Goal: Book appointment/travel/reservation

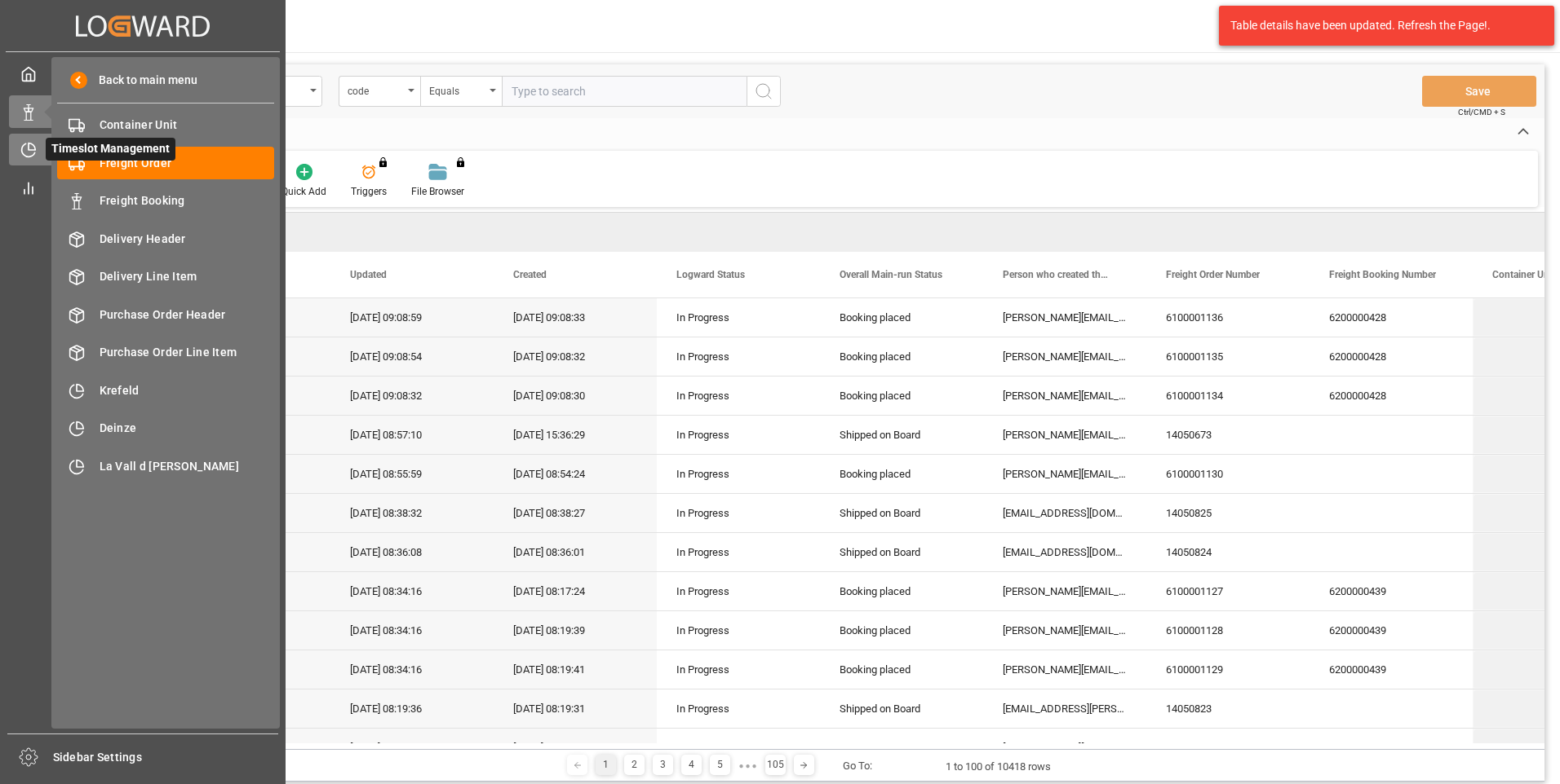
click at [31, 152] on icon at bounding box center [29, 150] width 16 height 16
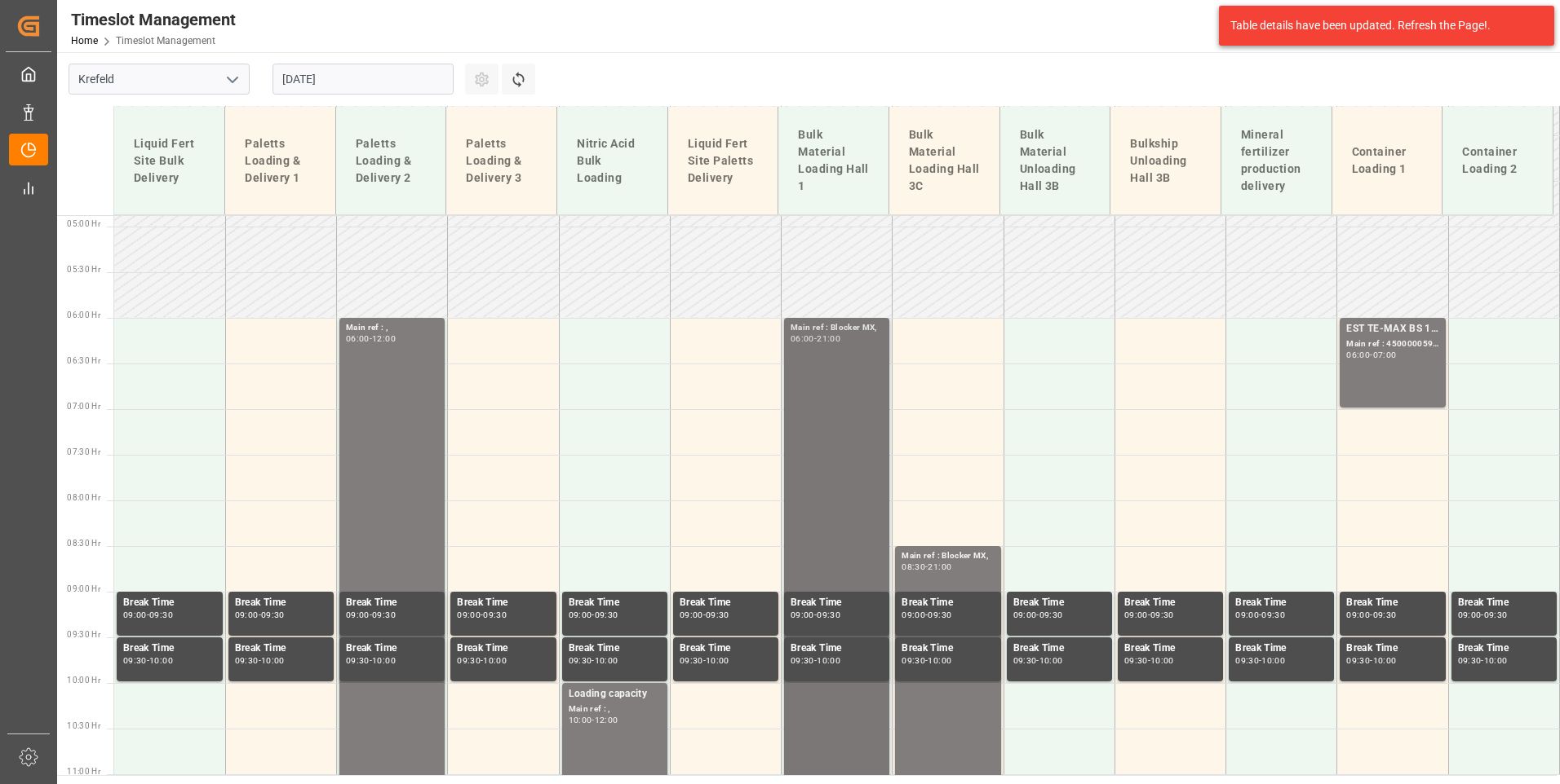
scroll to position [282, 0]
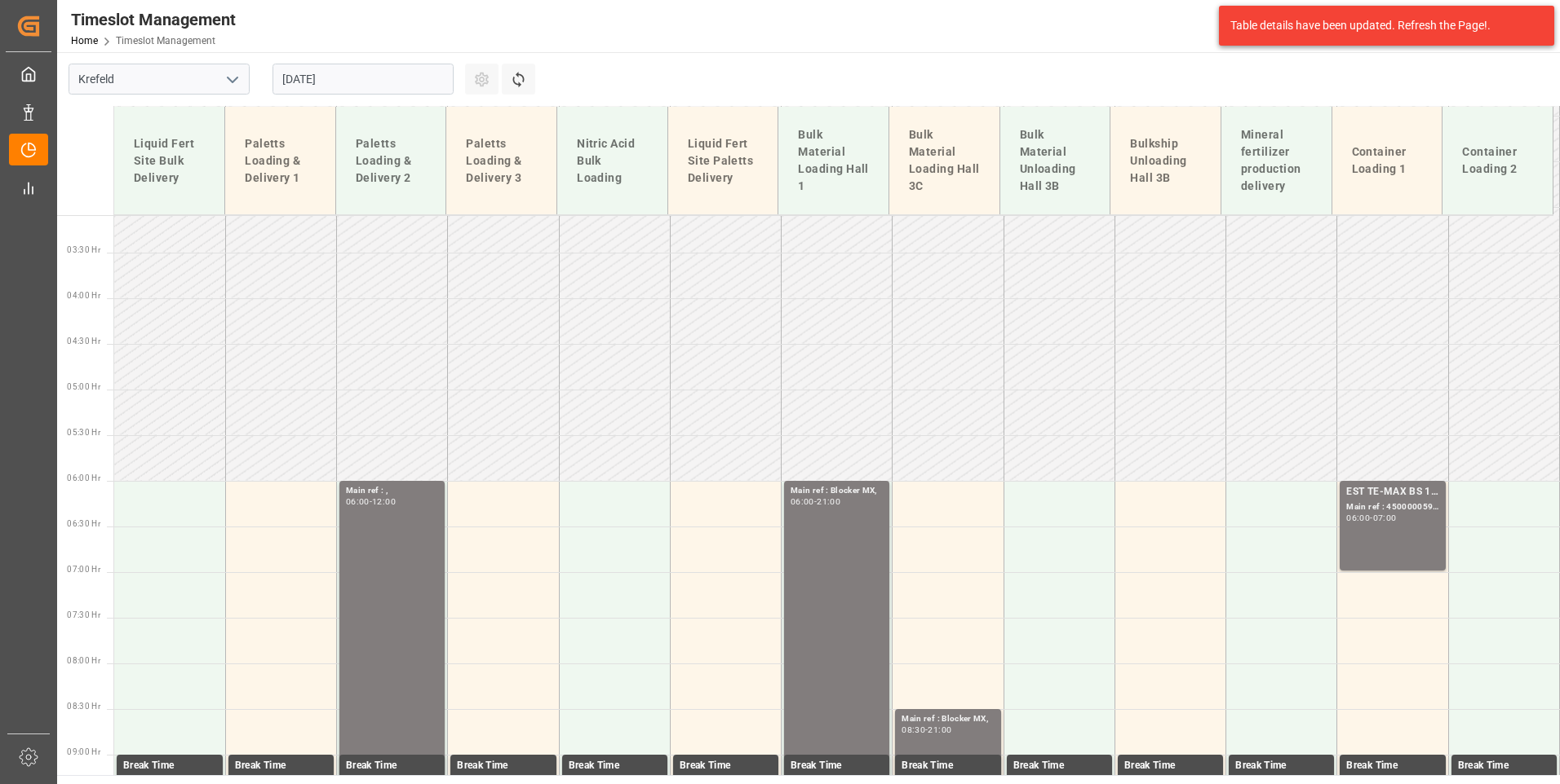
click at [359, 83] on input "[DATE]" at bounding box center [363, 79] width 181 height 31
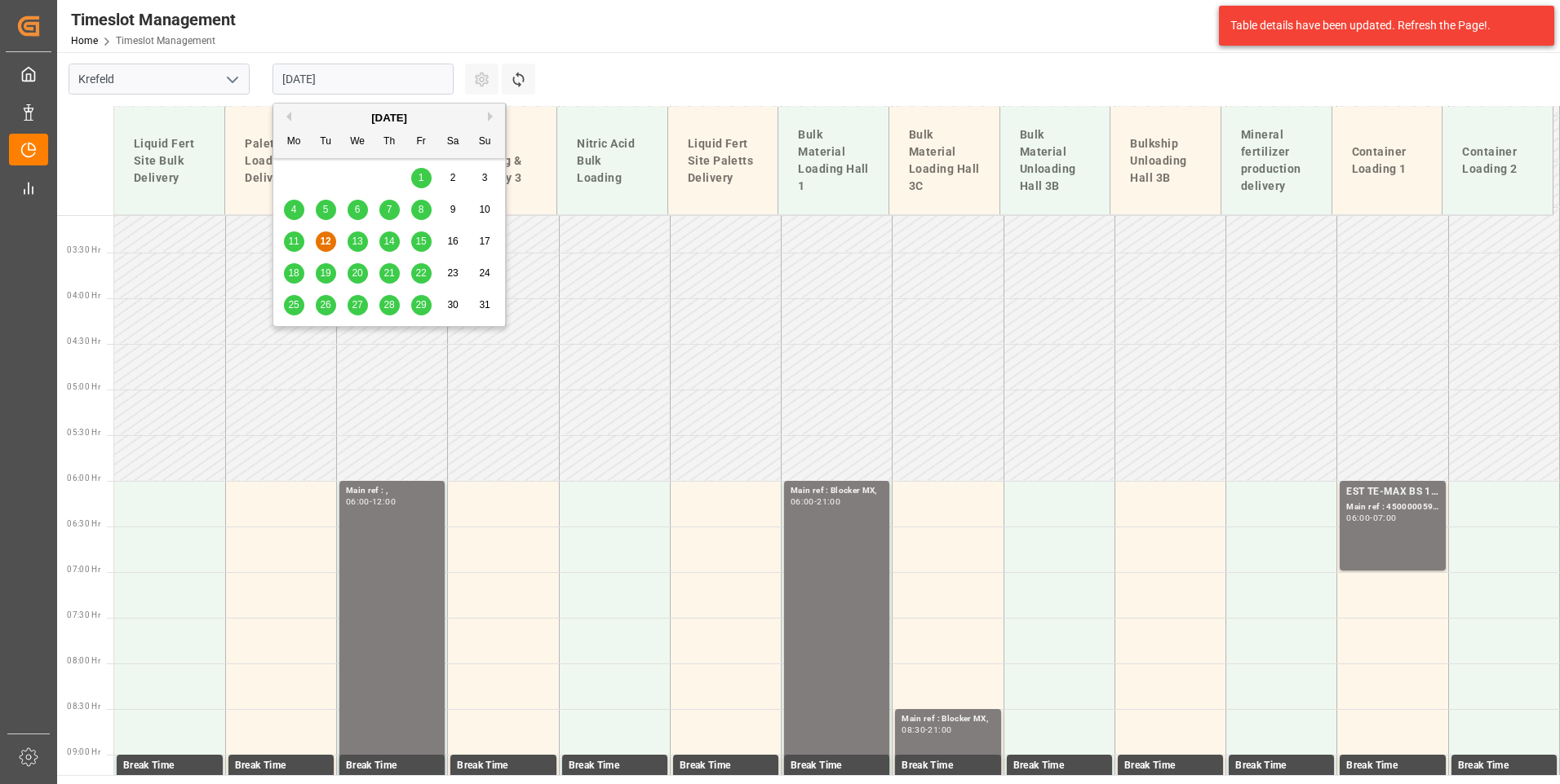
click at [362, 240] on span "13" at bounding box center [356, 241] width 11 height 12
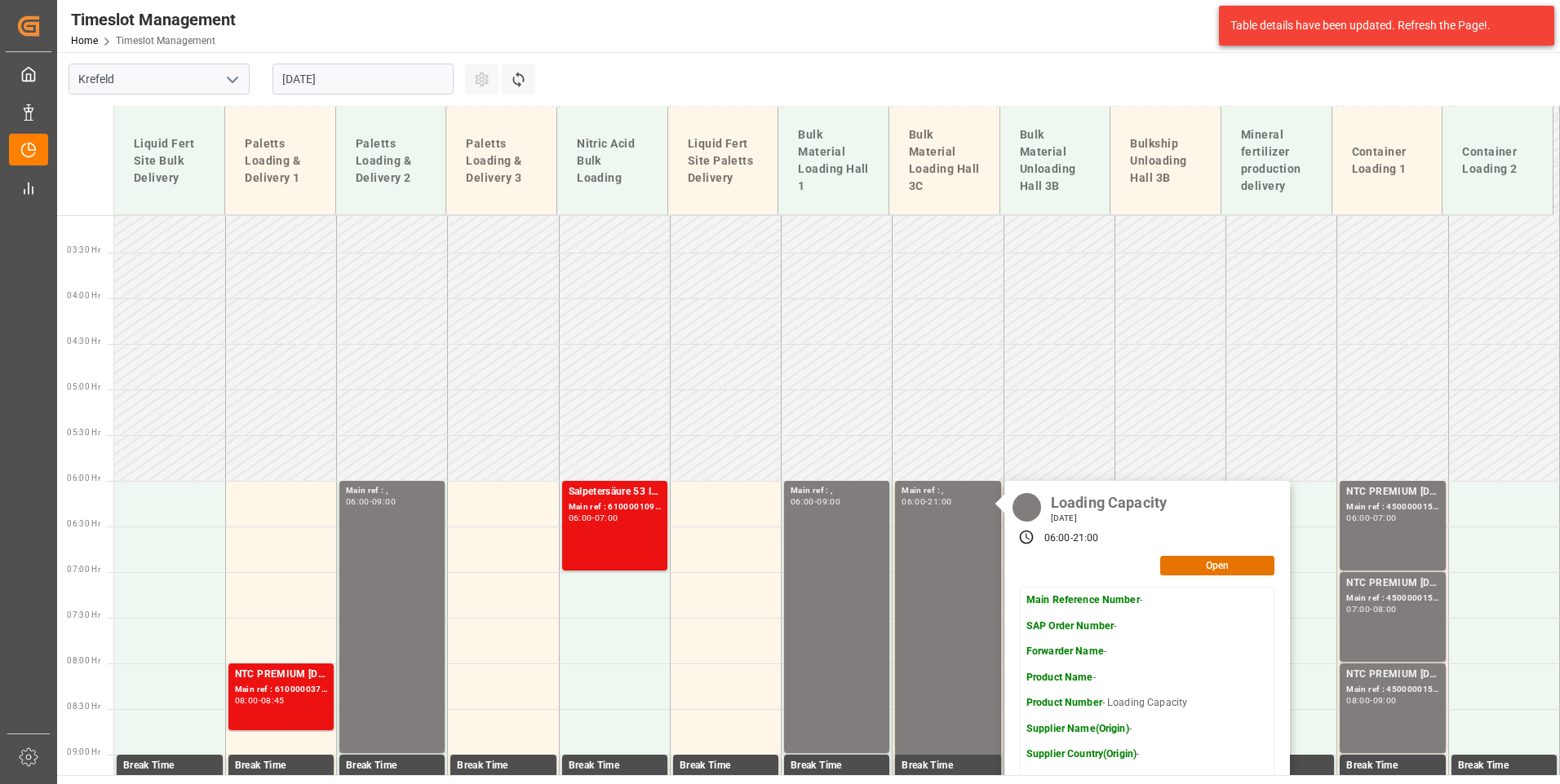
click at [369, 82] on input "[DATE]" at bounding box center [363, 79] width 181 height 31
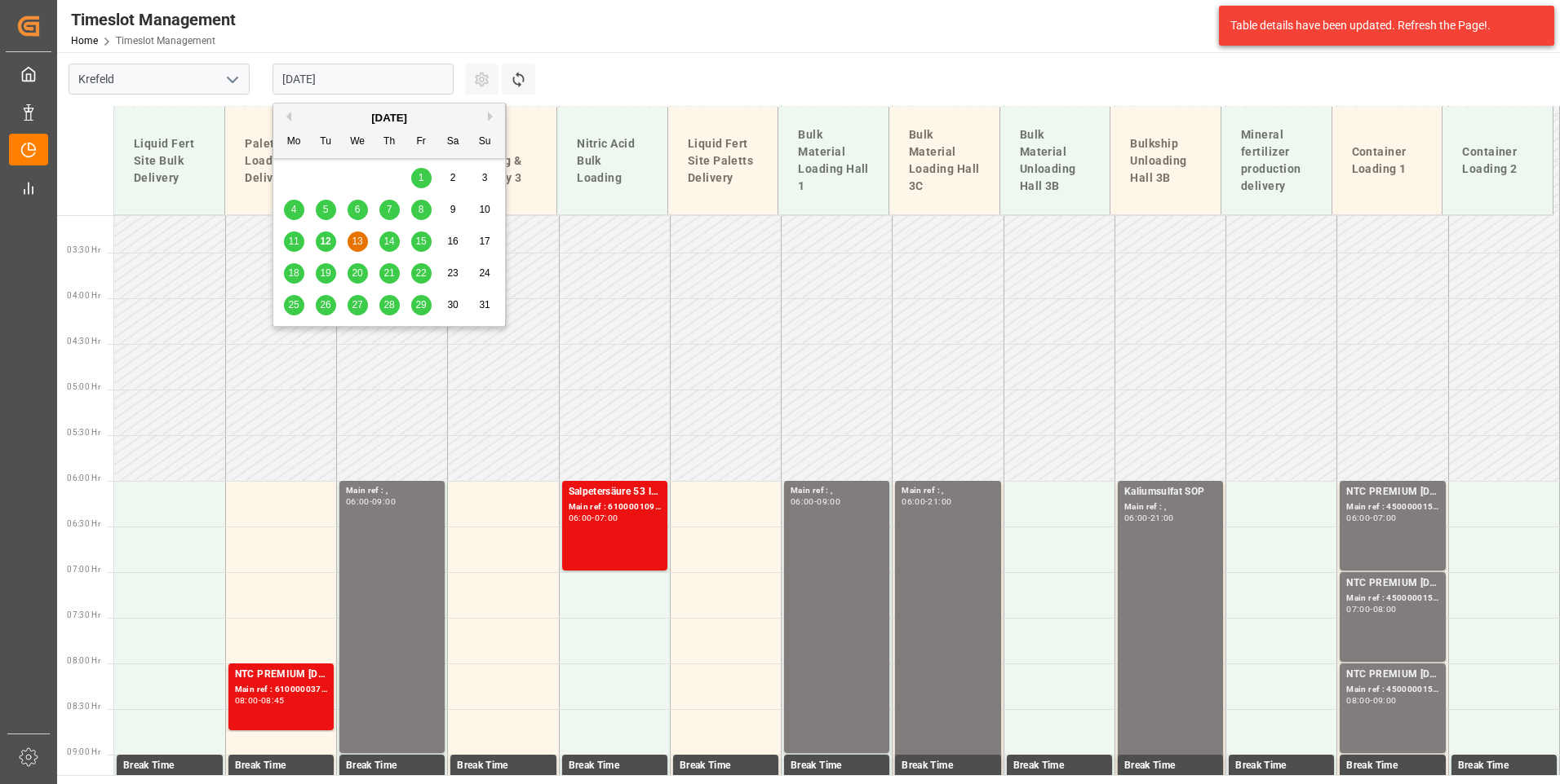
click at [387, 233] on div "14" at bounding box center [390, 242] width 21 height 20
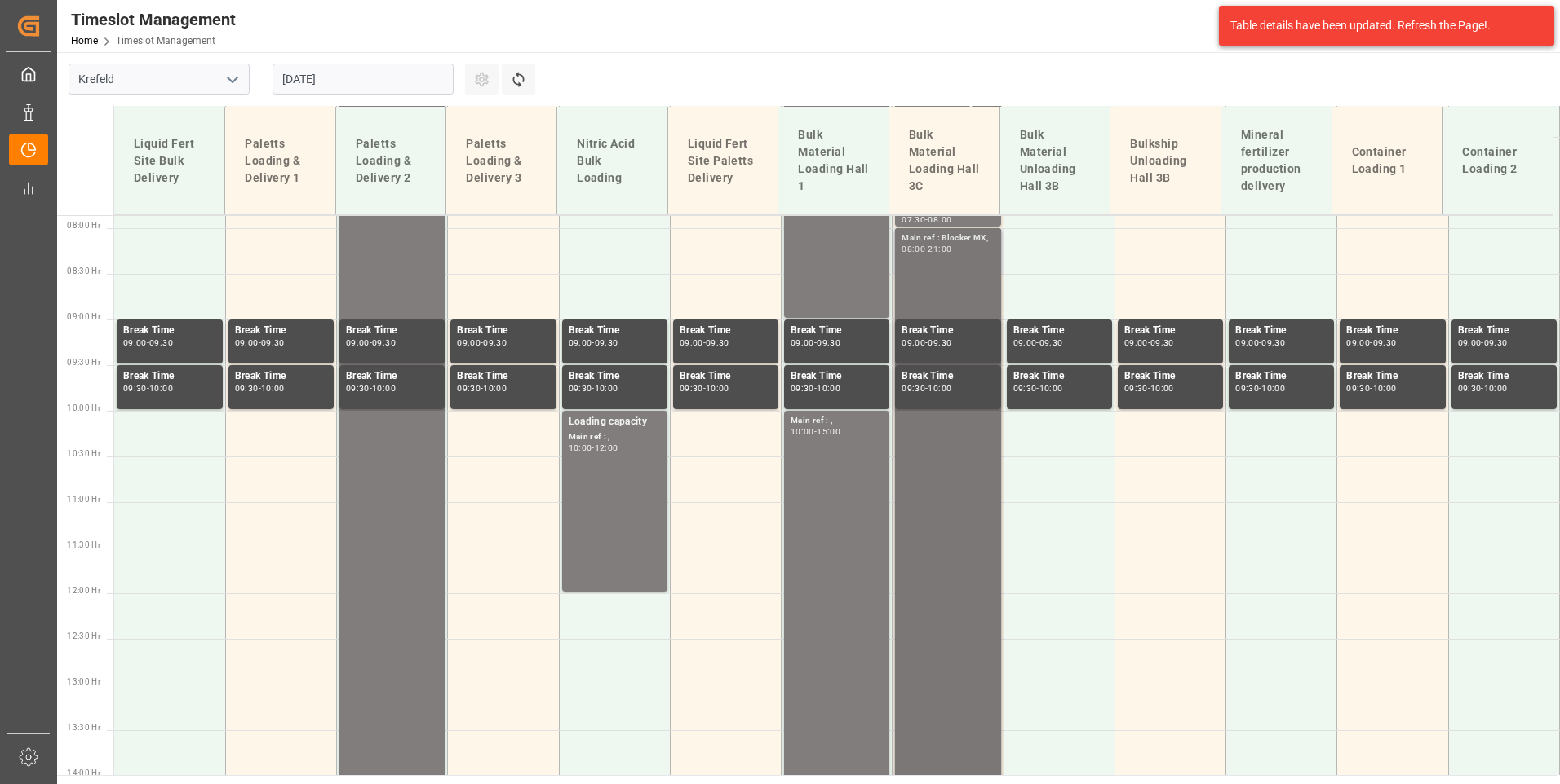
scroll to position [527, 0]
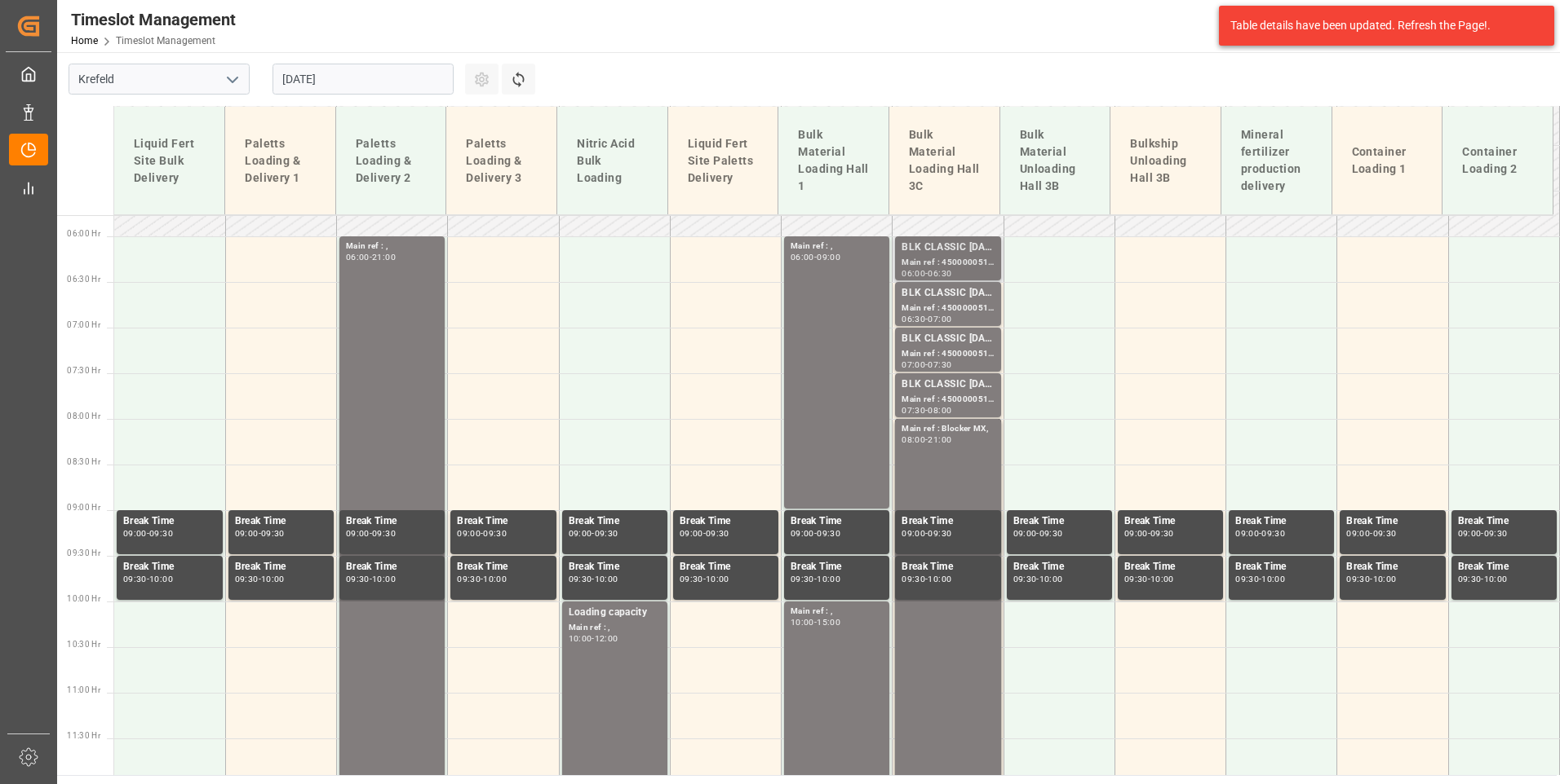
click at [944, 251] on div "BLK CLASSIC [DATE]+3+TE BULK;" at bounding box center [947, 247] width 92 height 16
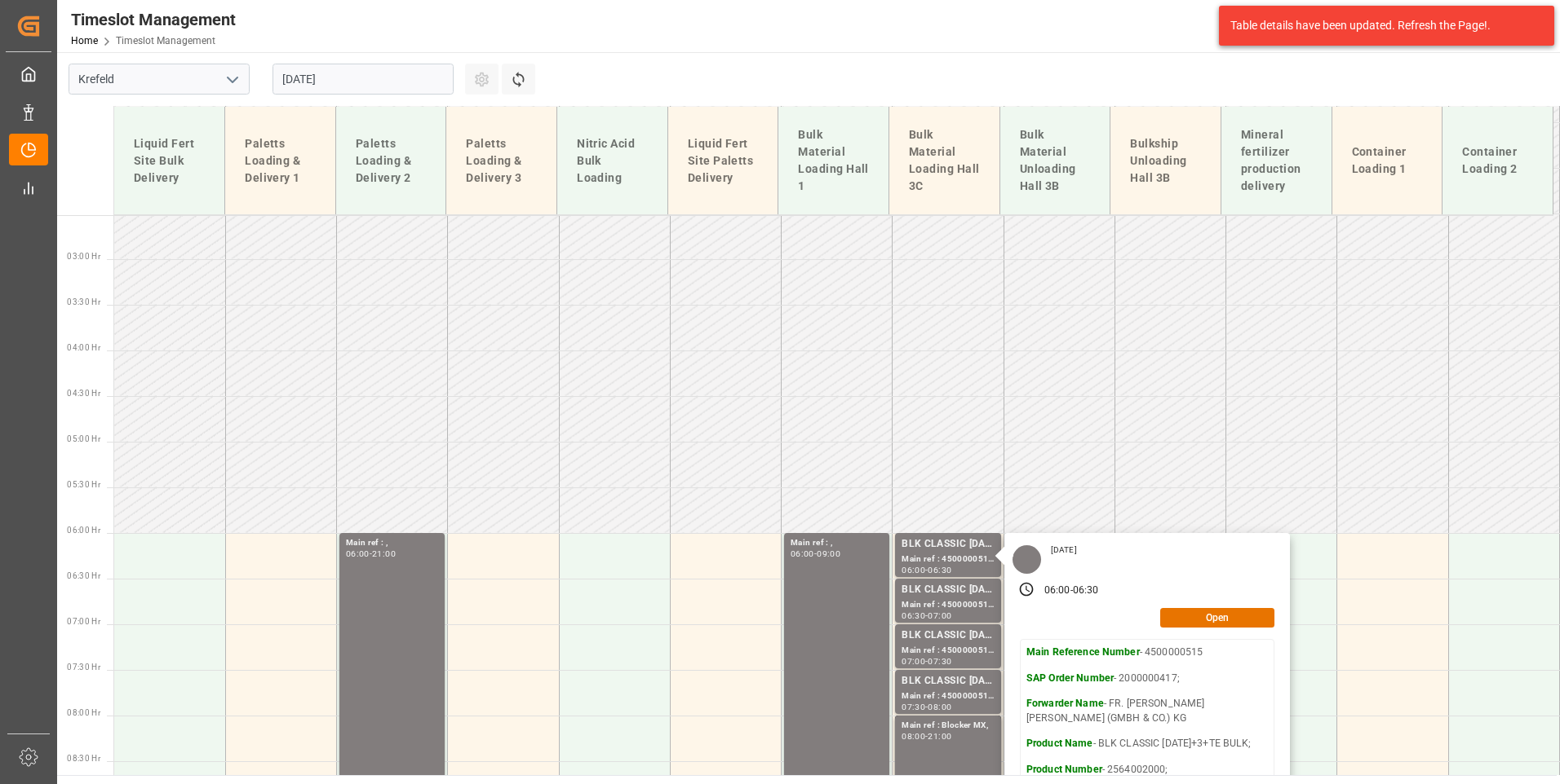
scroll to position [119, 0]
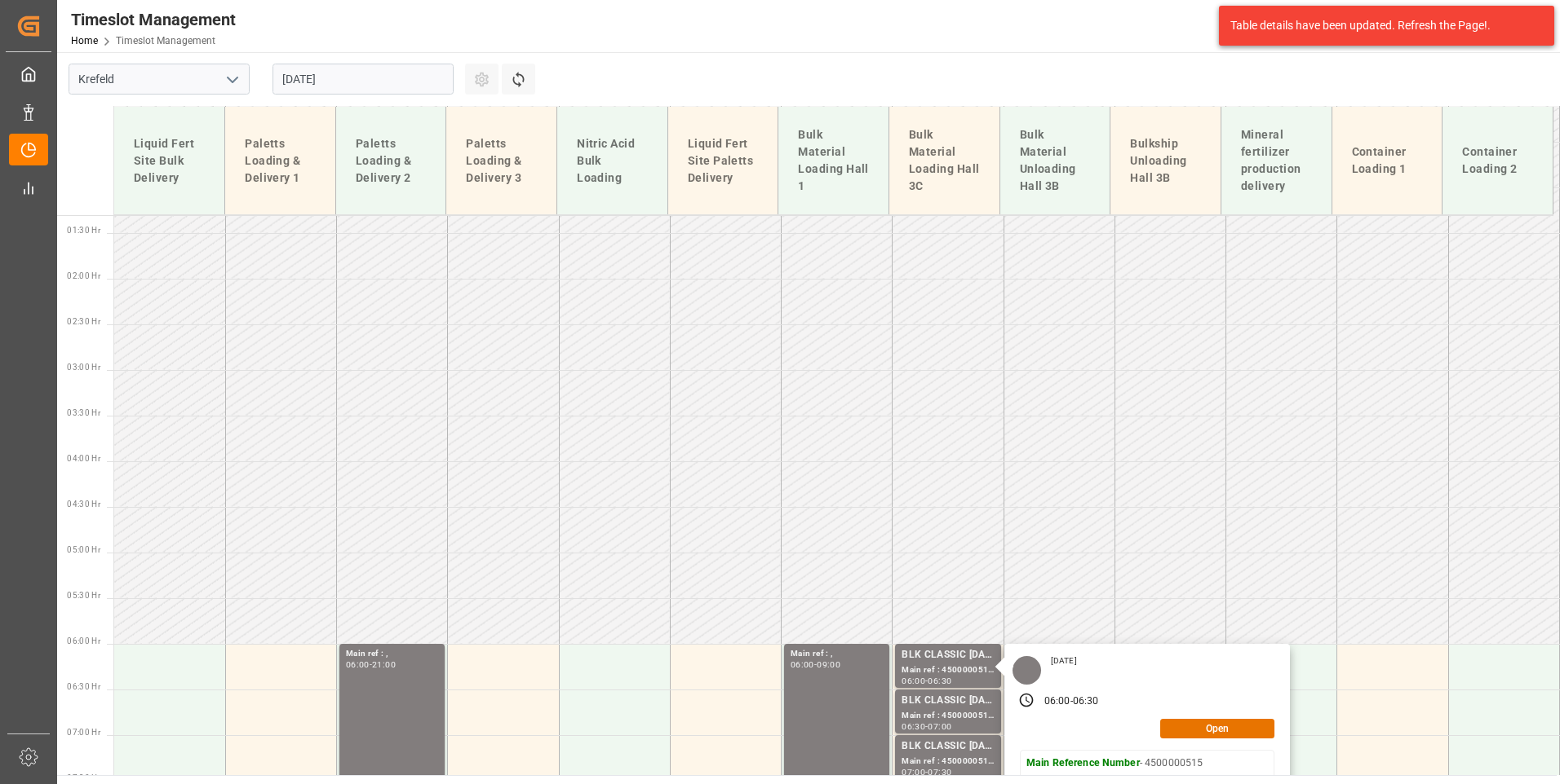
click at [368, 79] on input "[DATE]" at bounding box center [363, 79] width 181 height 31
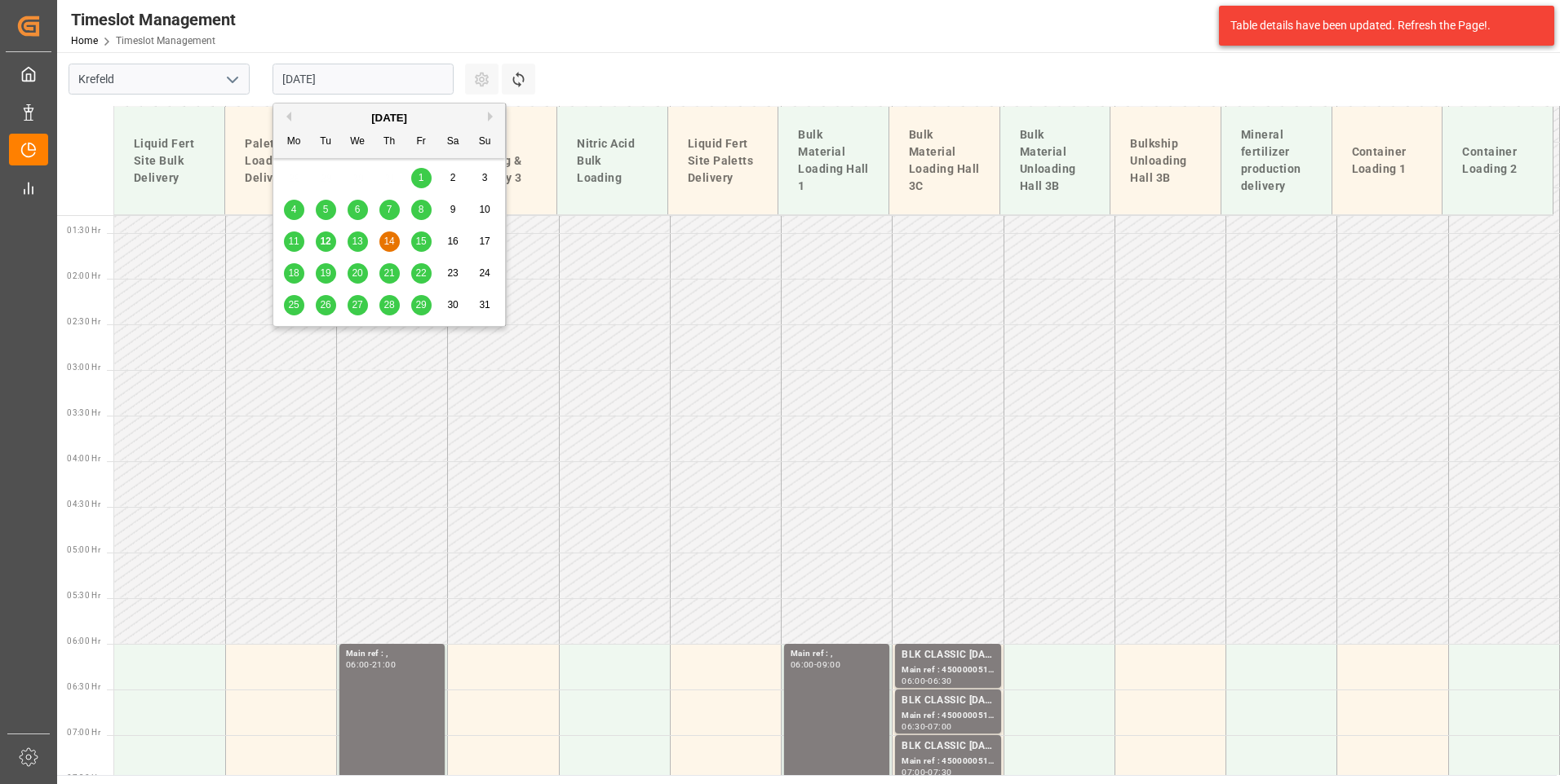
click at [431, 241] on div "15" at bounding box center [421, 242] width 21 height 20
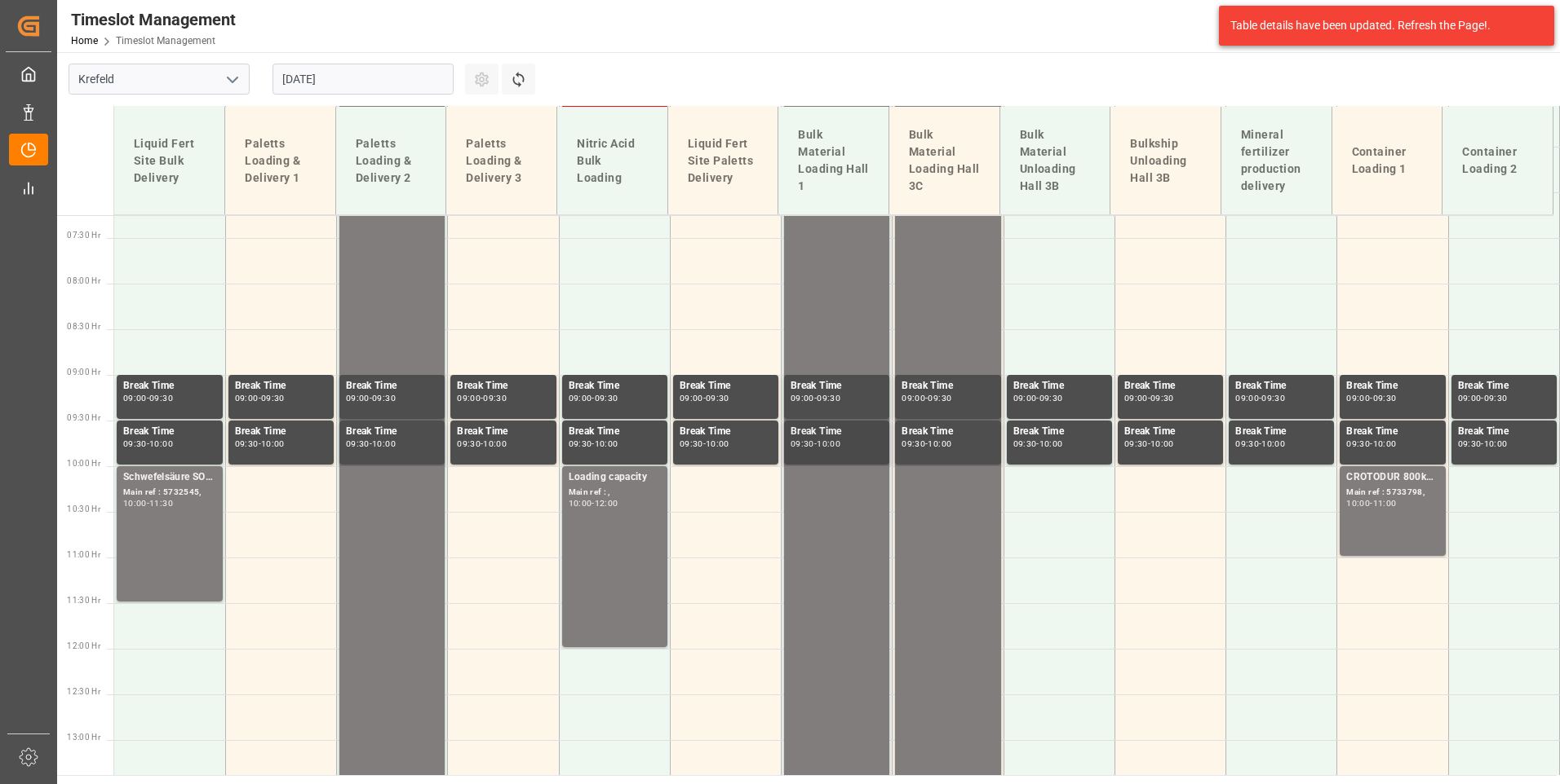
scroll to position [527, 0]
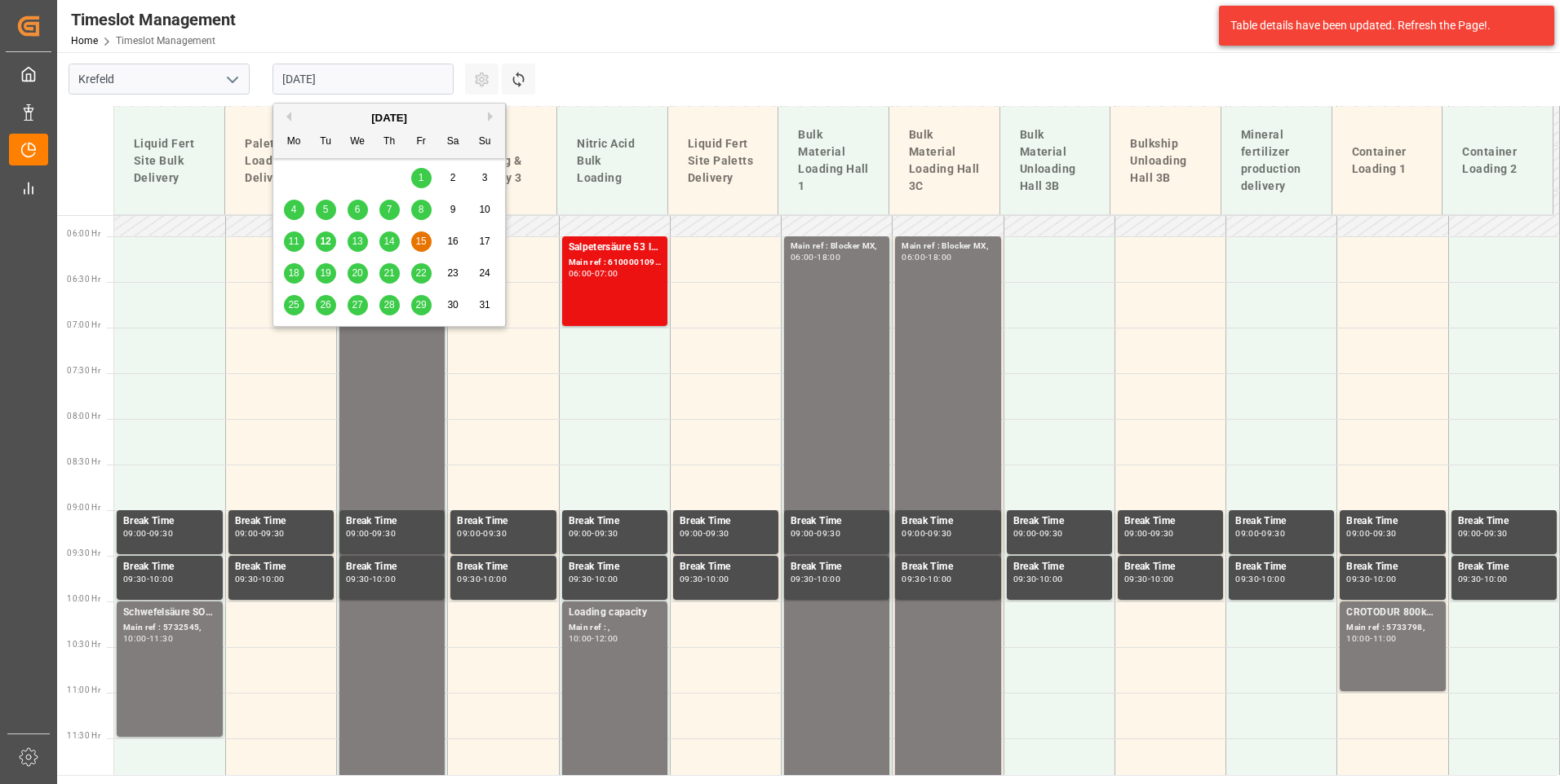
click at [369, 81] on input "[DATE]" at bounding box center [363, 79] width 181 height 31
click at [292, 276] on span "18" at bounding box center [293, 272] width 11 height 12
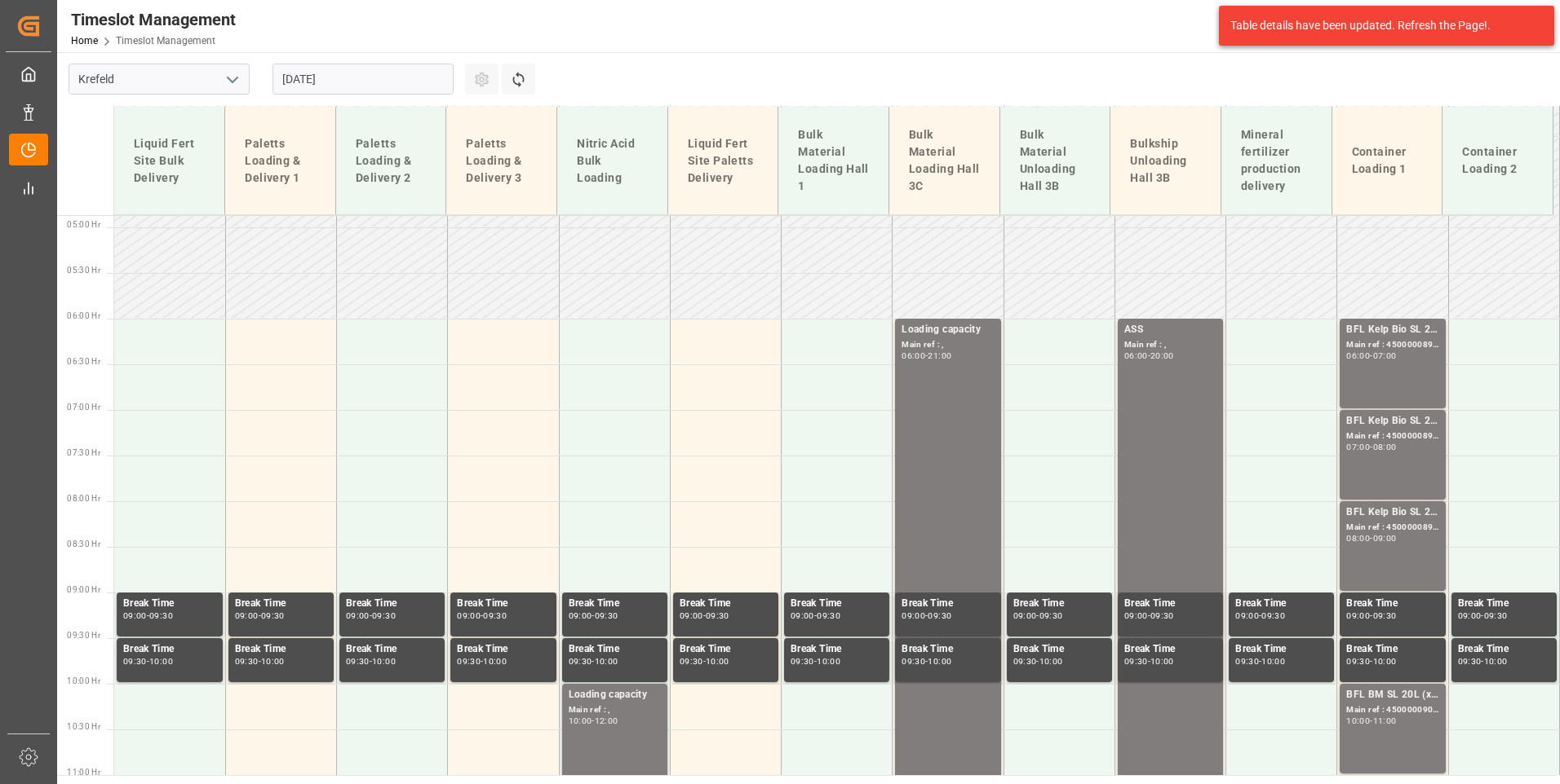
scroll to position [282, 0]
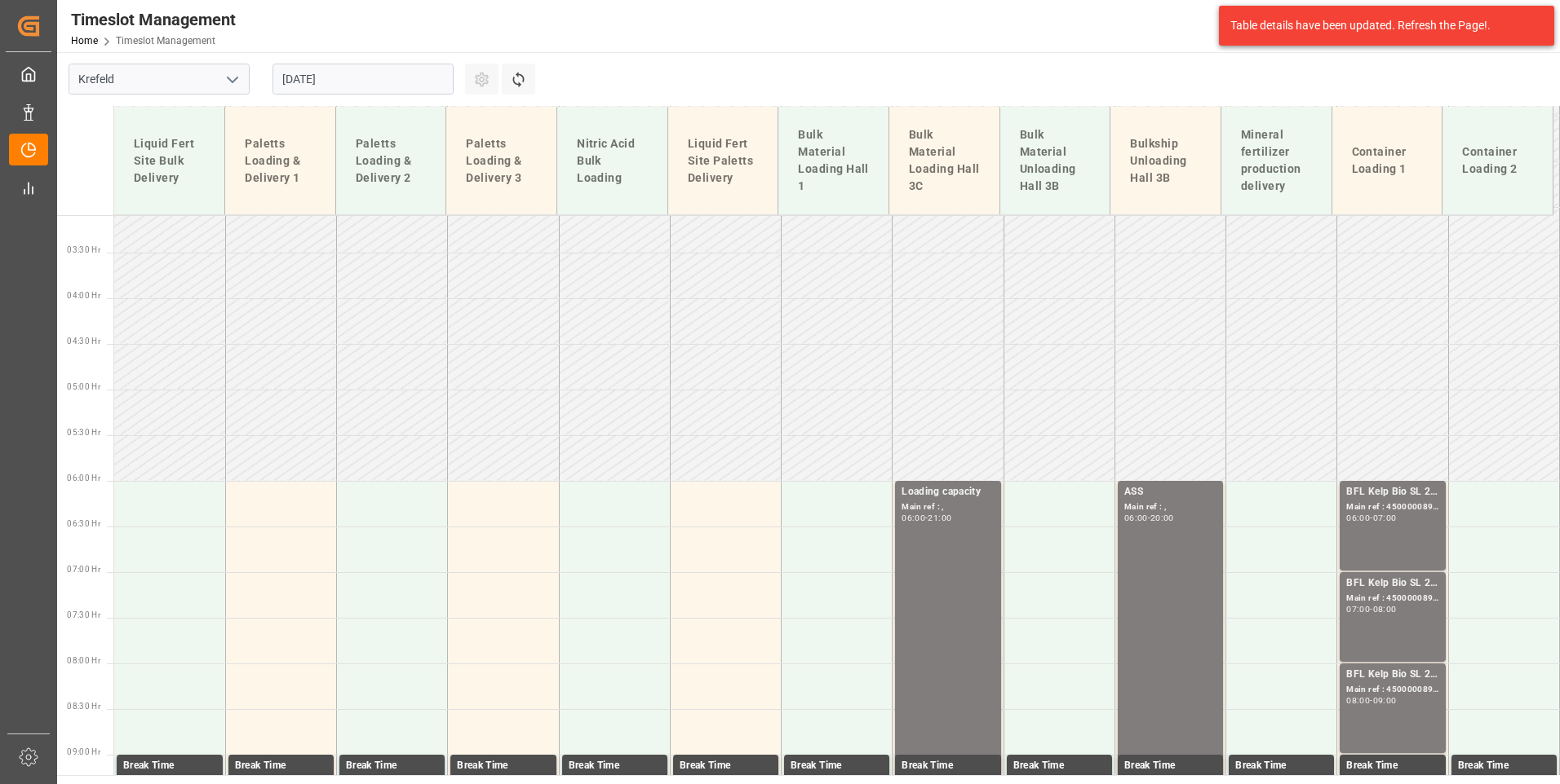
click at [390, 83] on input "[DATE]" at bounding box center [363, 79] width 181 height 31
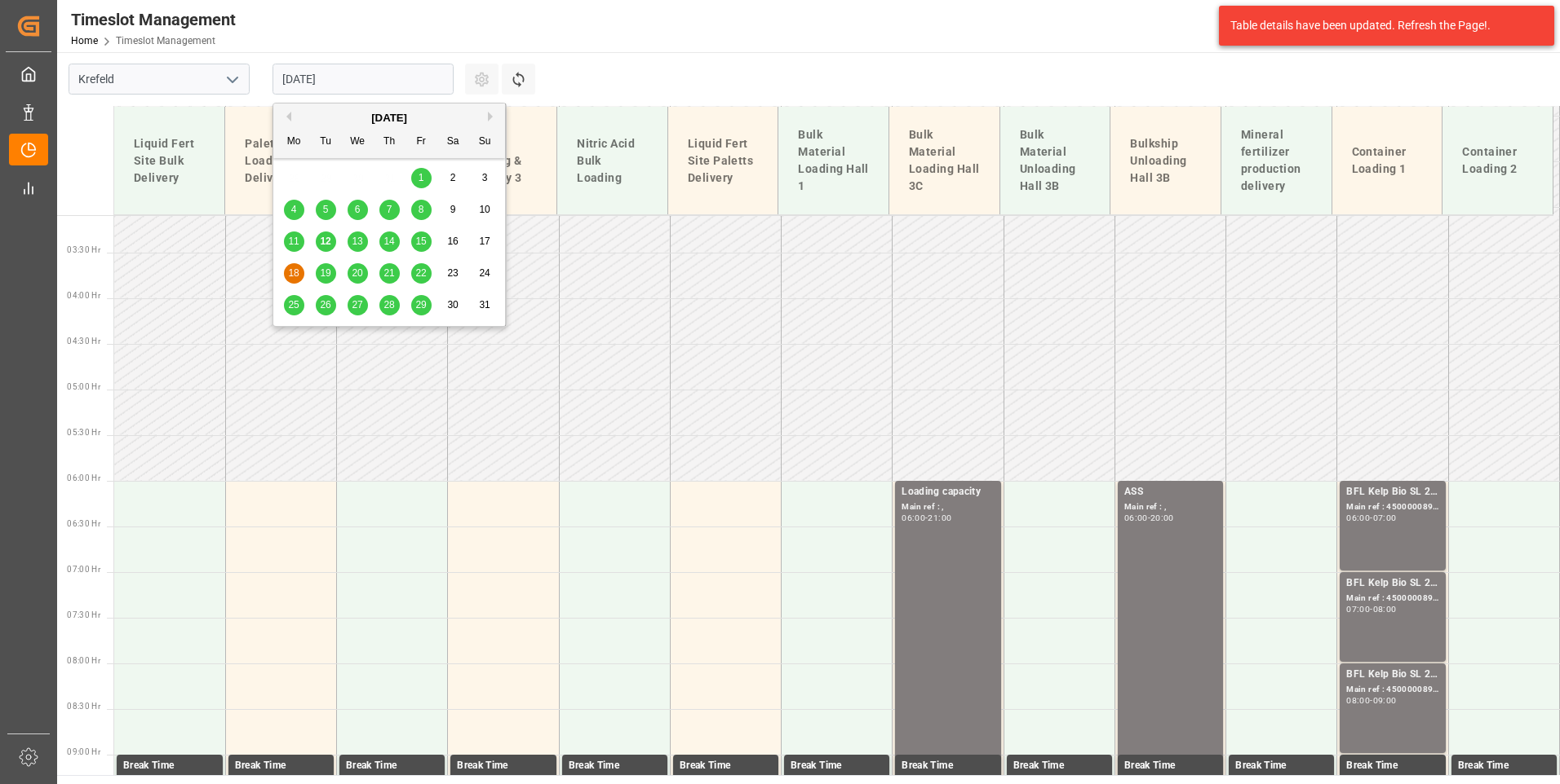
click at [424, 238] on span "15" at bounding box center [421, 241] width 11 height 12
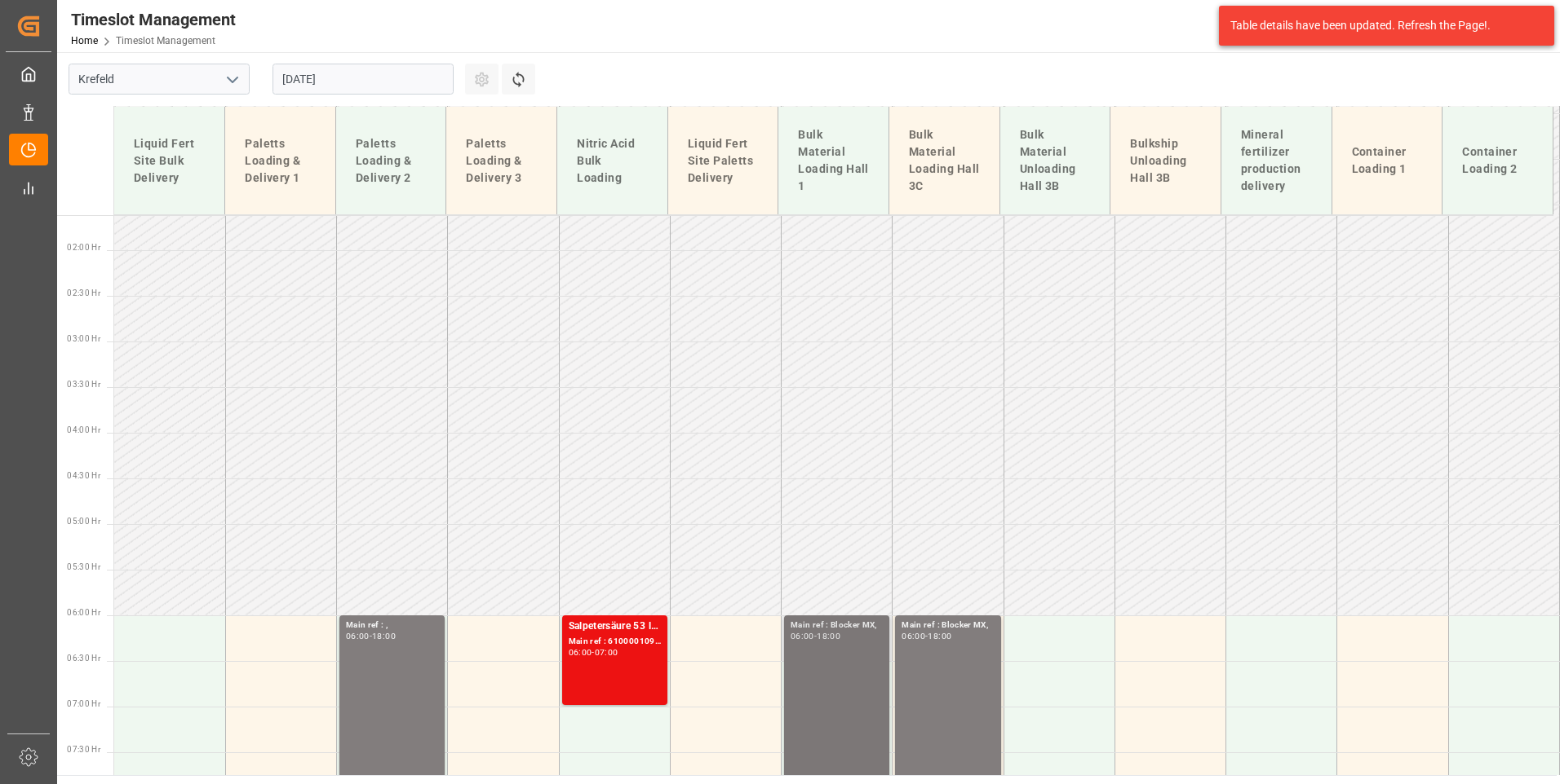
scroll to position [0, 0]
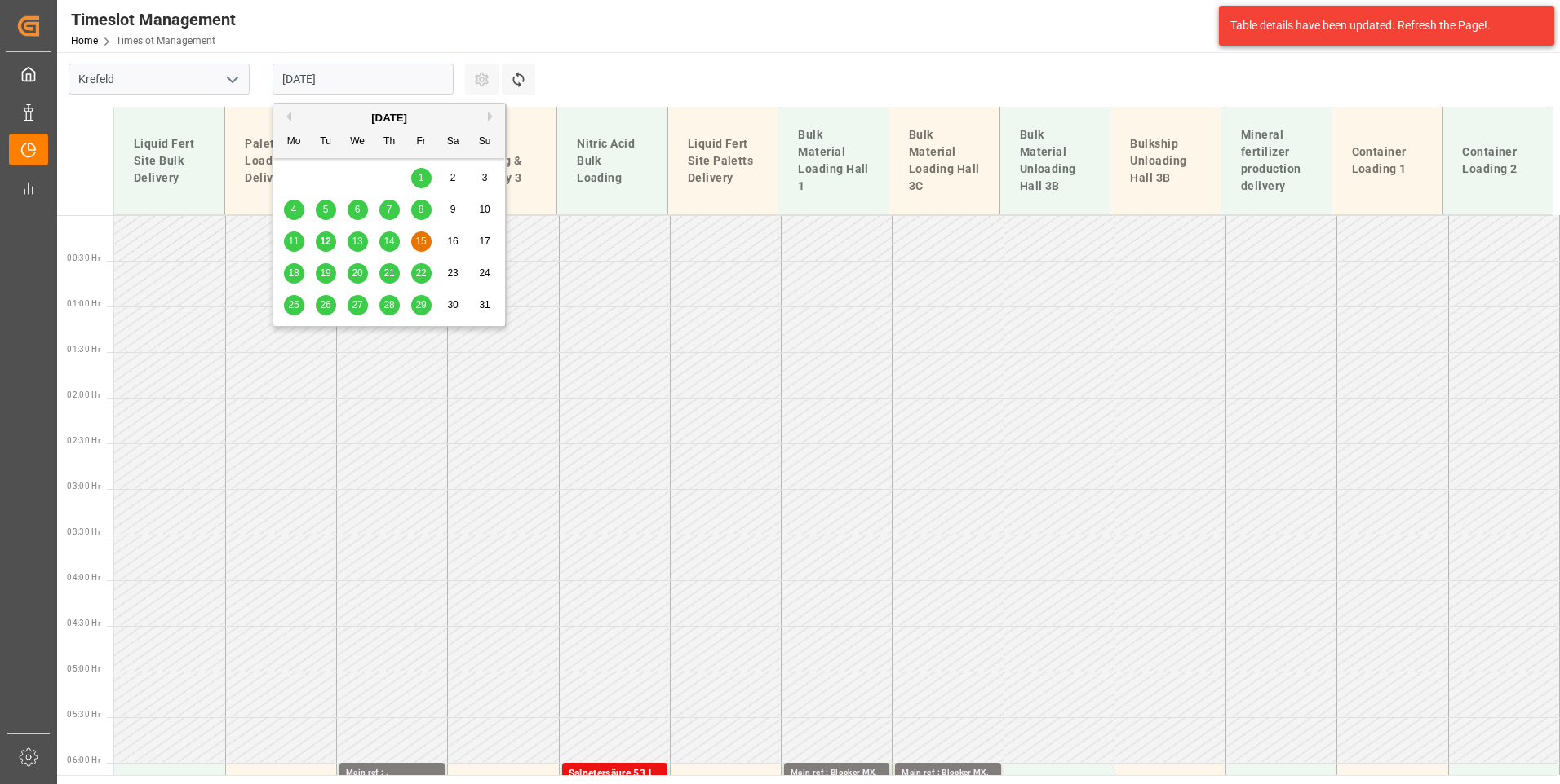
click at [361, 64] on input "[DATE]" at bounding box center [363, 79] width 181 height 31
click at [298, 248] on div "11" at bounding box center [294, 242] width 21 height 20
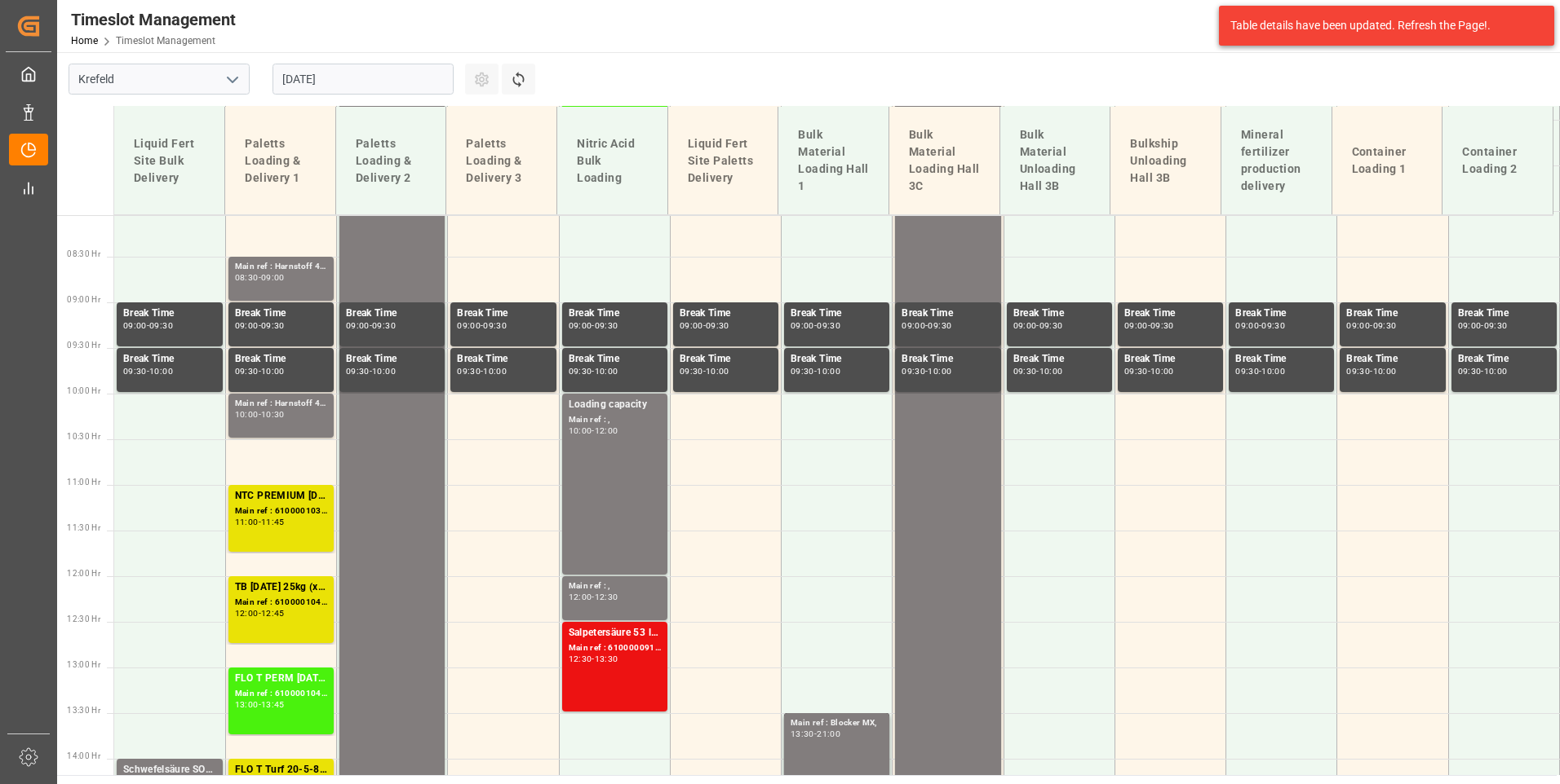
scroll to position [771, 0]
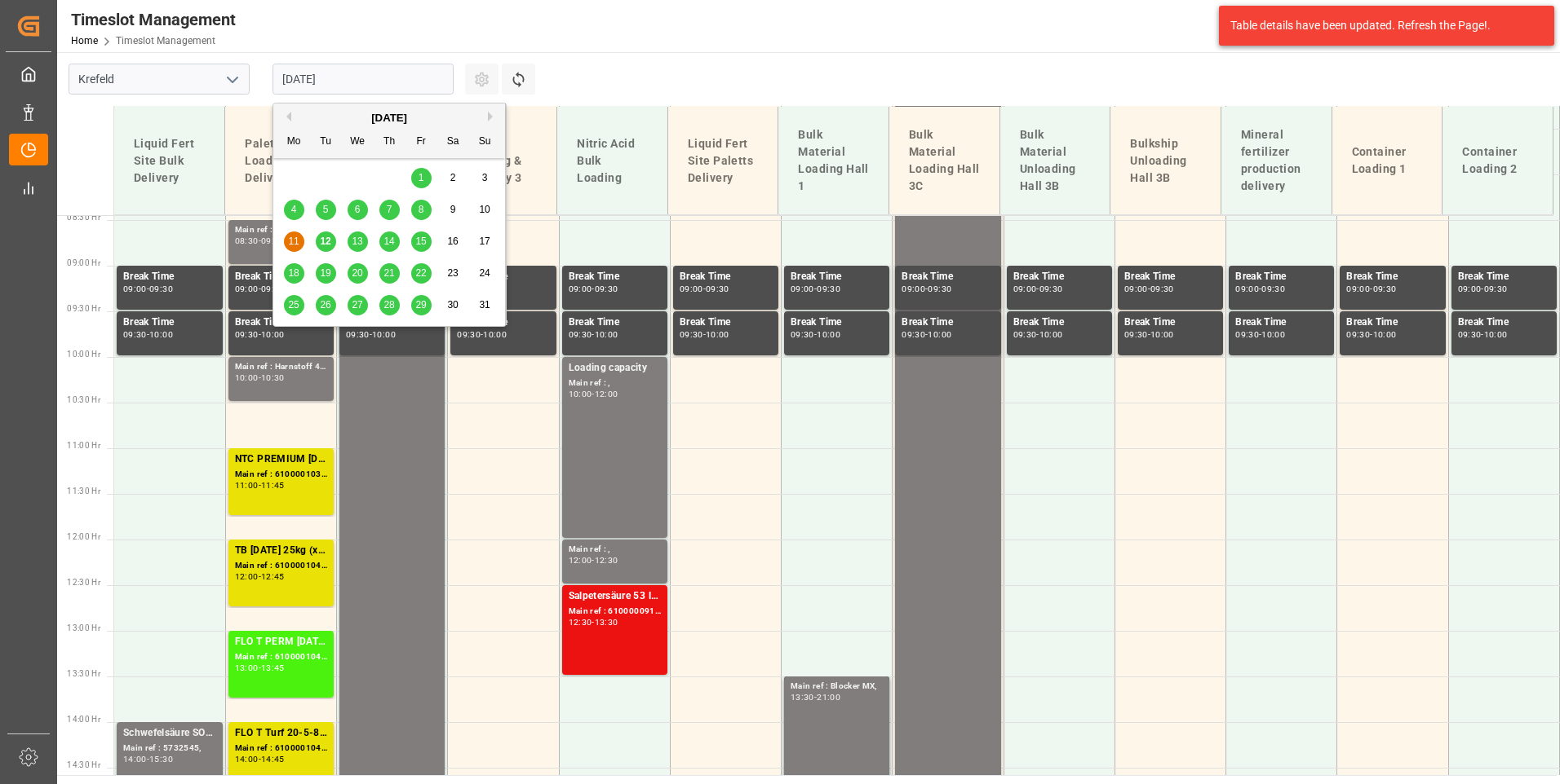
click at [356, 82] on input "[DATE]" at bounding box center [363, 79] width 181 height 31
click at [334, 246] on div "12" at bounding box center [325, 242] width 21 height 20
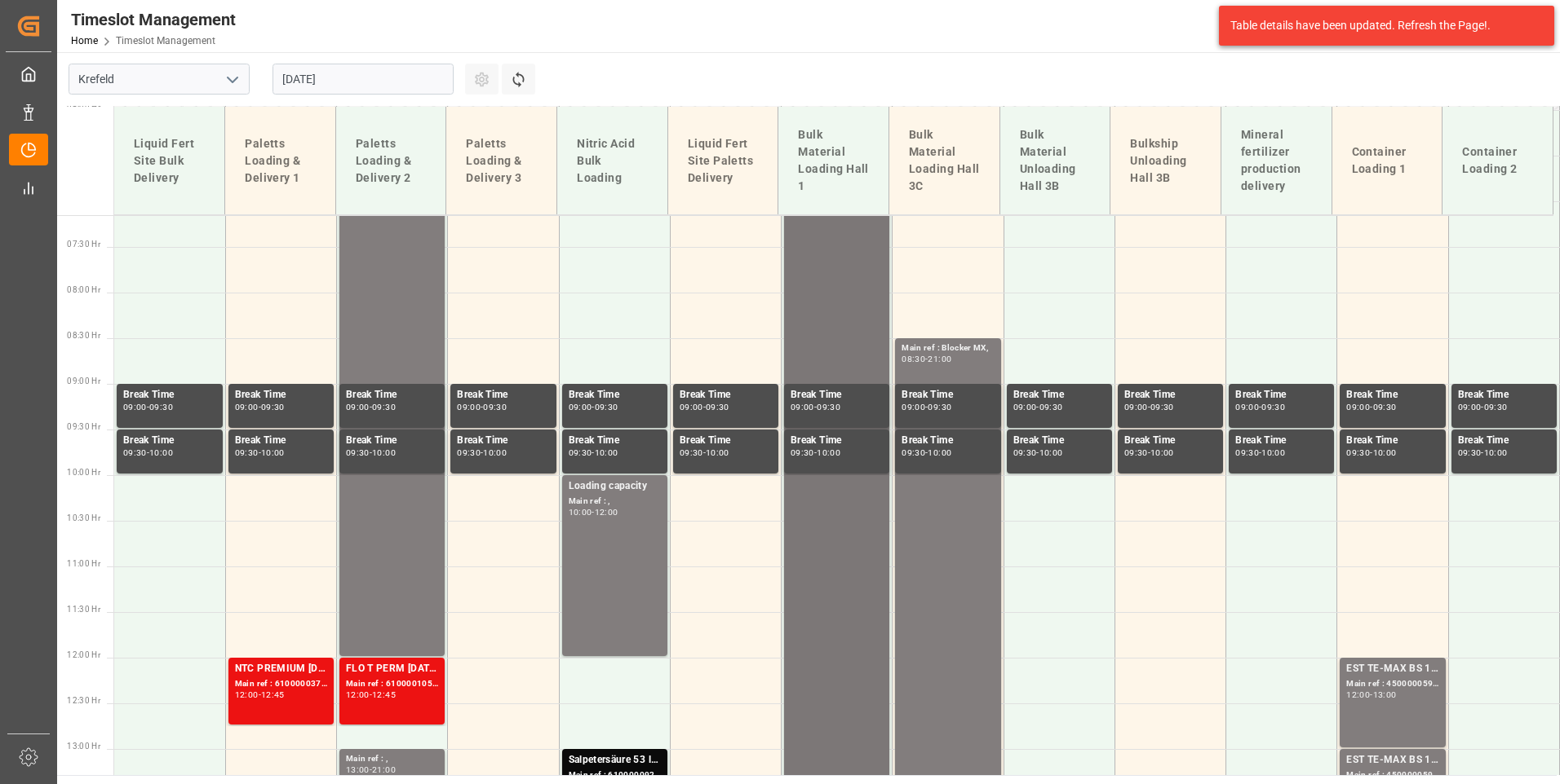
scroll to position [527, 0]
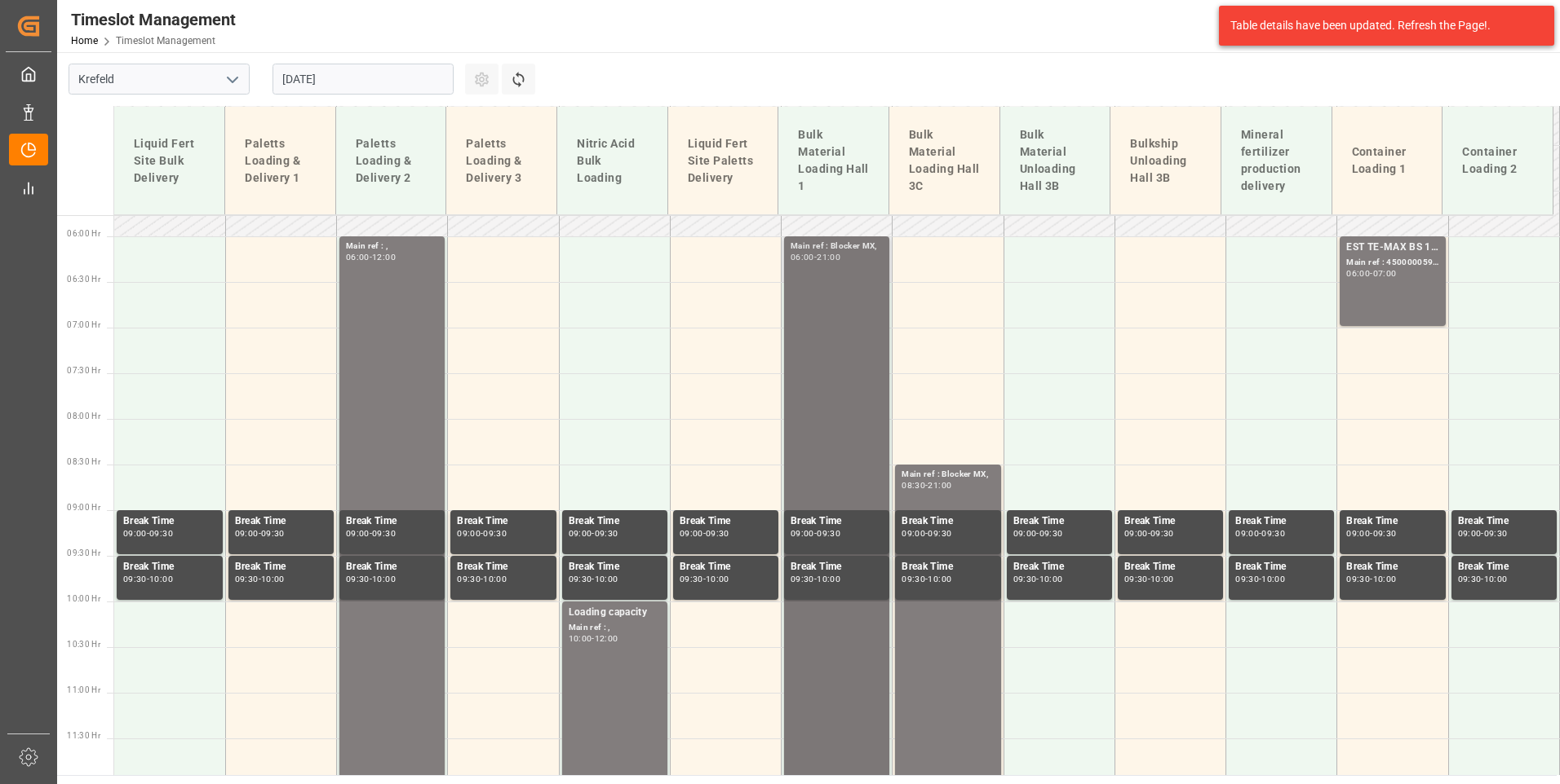
click at [931, 478] on div "Main ref : Blocker MX," at bounding box center [947, 475] width 92 height 14
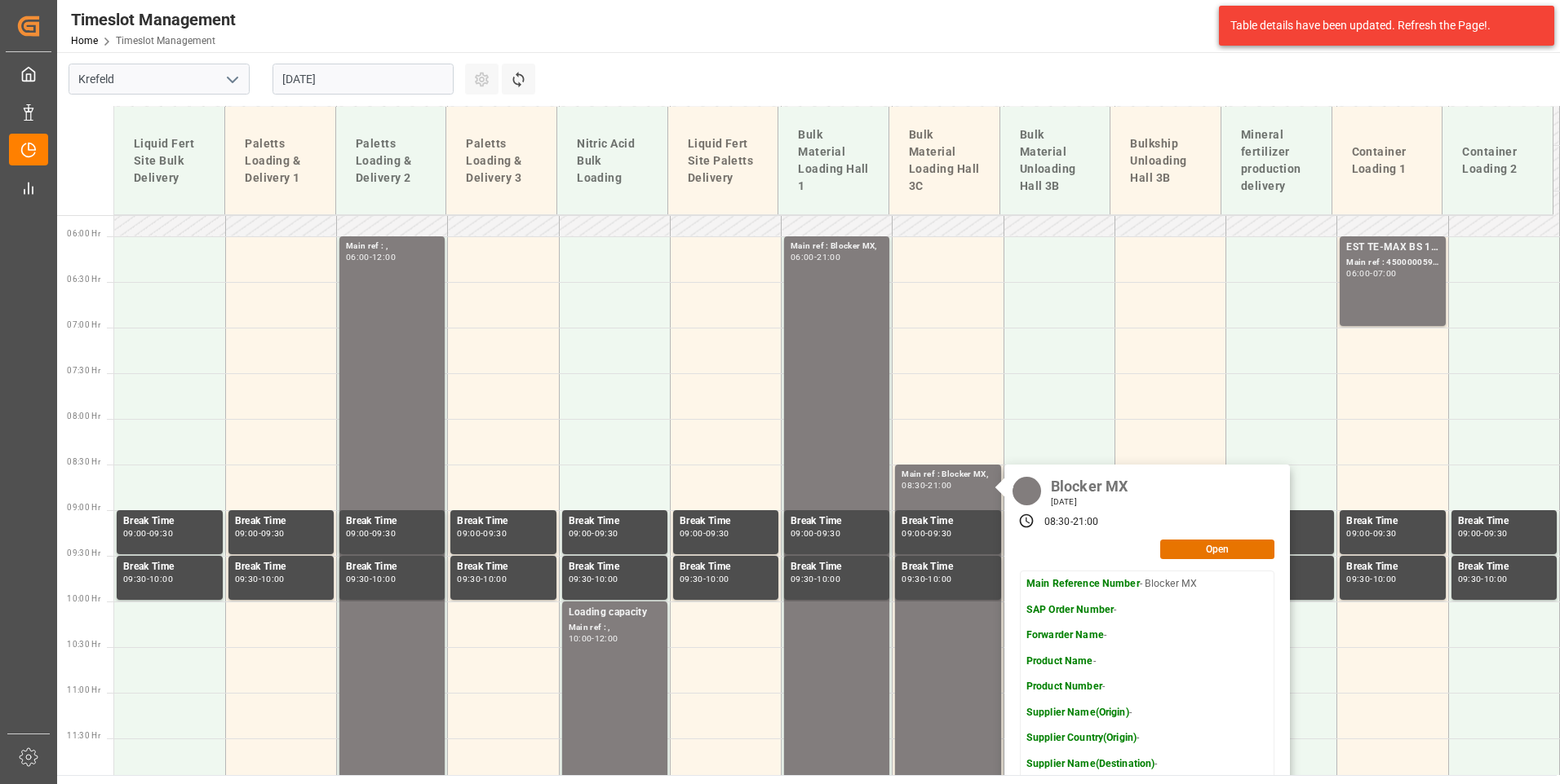
drag, startPoint x: 373, startPoint y: 69, endPoint x: 380, endPoint y: 79, distance: 12.2
click at [372, 70] on input "[DATE]" at bounding box center [363, 79] width 181 height 31
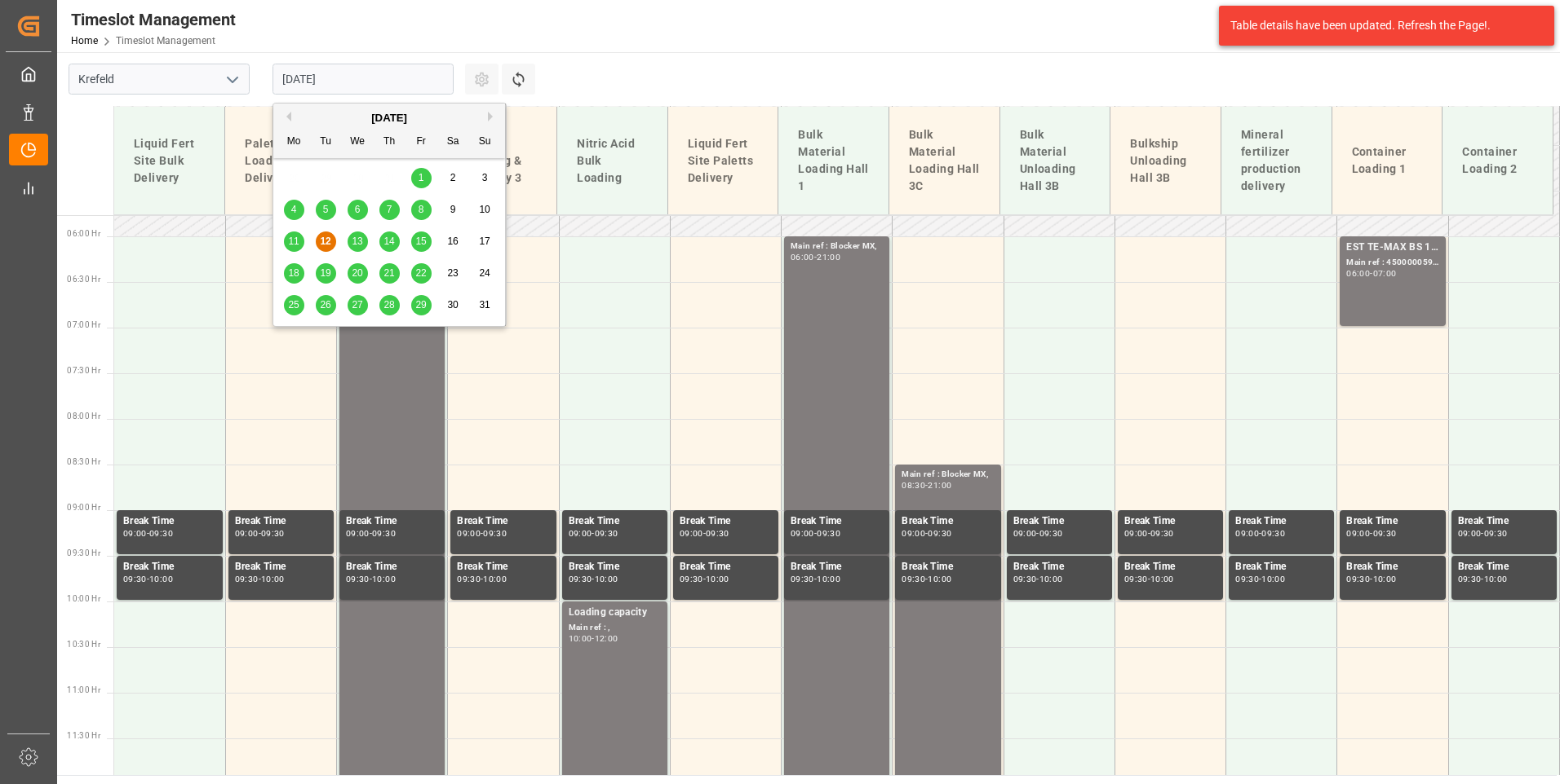
click at [361, 242] on span "13" at bounding box center [356, 241] width 11 height 12
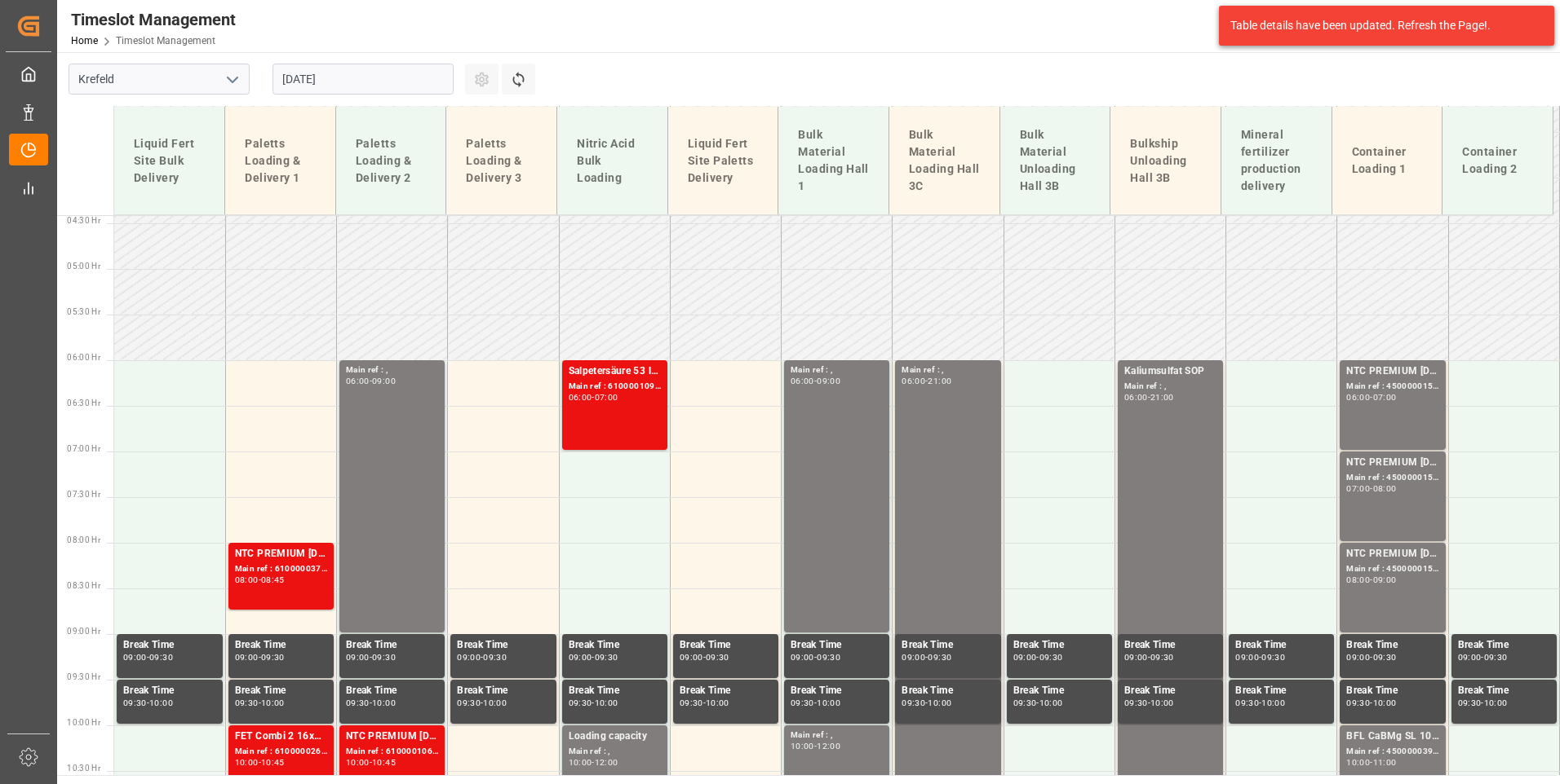
scroll to position [282, 0]
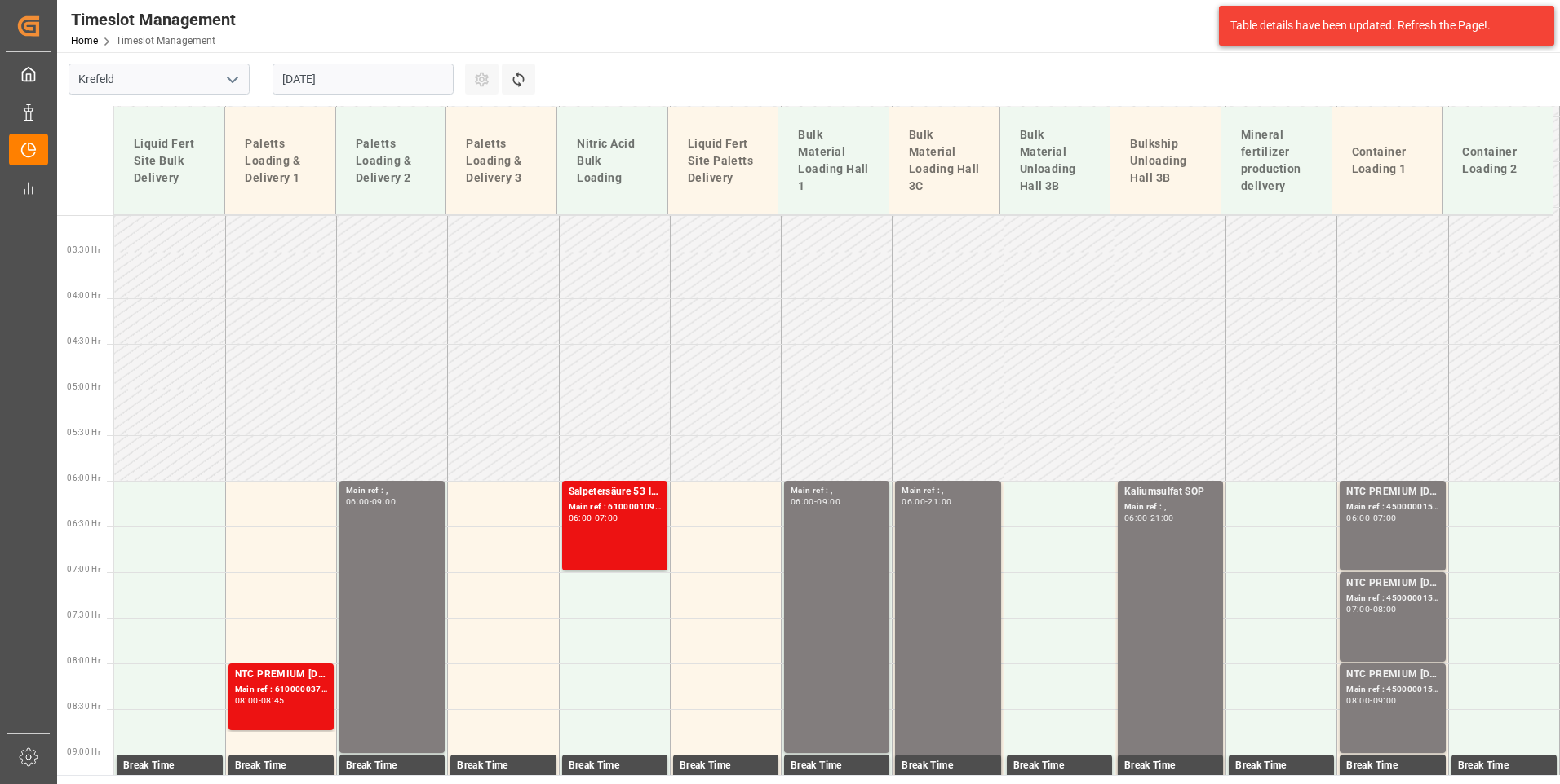
click at [348, 81] on input "[DATE]" at bounding box center [363, 79] width 181 height 31
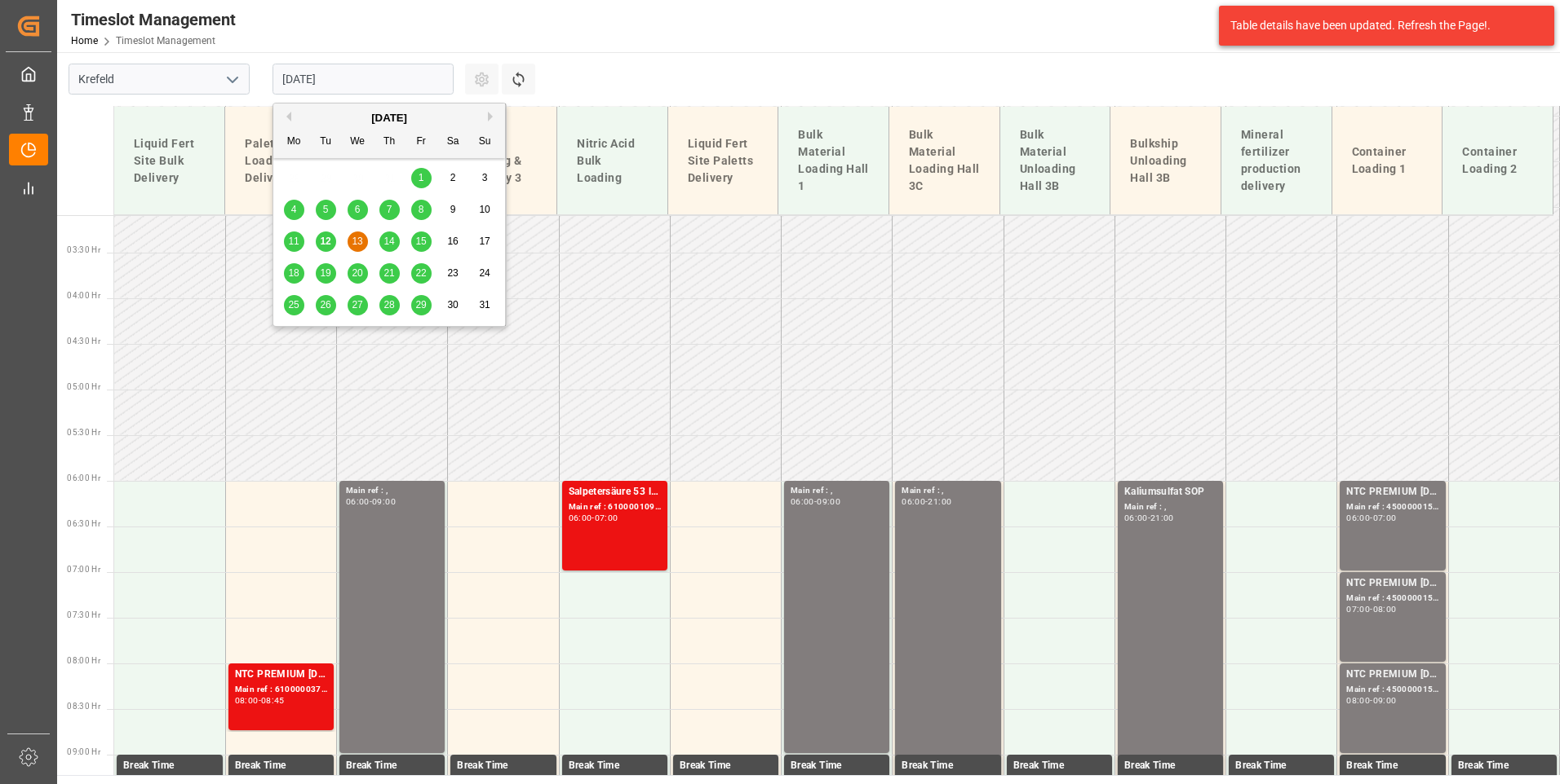
click at [394, 239] on span "14" at bounding box center [389, 241] width 11 height 12
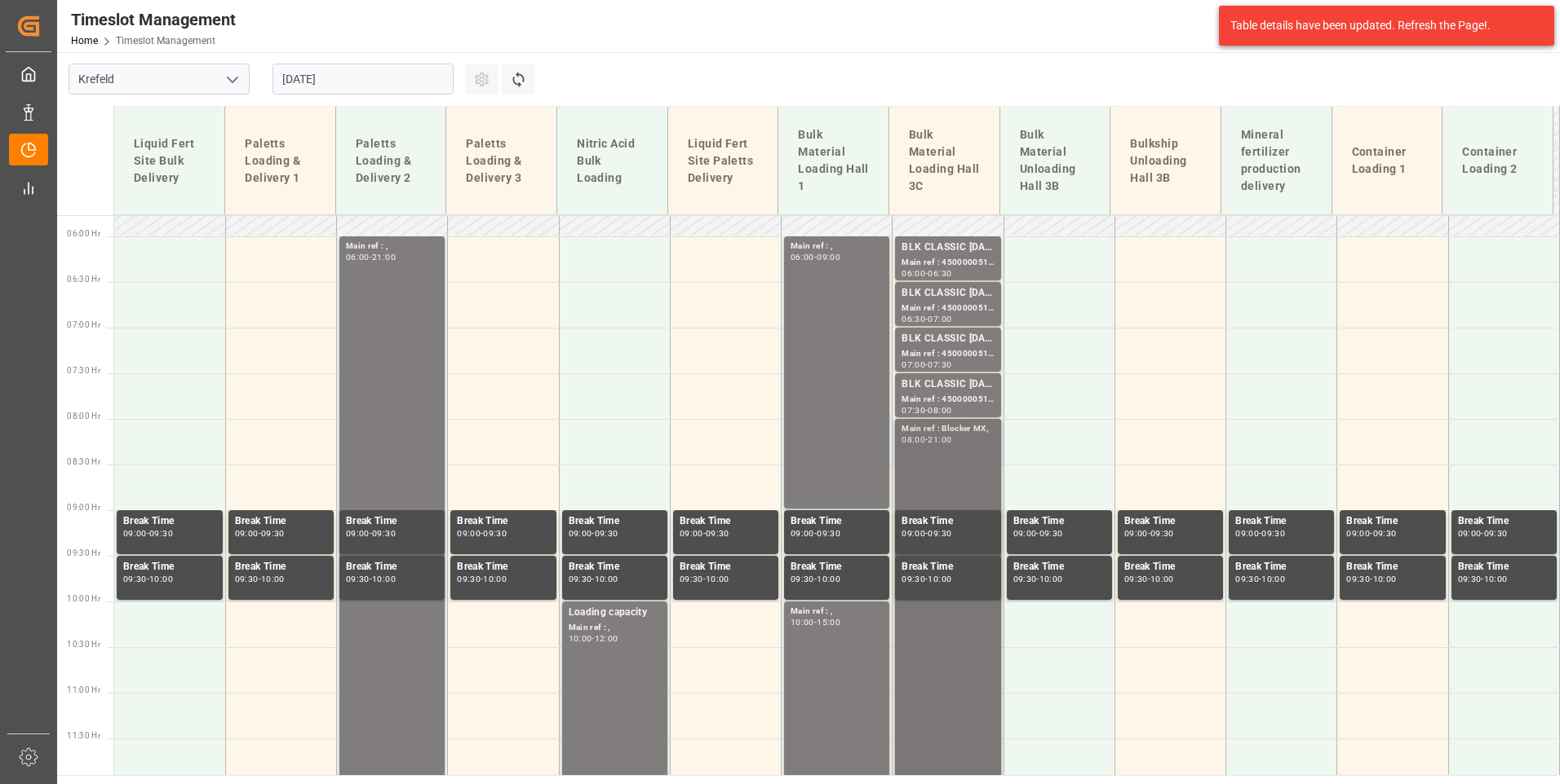
scroll to position [363, 0]
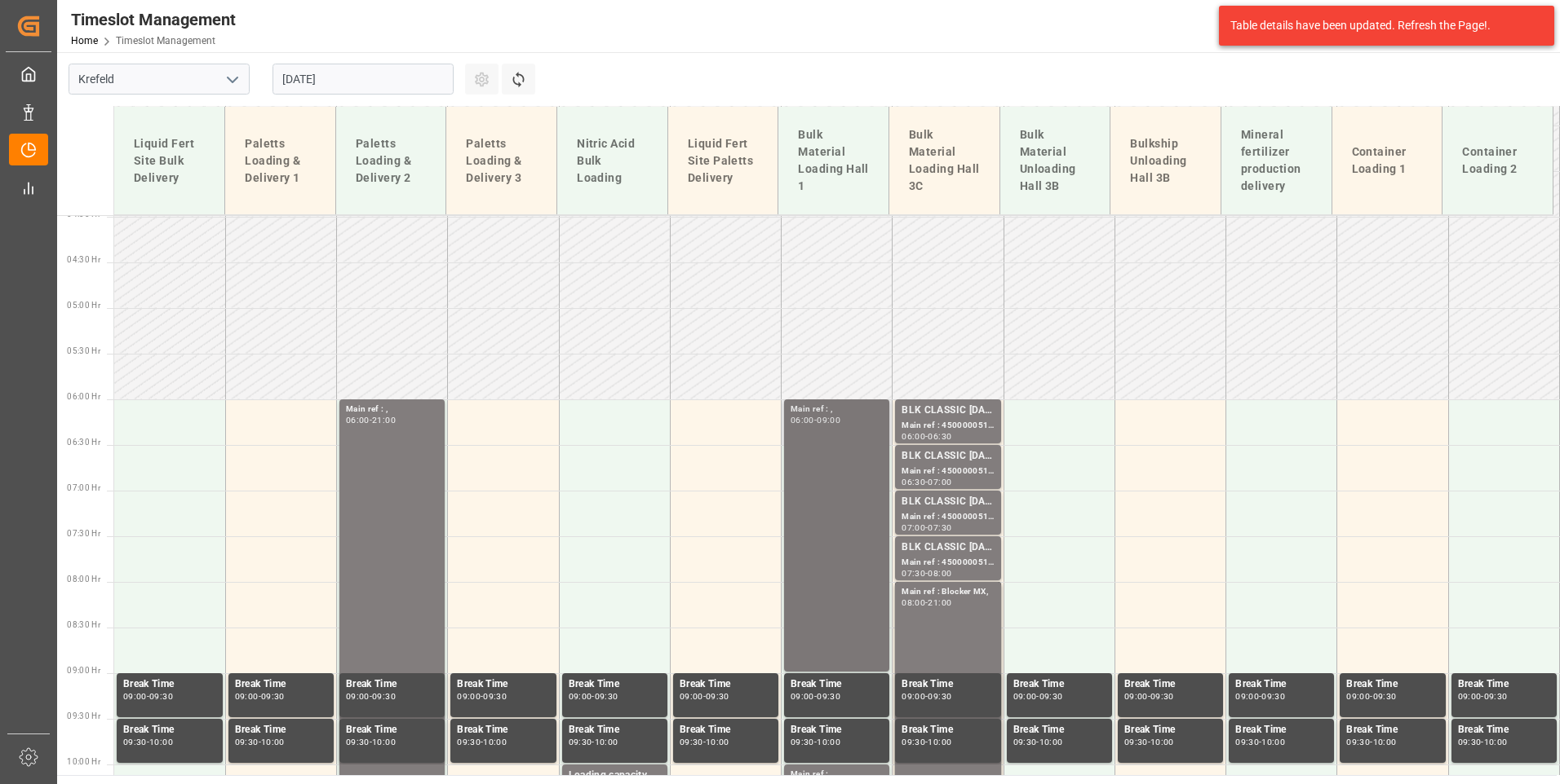
click at [821, 538] on div "Main ref : , 06:00 - 09:00" at bounding box center [836, 536] width 92 height 266
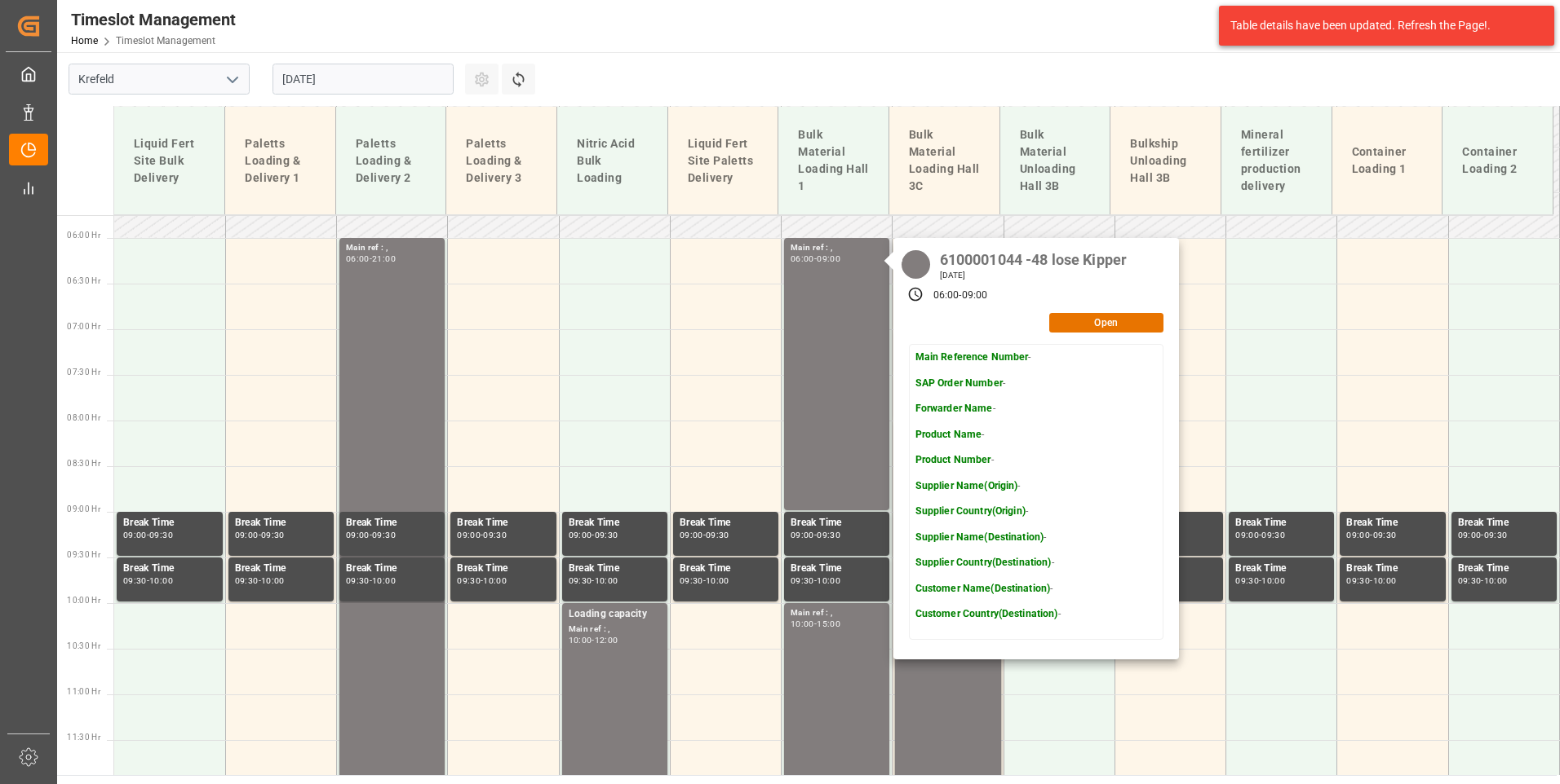
scroll to position [527, 0]
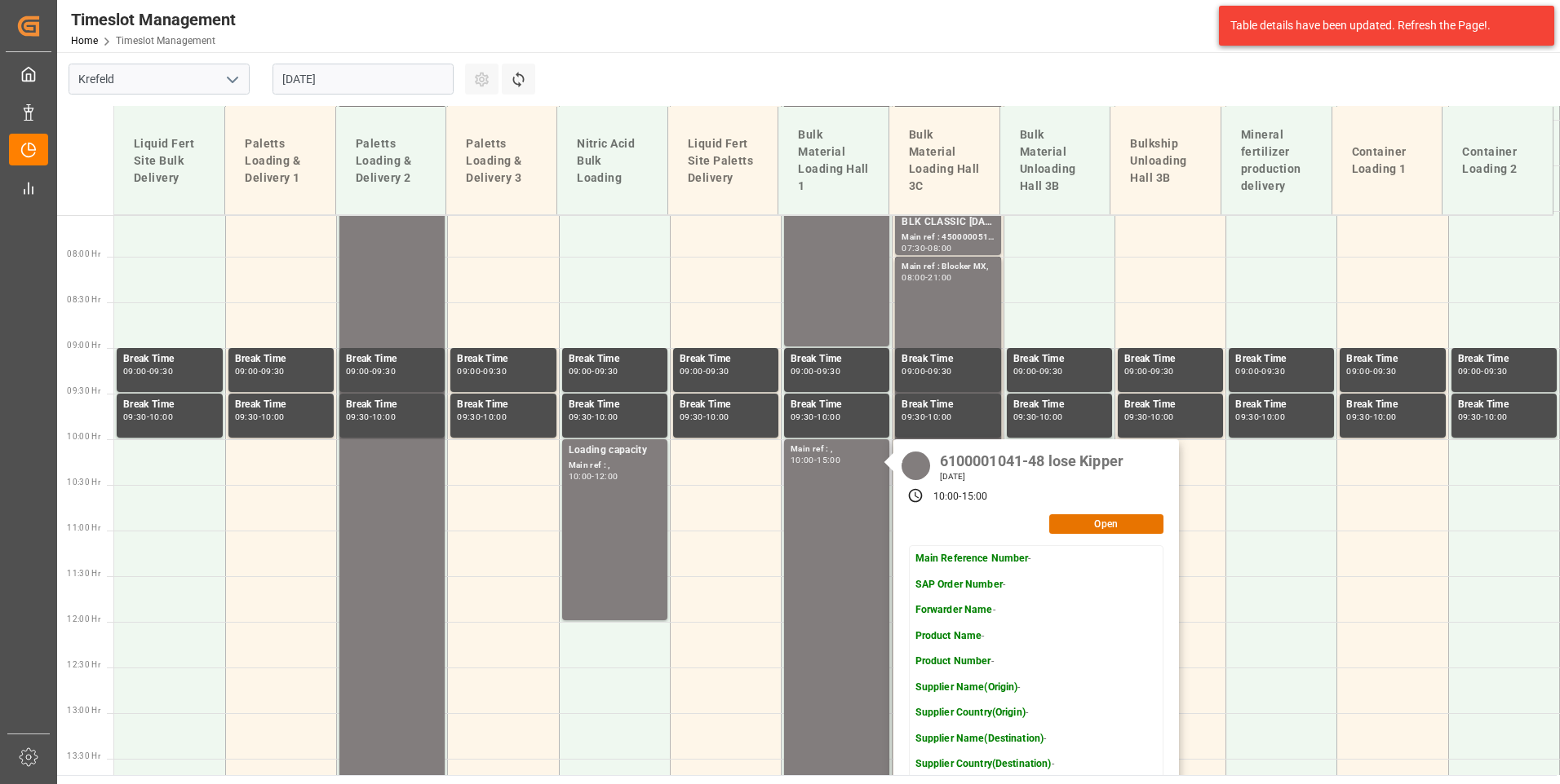
scroll to position [689, 0]
copy div "6100001041"
drag, startPoint x: 940, startPoint y: 466, endPoint x: 1020, endPoint y: 469, distance: 80.1
click at [1020, 469] on div "6100001041-48 lose Kipper" at bounding box center [1031, 458] width 195 height 23
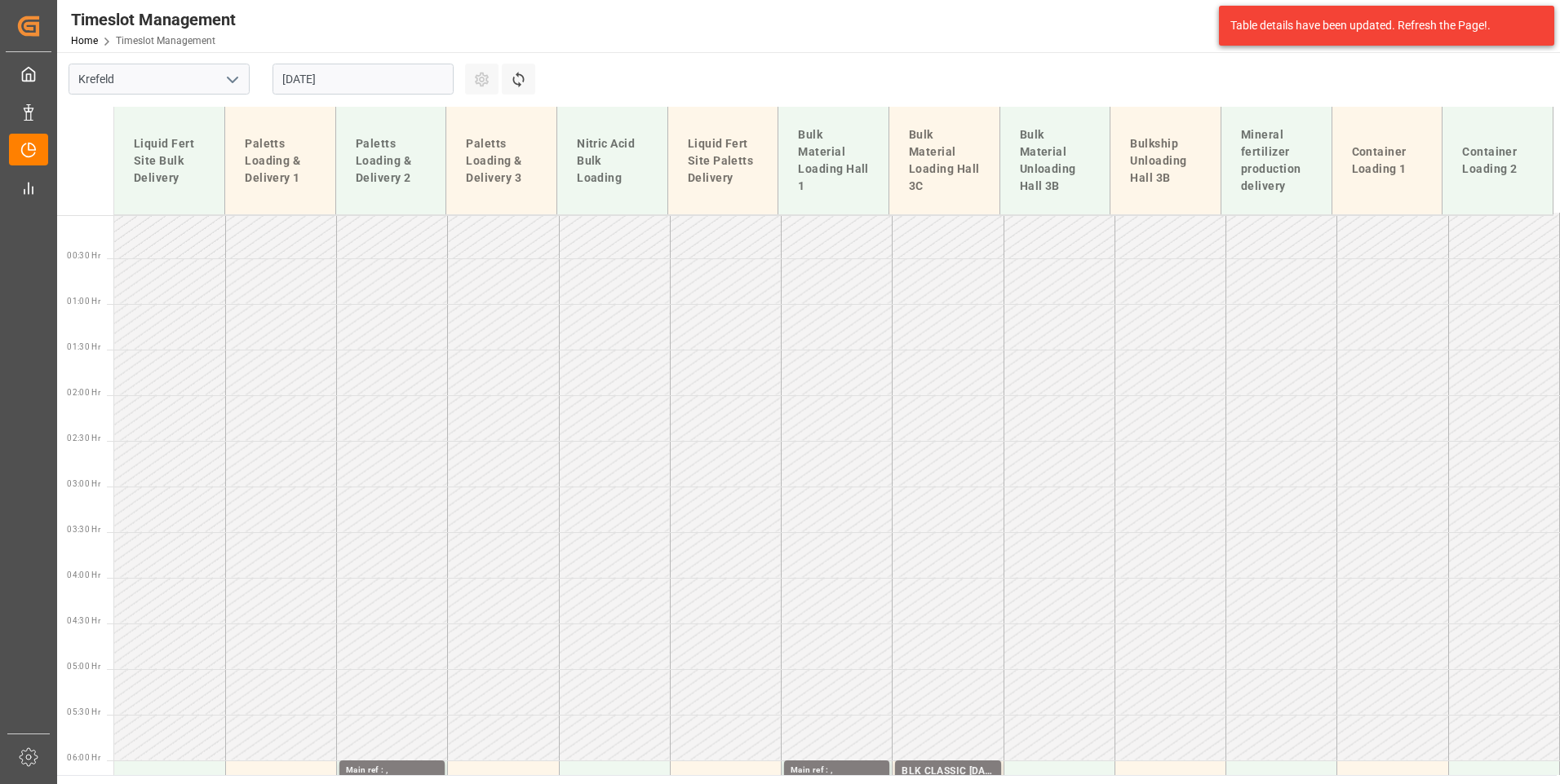
scroll to position [0, 0]
click at [351, 70] on input "[DATE]" at bounding box center [363, 79] width 181 height 31
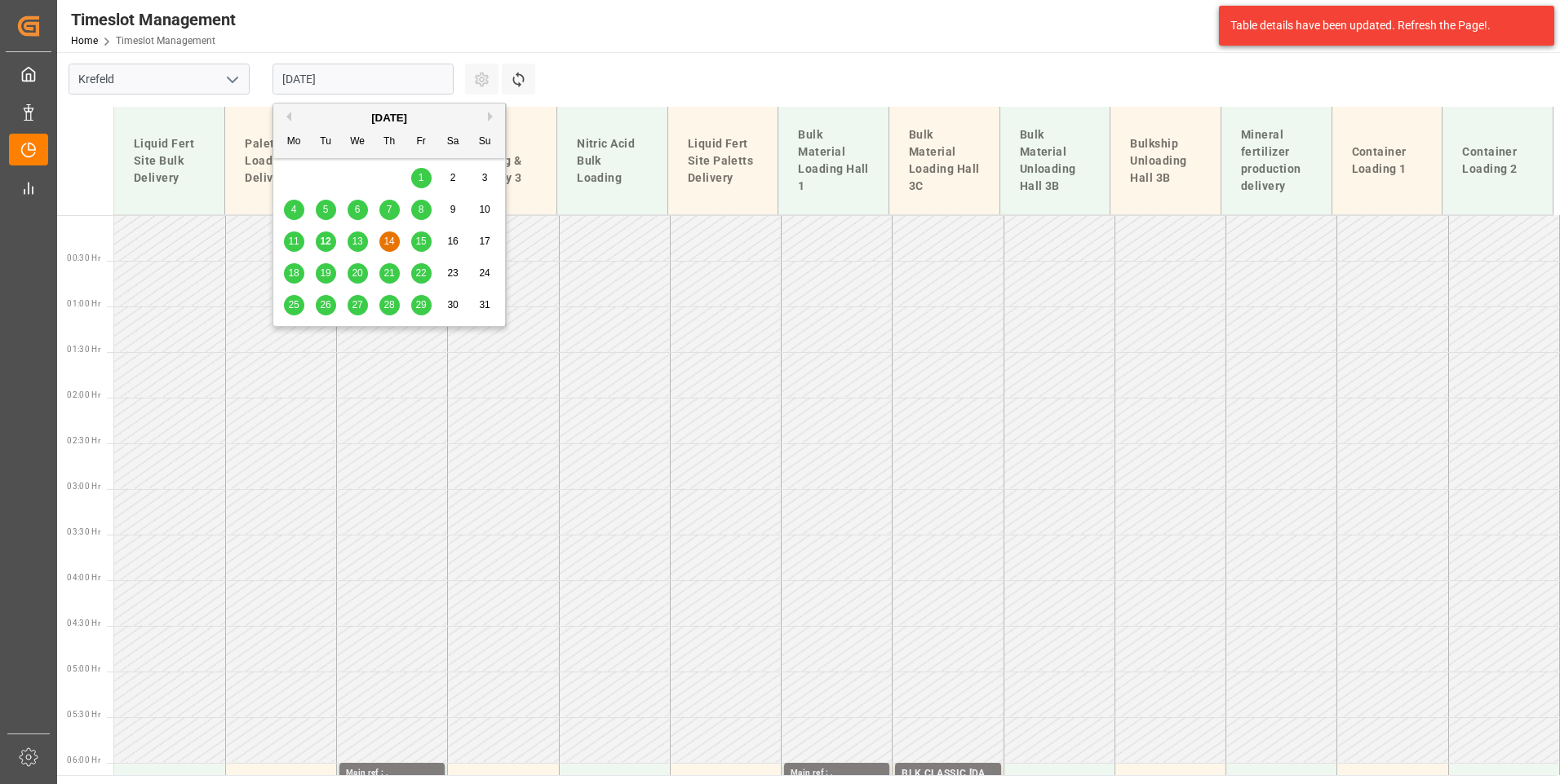
click at [354, 247] on span "13" at bounding box center [356, 241] width 11 height 12
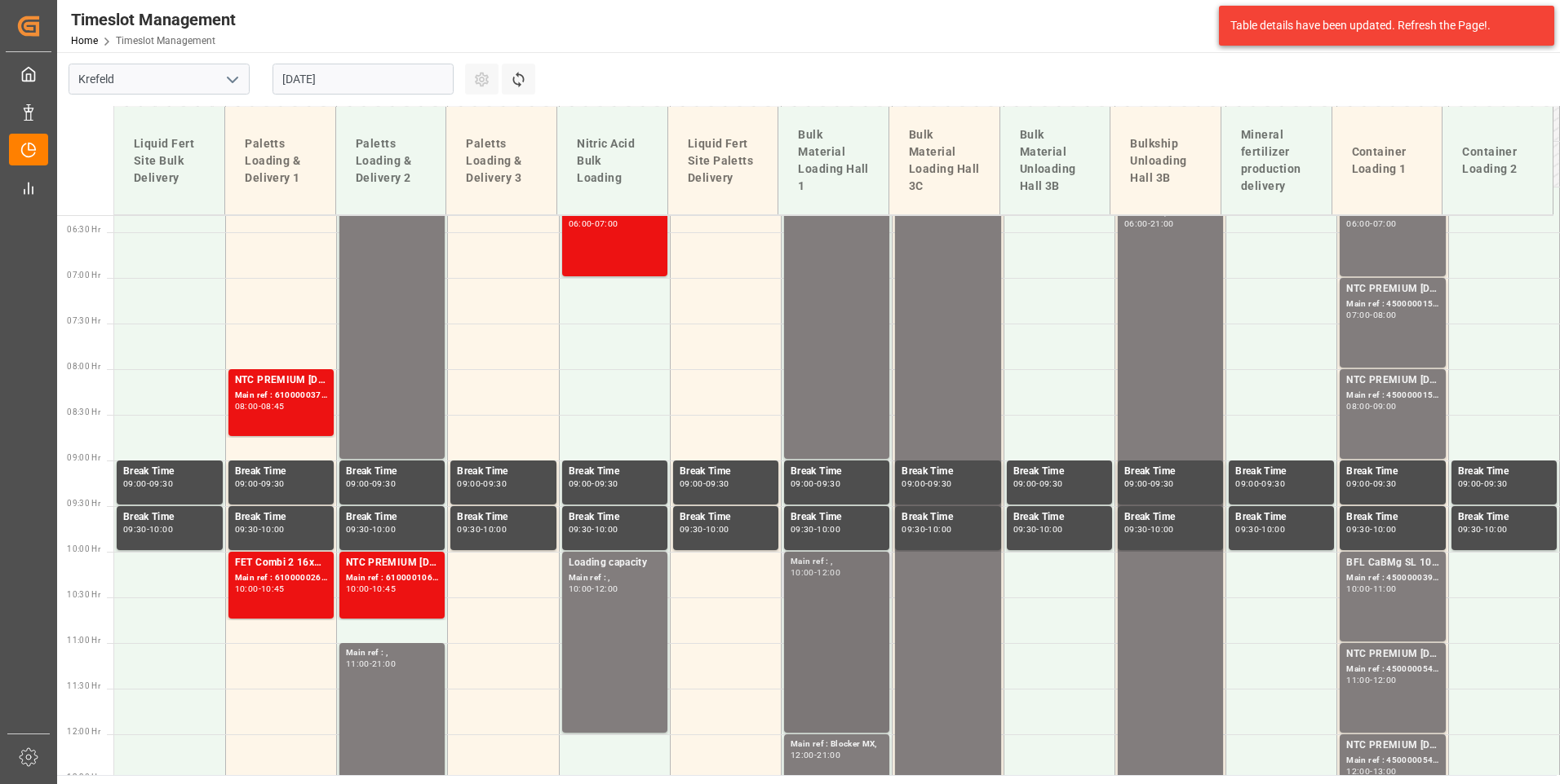
scroll to position [527, 0]
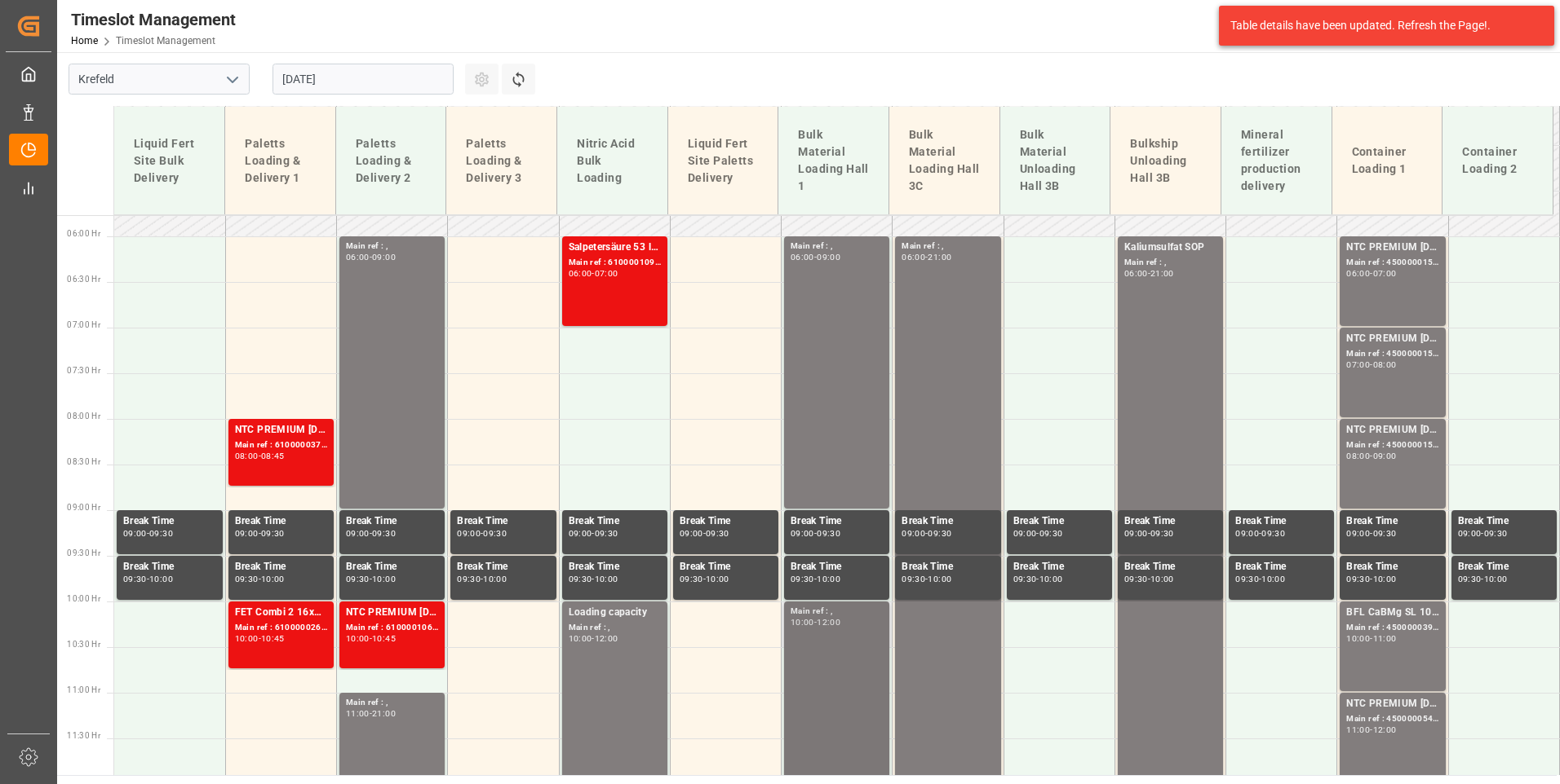
click at [825, 689] on div "Main ref : , 10:00 - 12:00" at bounding box center [836, 691] width 92 height 174
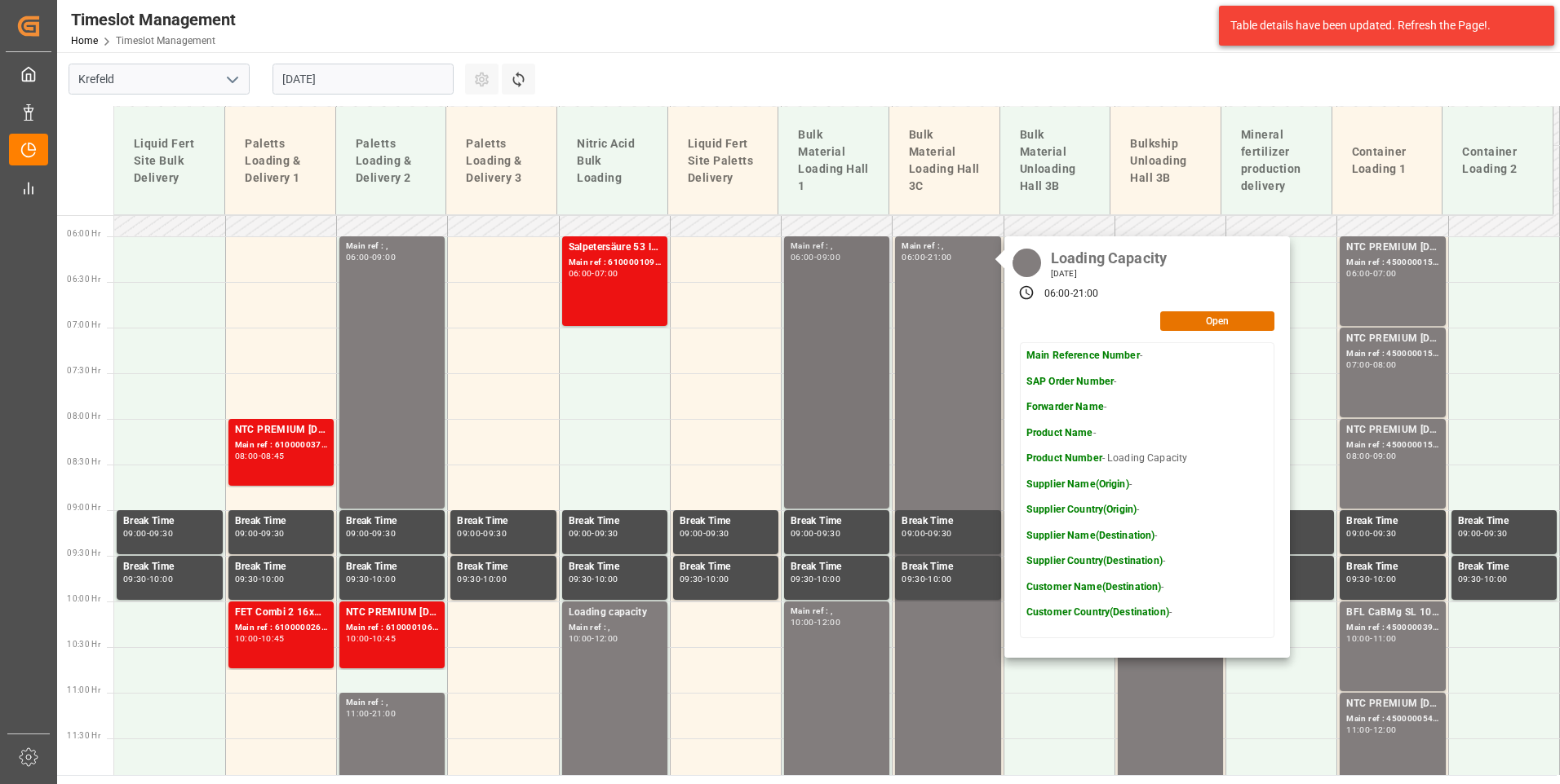
scroll to position [282, 0]
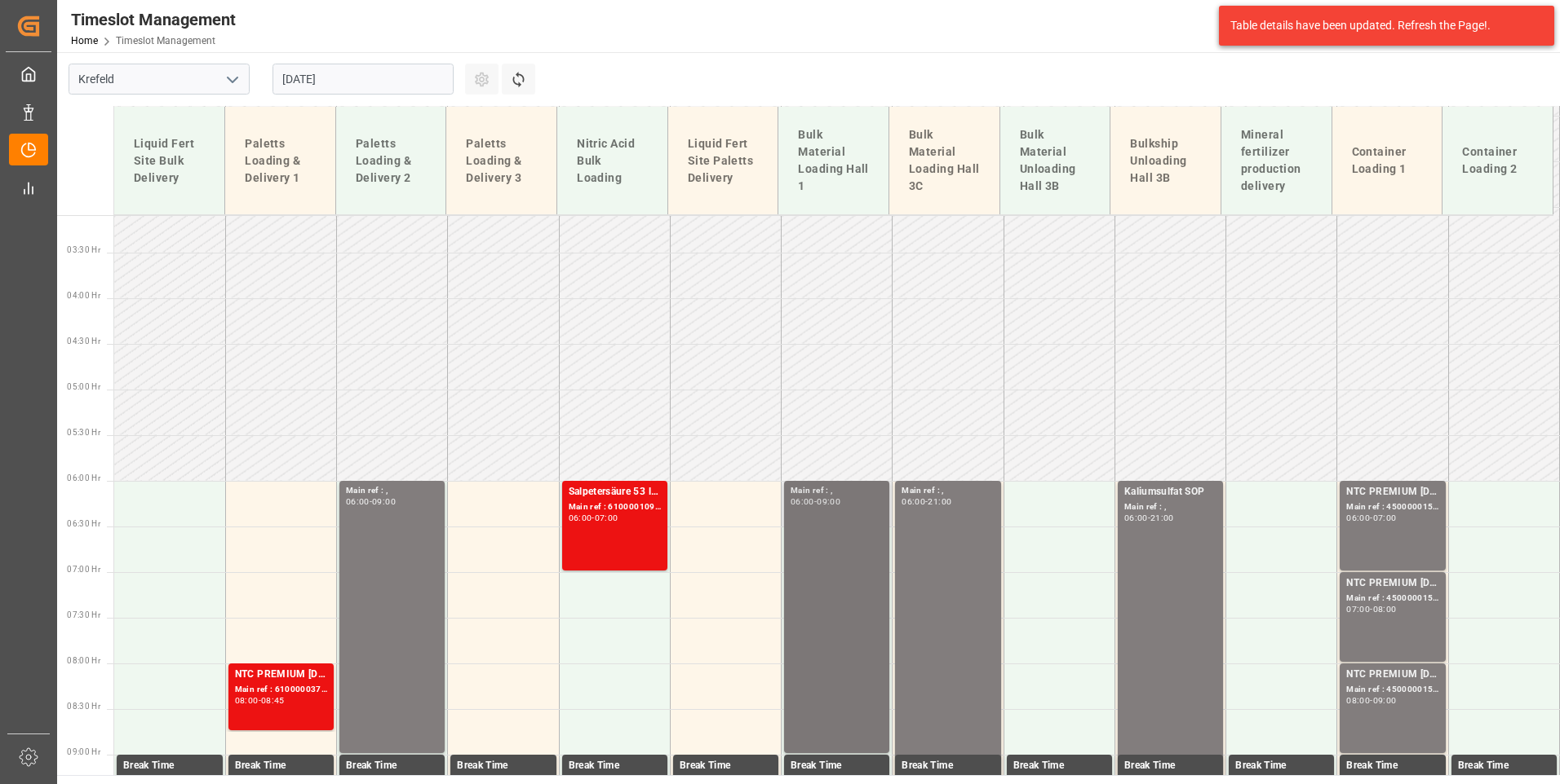
click at [838, 656] on div "Main ref : , 06:00 - 09:00" at bounding box center [836, 617] width 92 height 266
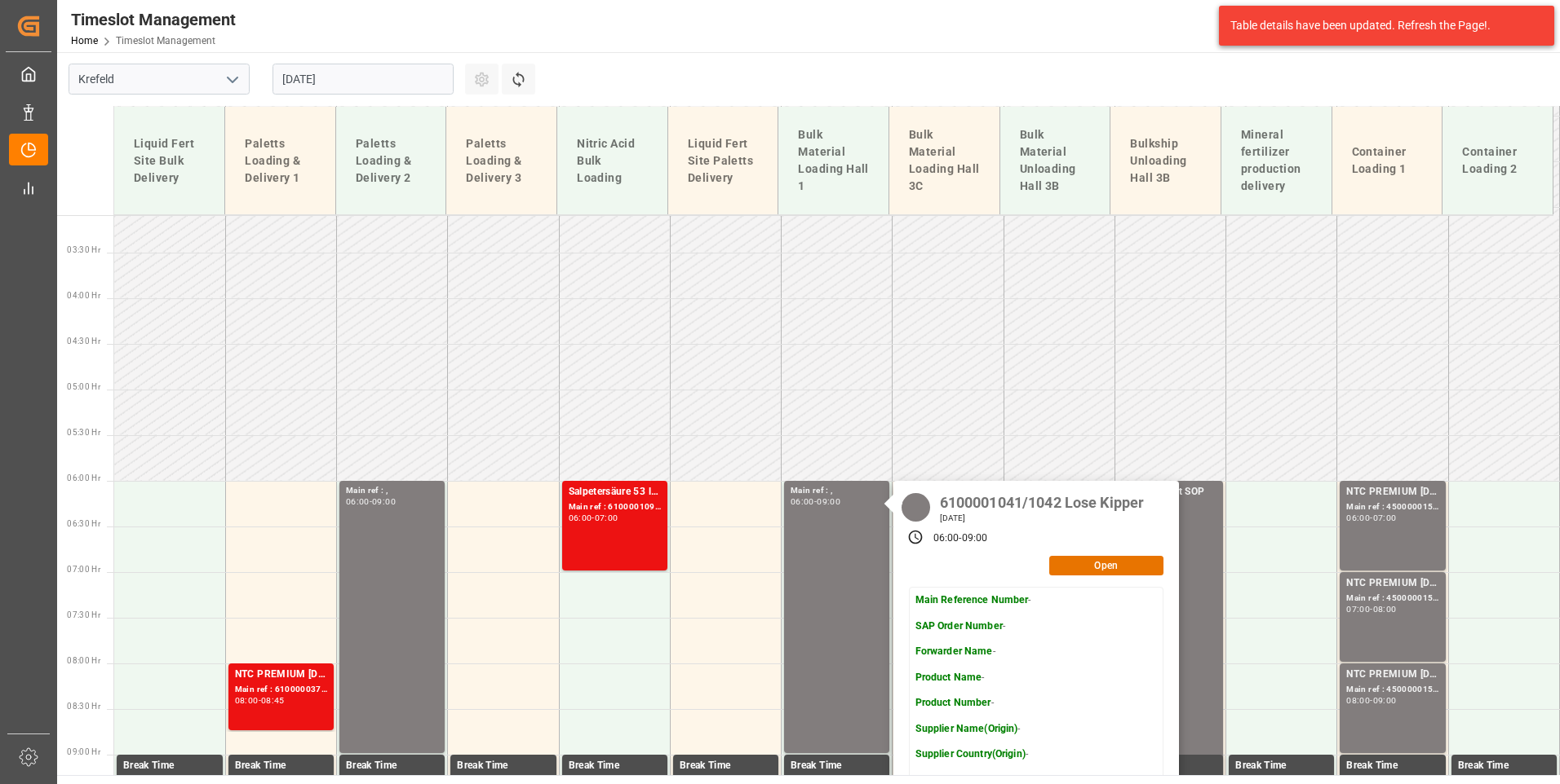
click at [398, 87] on input "[DATE]" at bounding box center [363, 79] width 181 height 31
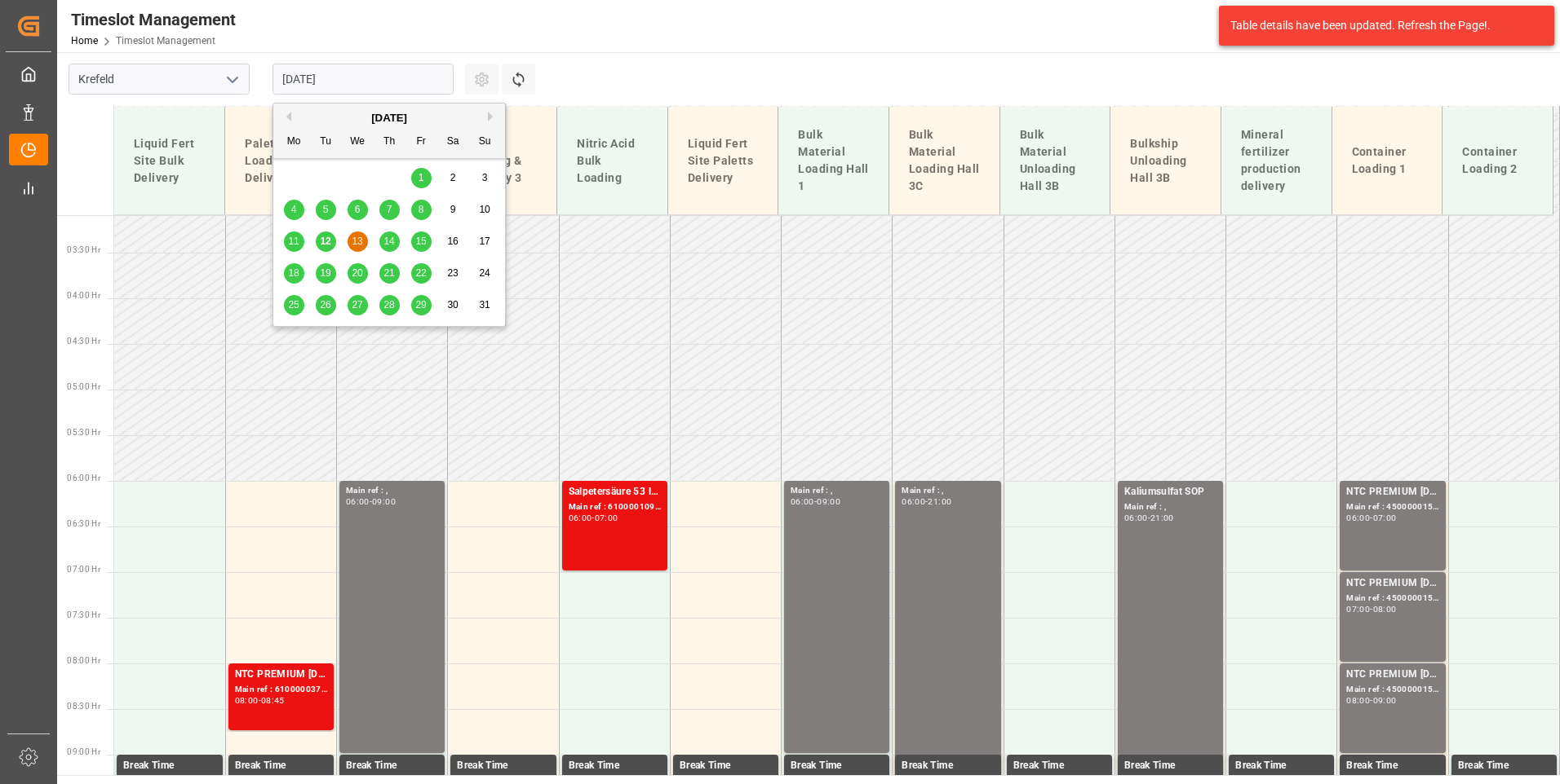
click at [323, 238] on span "12" at bounding box center [325, 241] width 11 height 12
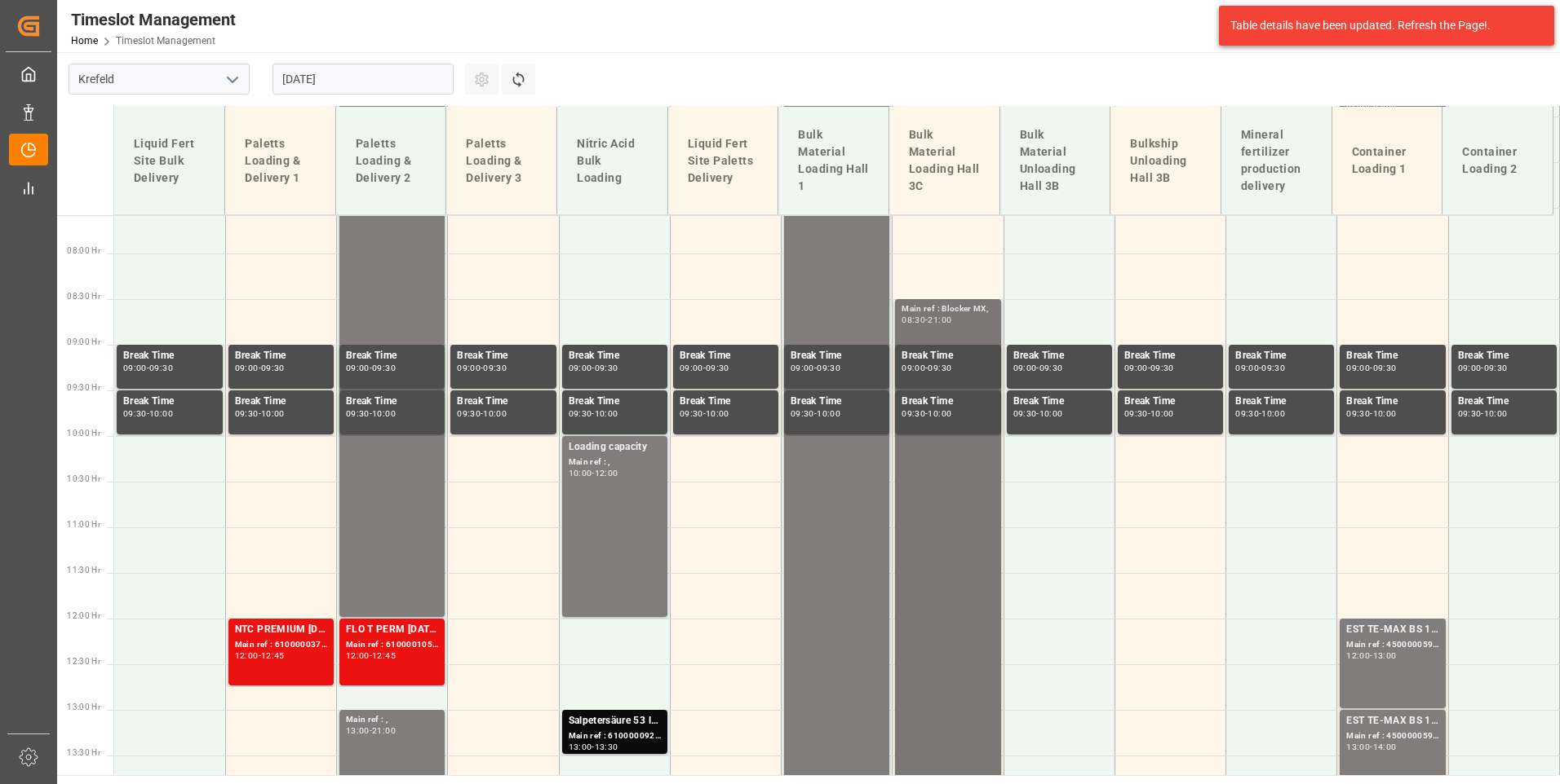
scroll to position [445, 0]
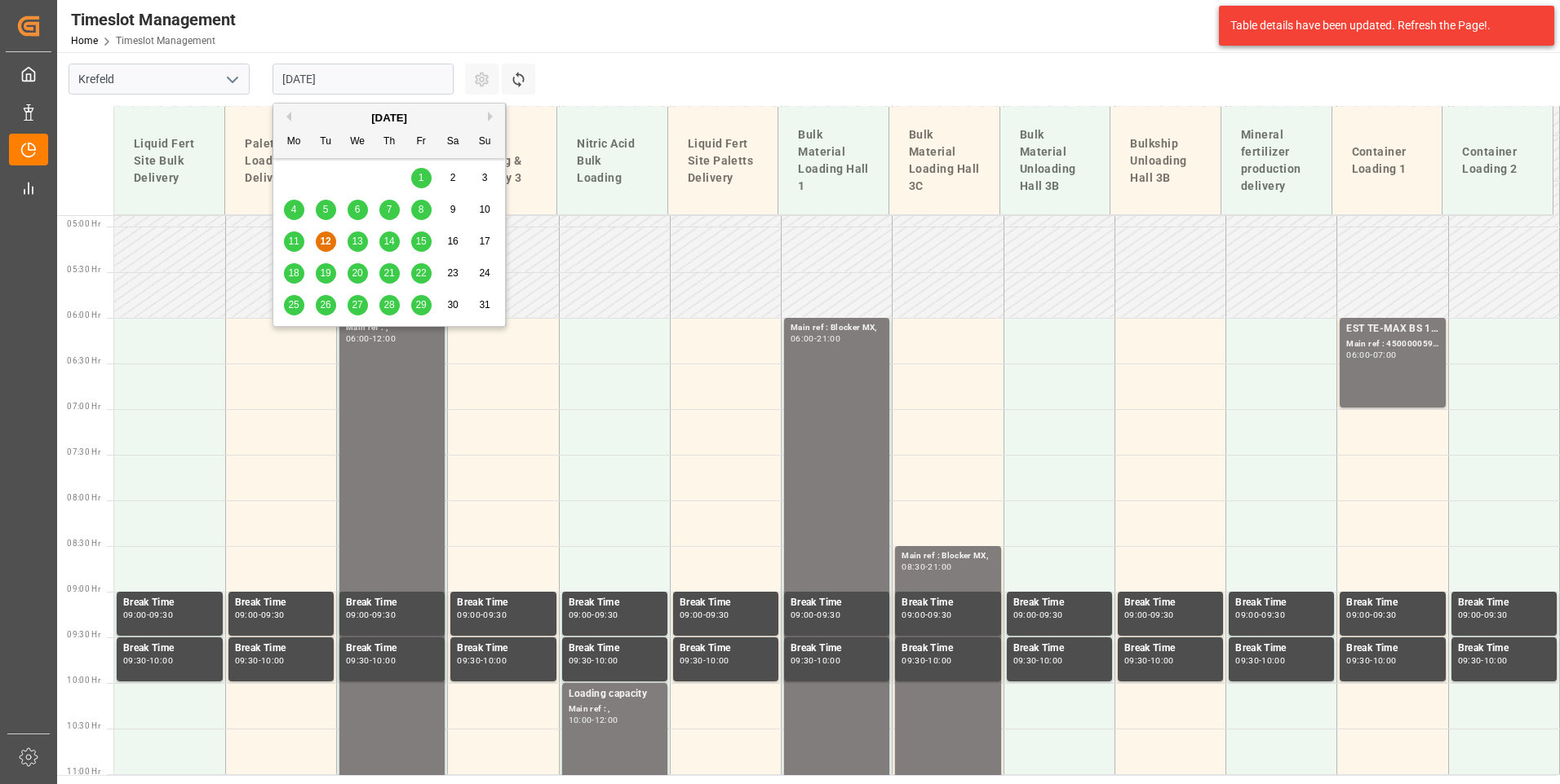
click at [369, 74] on input "[DATE]" at bounding box center [363, 79] width 181 height 31
click at [388, 244] on span "14" at bounding box center [389, 241] width 11 height 12
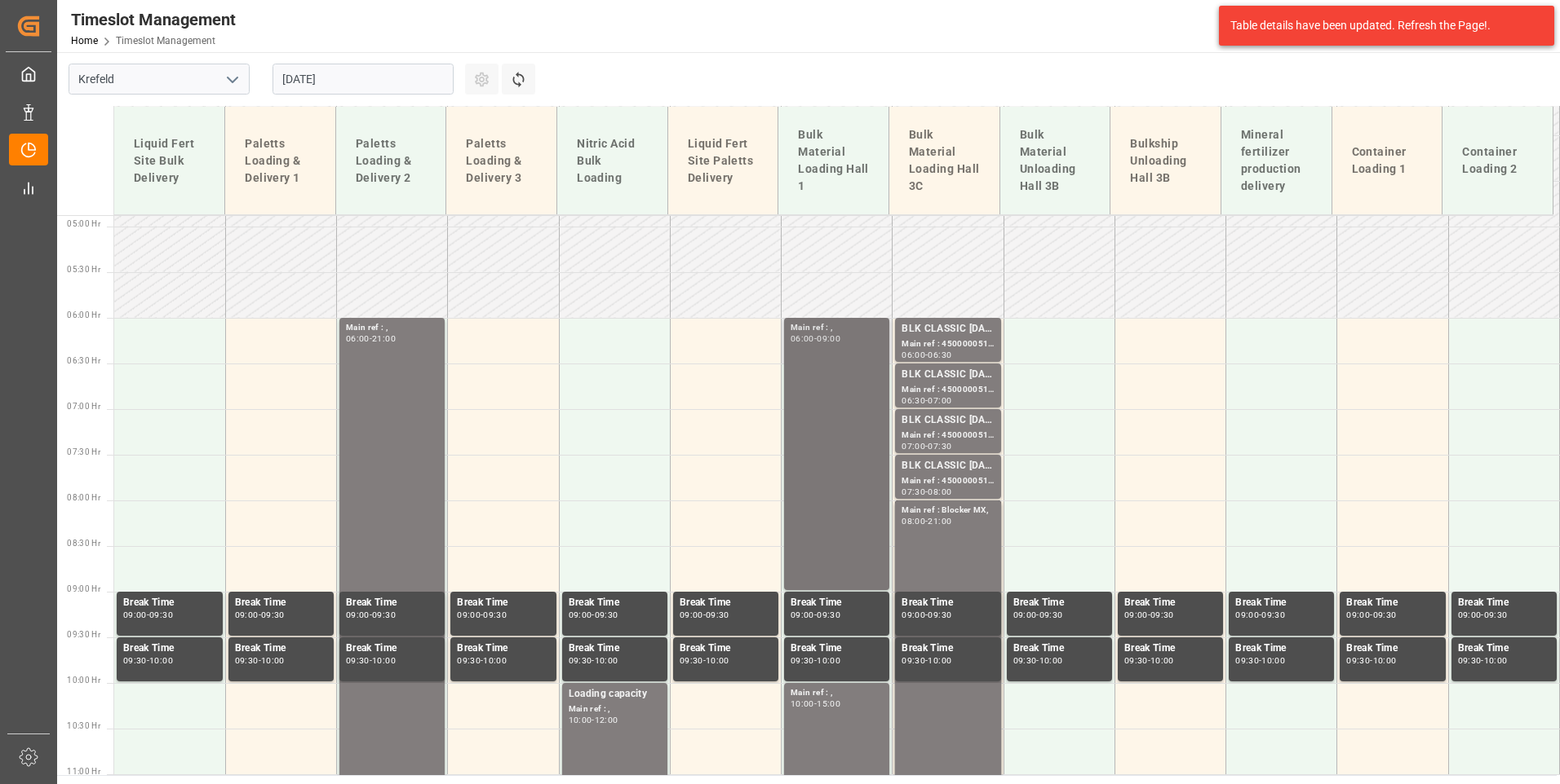
click at [810, 358] on div "Main ref : , 06:00 - 09:00" at bounding box center [836, 455] width 92 height 266
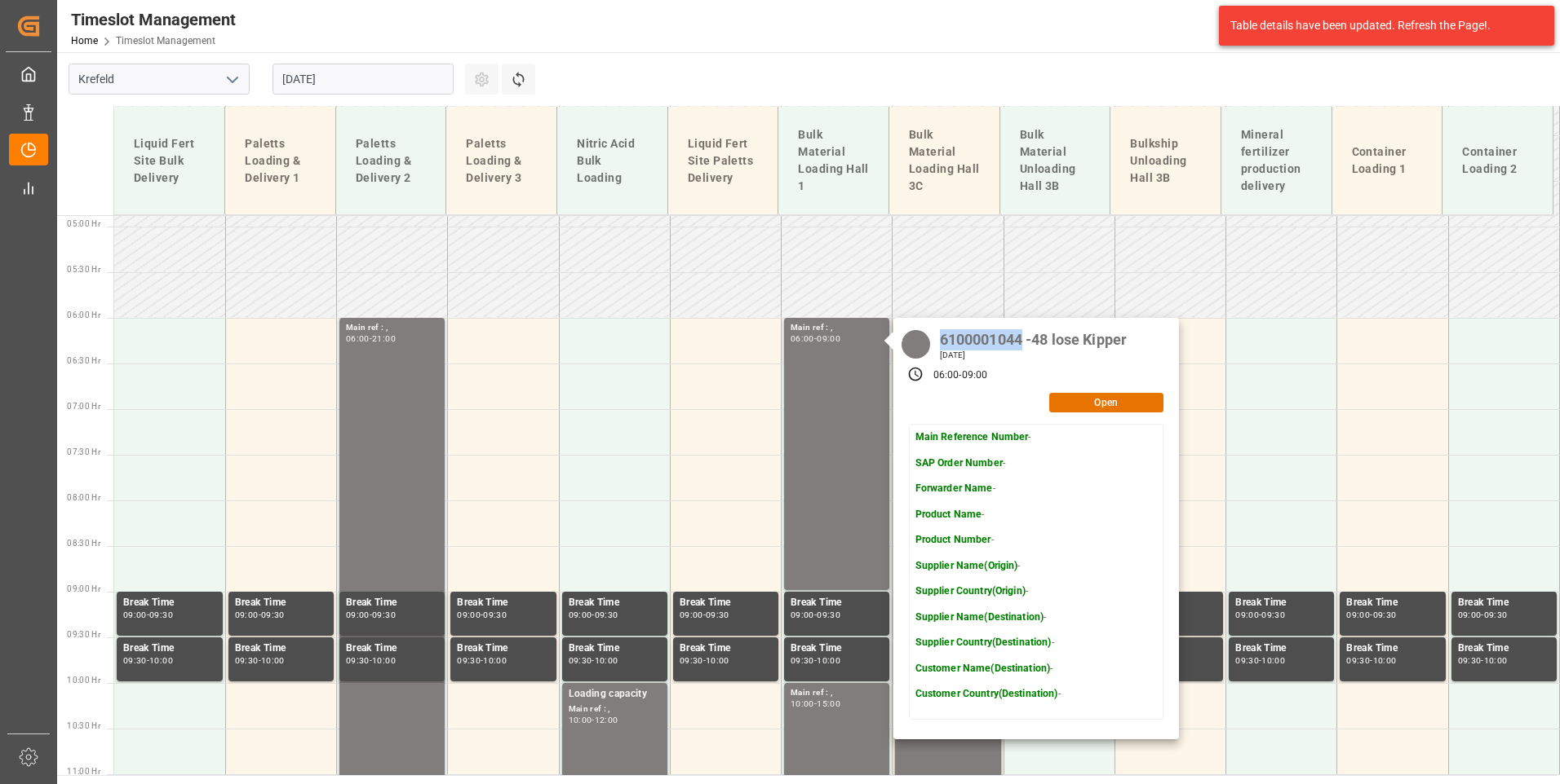
copy div "6100001044"
drag, startPoint x: 938, startPoint y: 346, endPoint x: 1017, endPoint y: 348, distance: 79.0
click at [1017, 348] on div "6100001044 -48 lose Kipper" at bounding box center [1033, 338] width 198 height 23
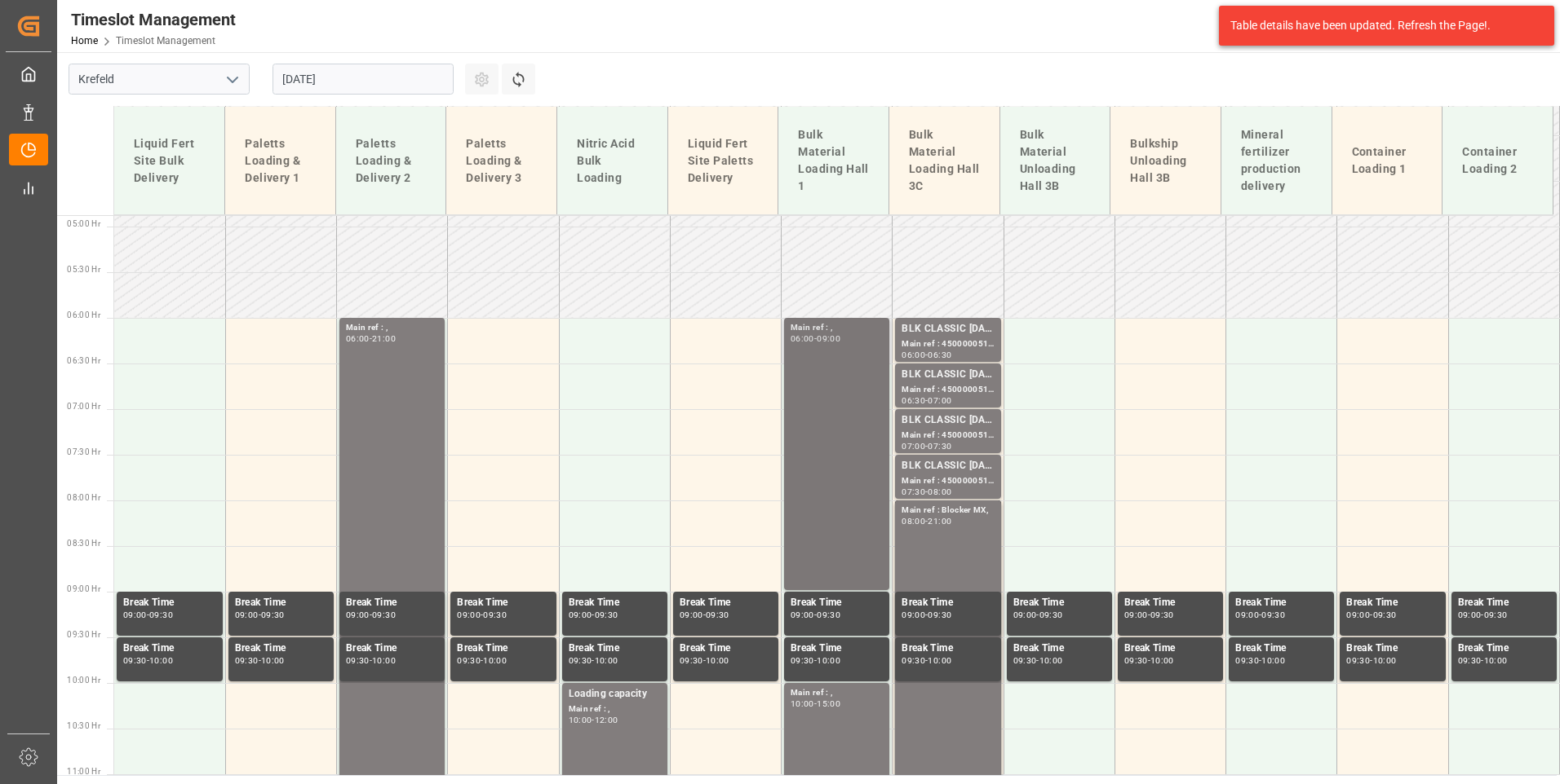
click at [826, 461] on div "Main ref : , 06:00 - 09:00" at bounding box center [836, 455] width 92 height 266
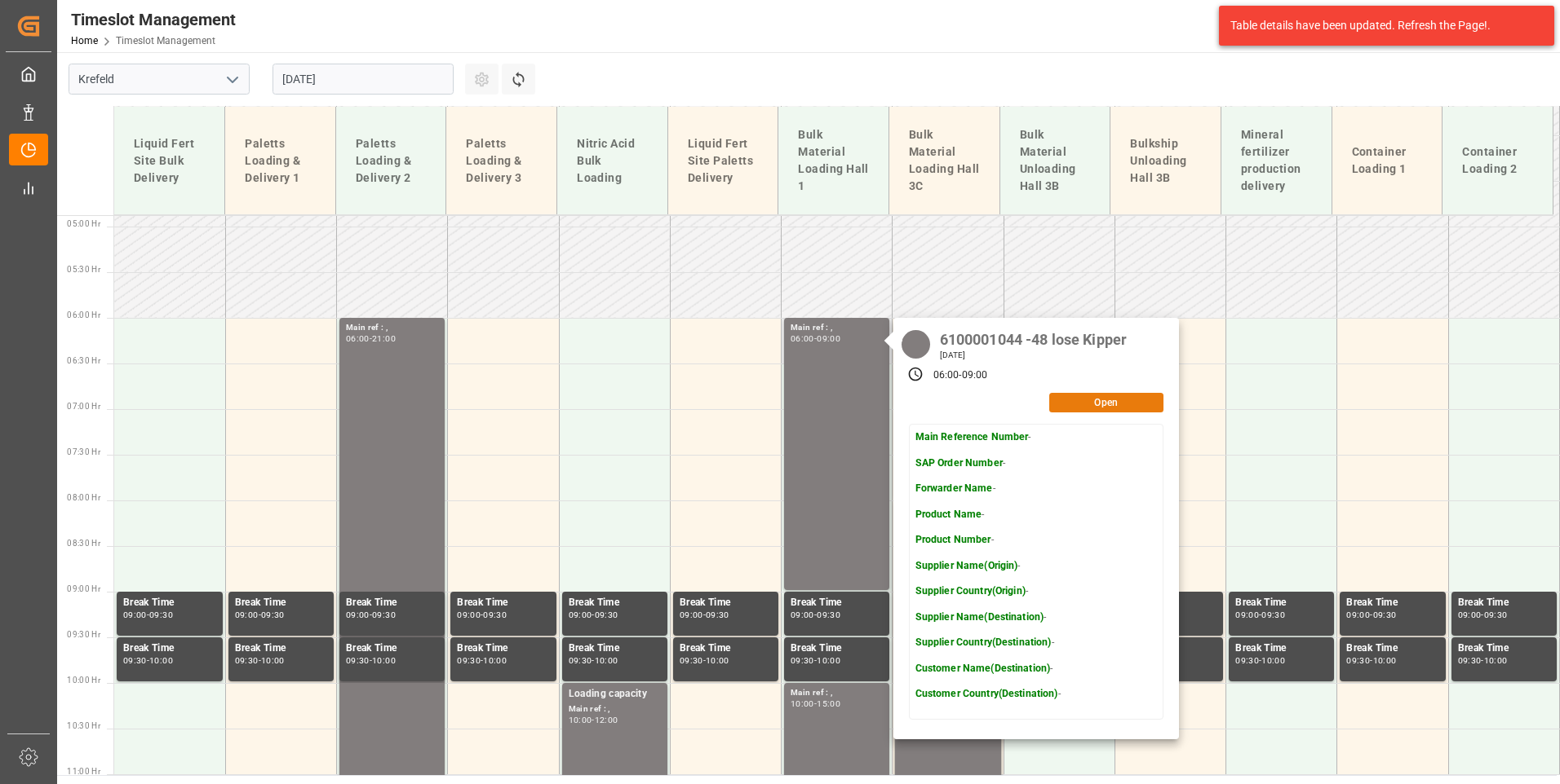
click at [1110, 405] on button "Open" at bounding box center [1106, 403] width 114 height 20
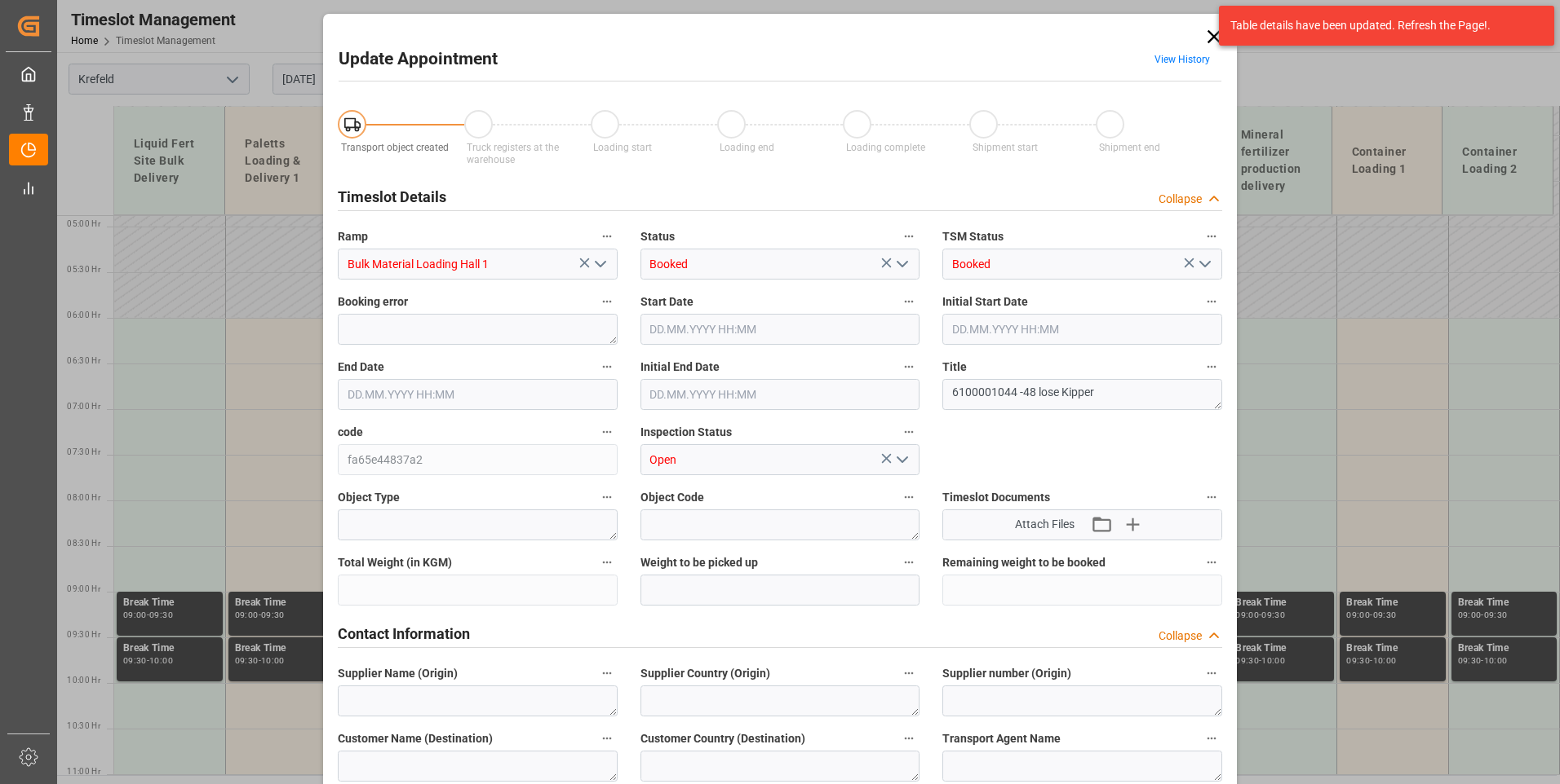
type input "[DATE] 06:00"
type input "[DATE] 09:00"
type input "[DATE] 07:19"
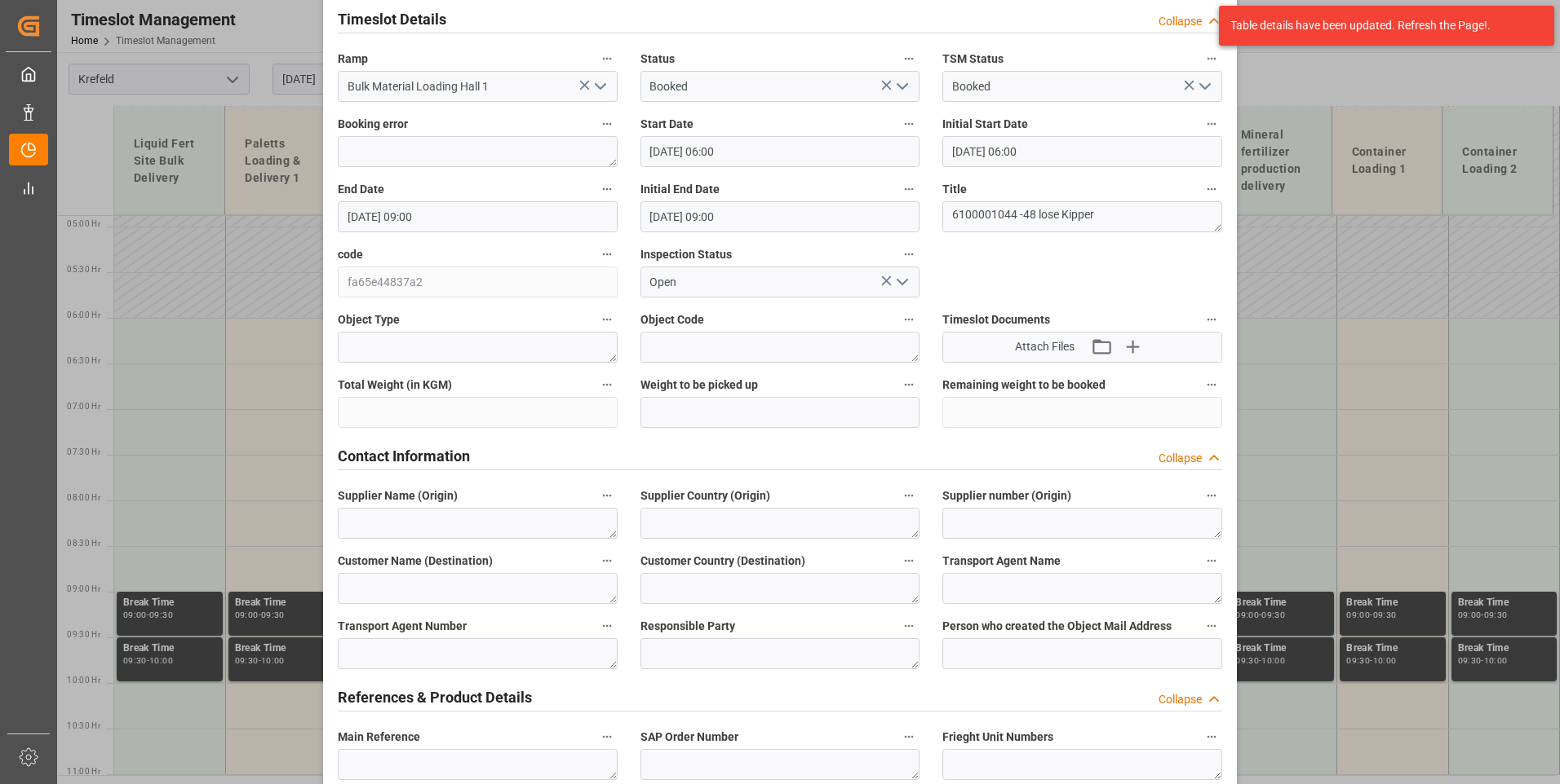
scroll to position [173, 0]
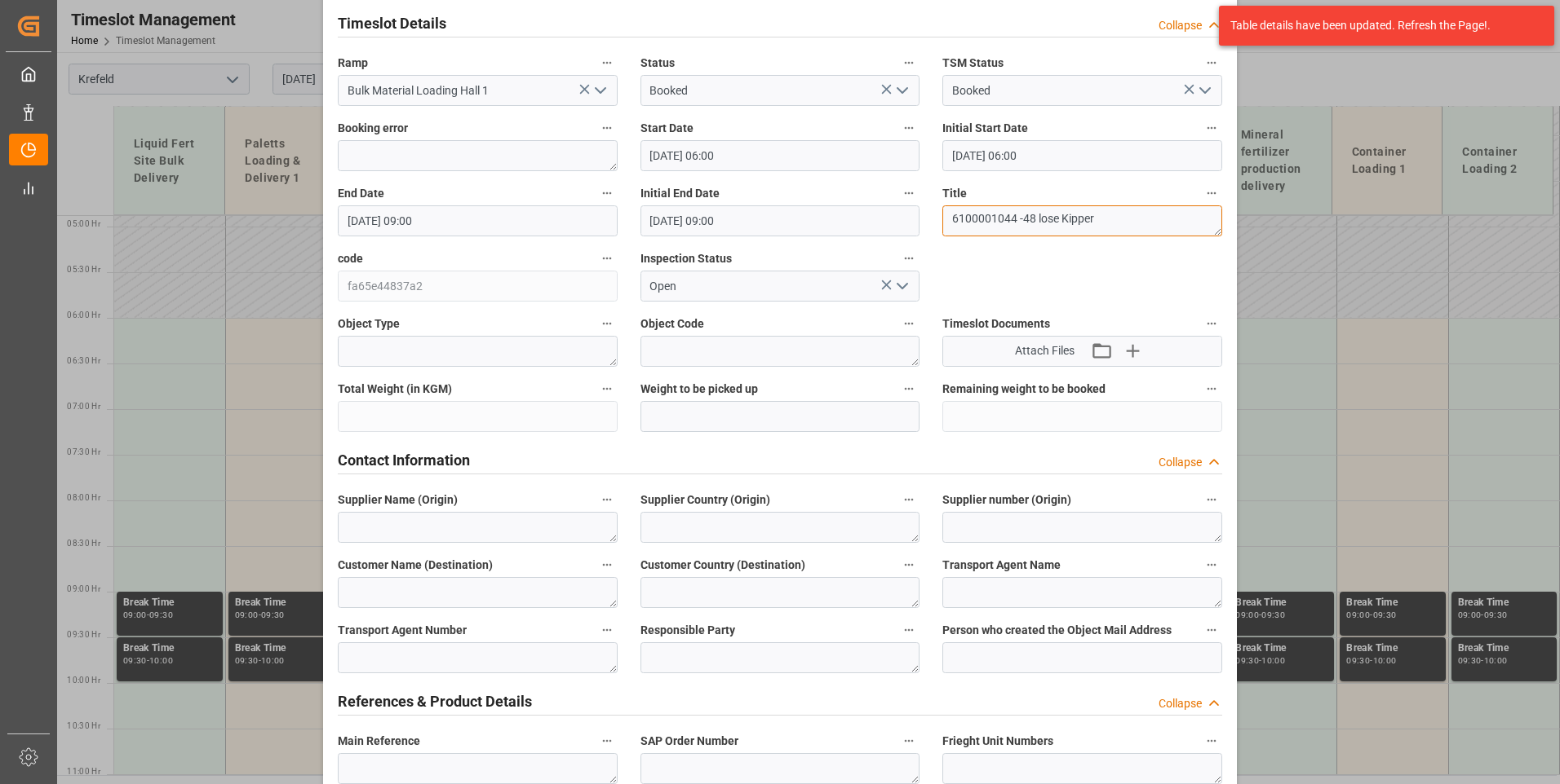
drag, startPoint x: 947, startPoint y: 217, endPoint x: 1017, endPoint y: 218, distance: 70.0
click at [1017, 218] on textarea "6100001044 -48 lose Kipper" at bounding box center [1081, 221] width 280 height 31
drag, startPoint x: 1318, startPoint y: 64, endPoint x: 1252, endPoint y: 64, distance: 66.0
click at [1318, 64] on div "Update Appointment View History Transport object created Truck registers at the…" at bounding box center [780, 392] width 1560 height 784
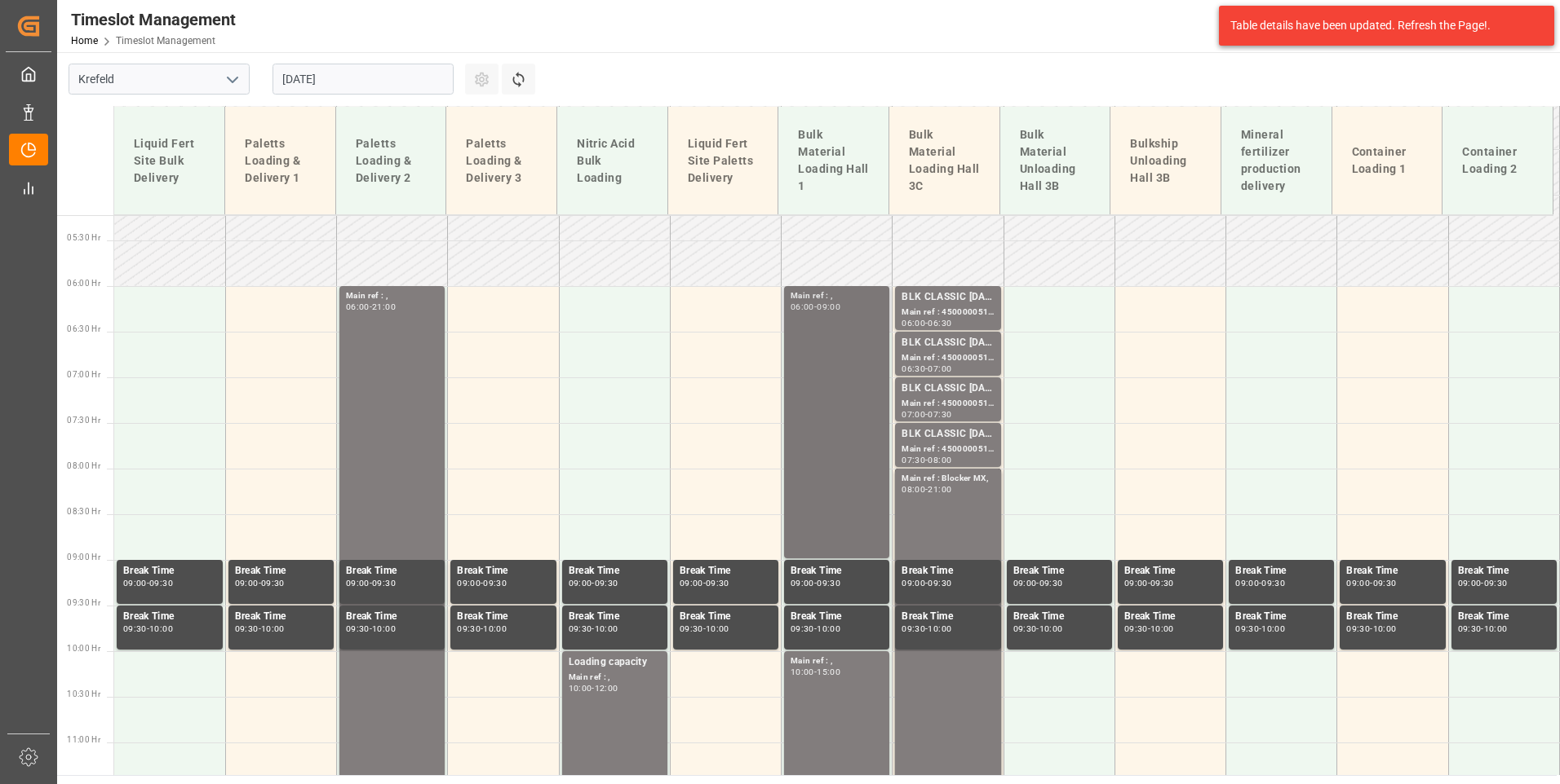
scroll to position [527, 0]
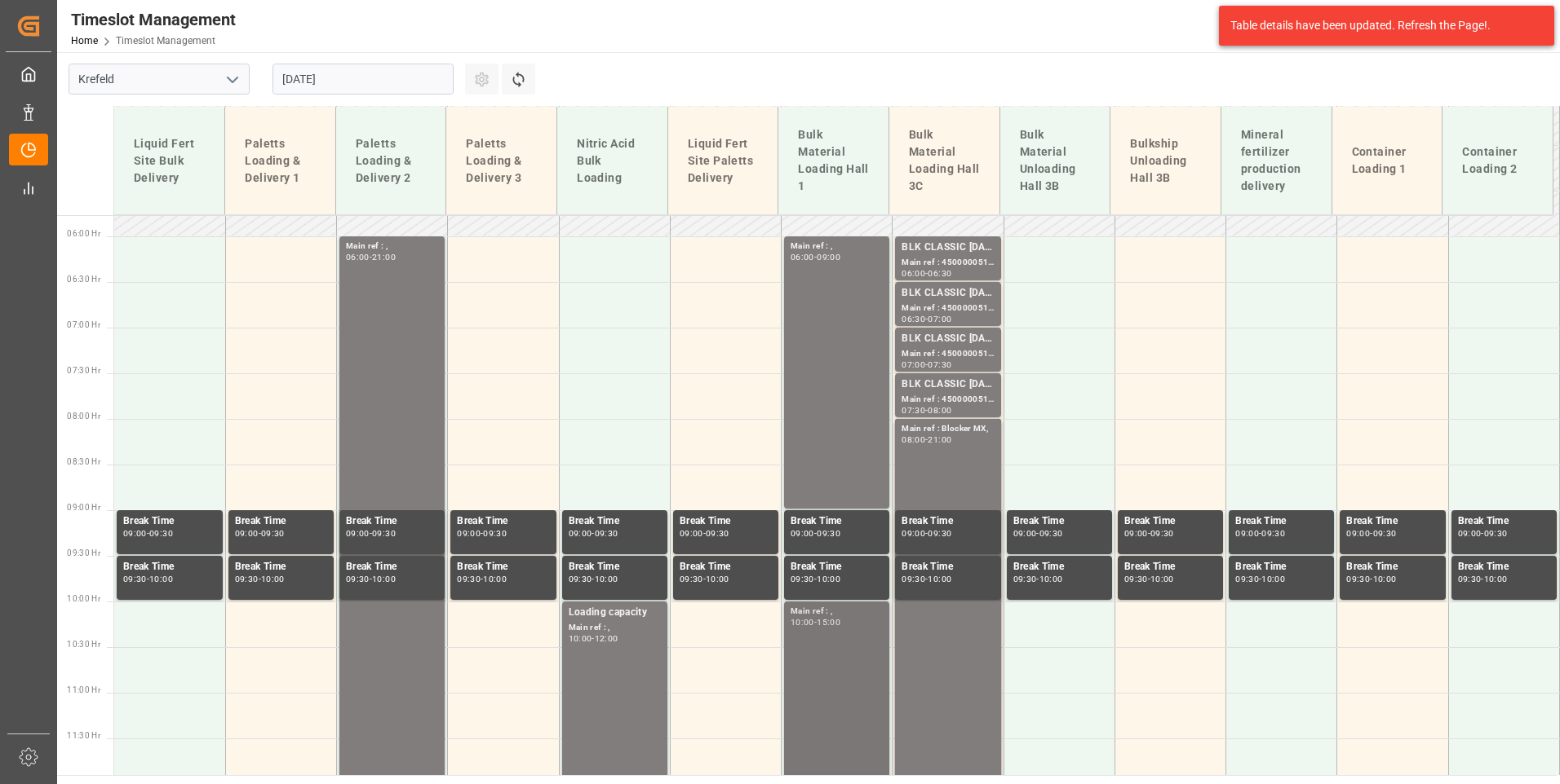
click at [828, 416] on div "Main ref : , 06:00 - 09:00" at bounding box center [836, 372] width 92 height 266
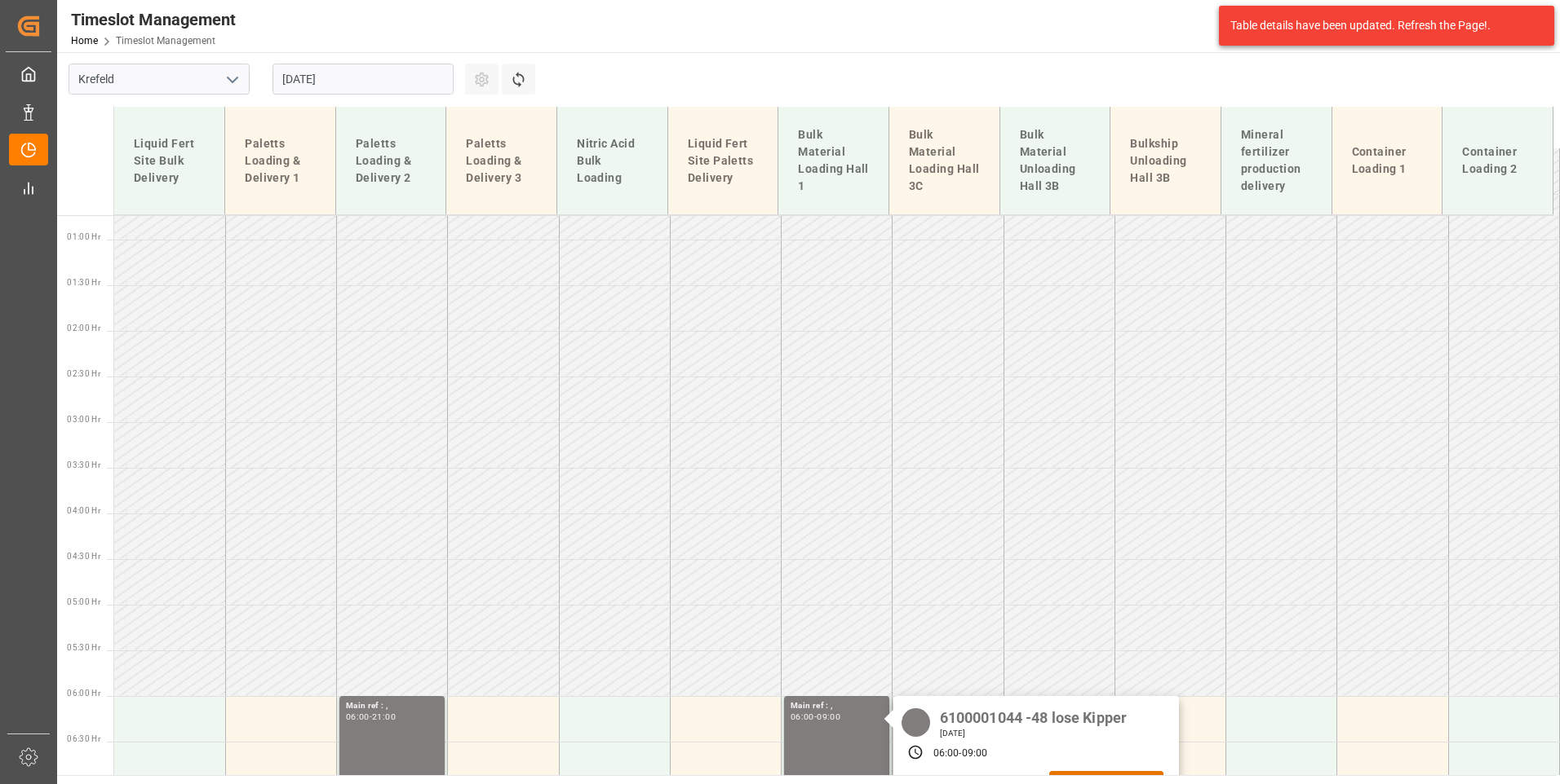
scroll to position [0, 0]
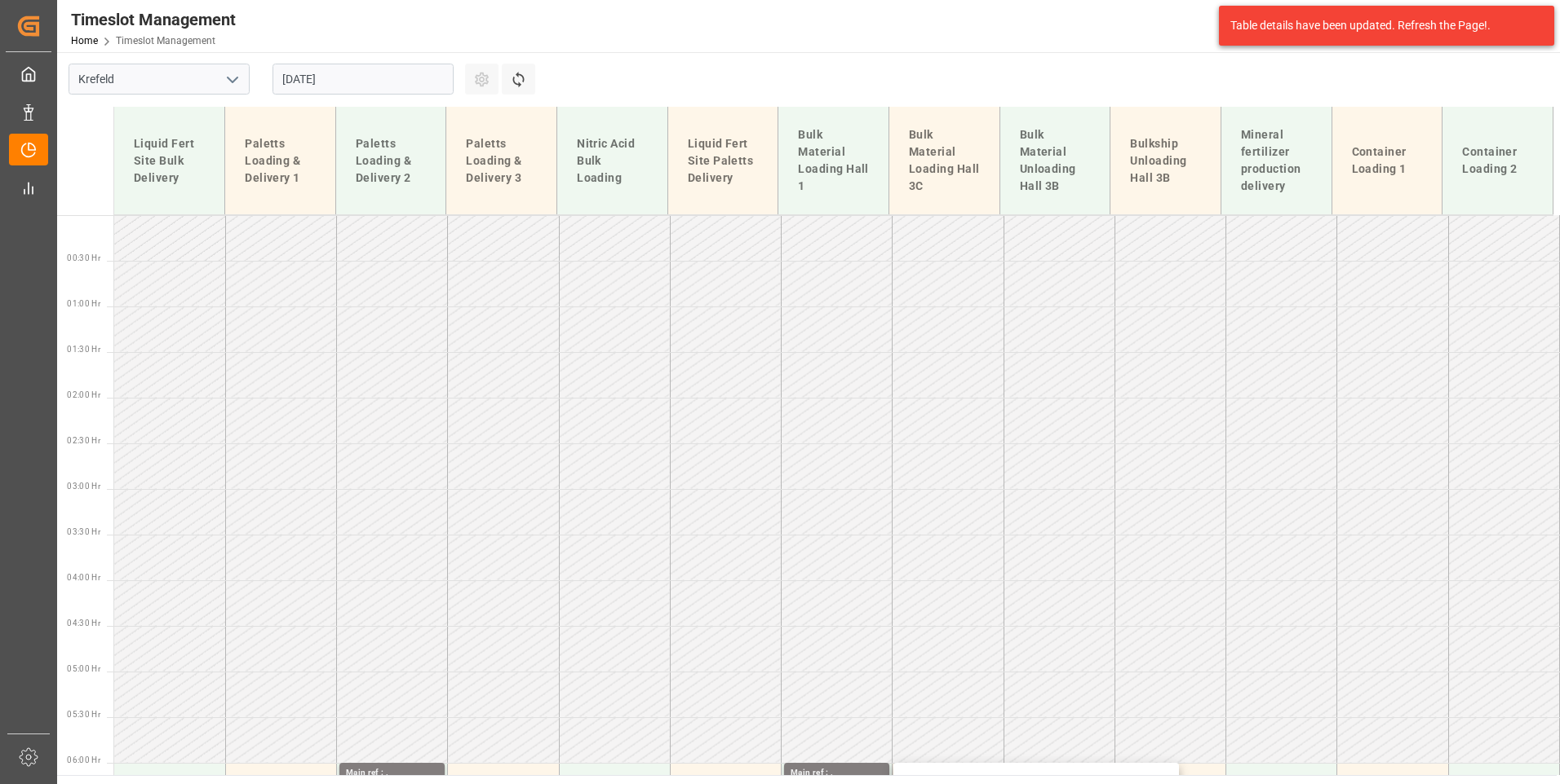
click at [390, 78] on input "[DATE]" at bounding box center [363, 79] width 181 height 31
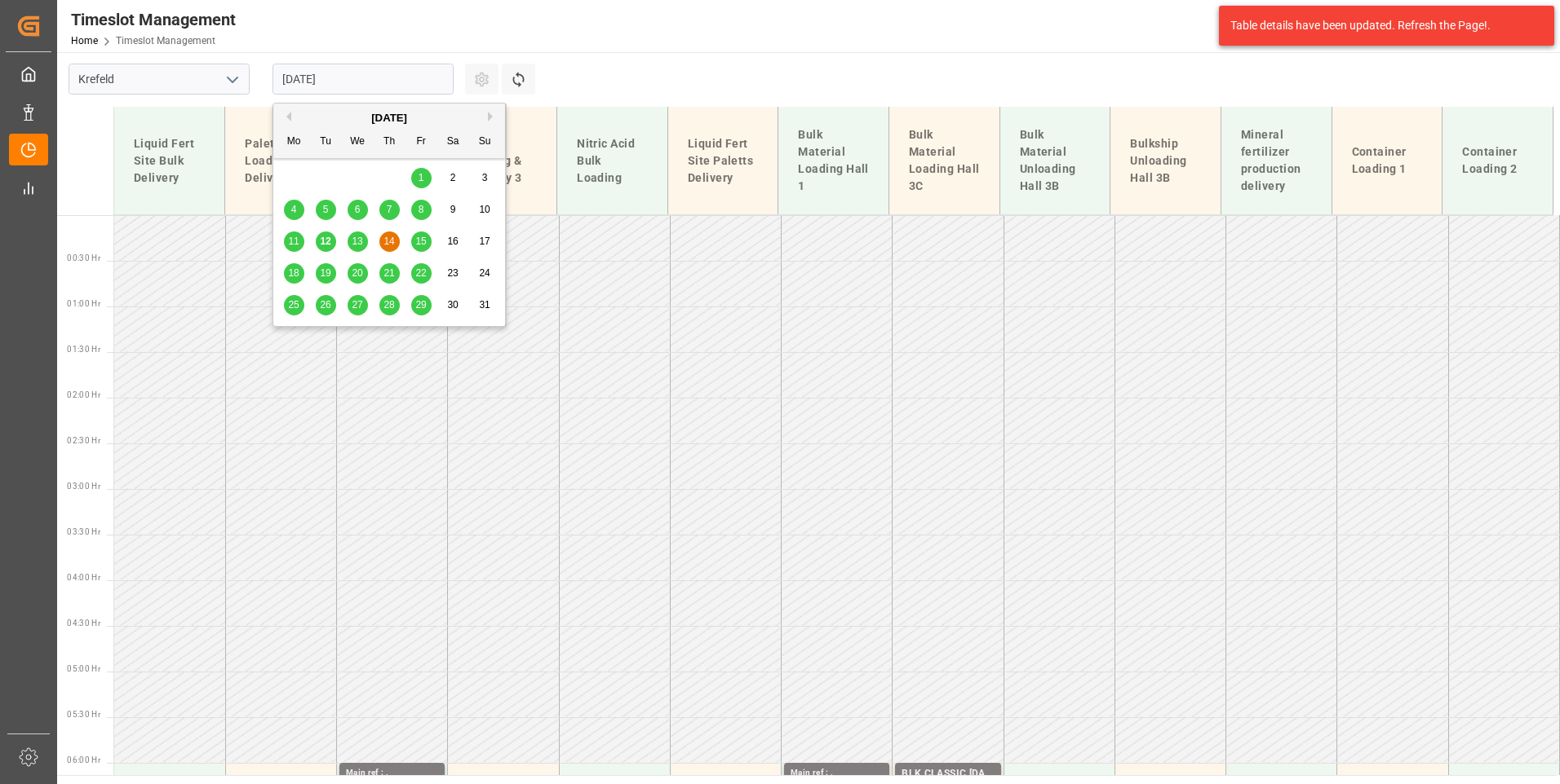
click at [421, 238] on span "15" at bounding box center [421, 241] width 11 height 12
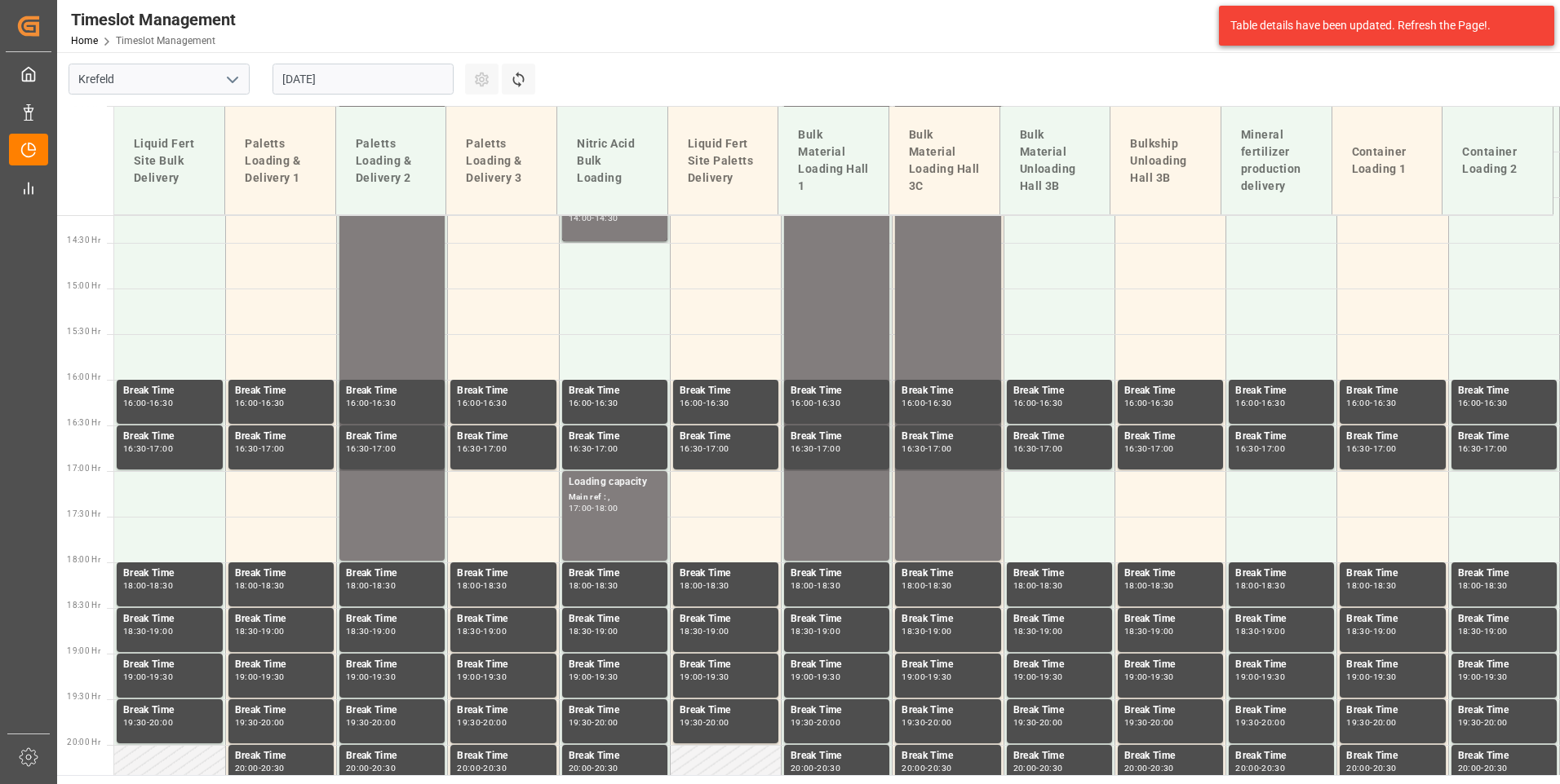
scroll to position [934, 0]
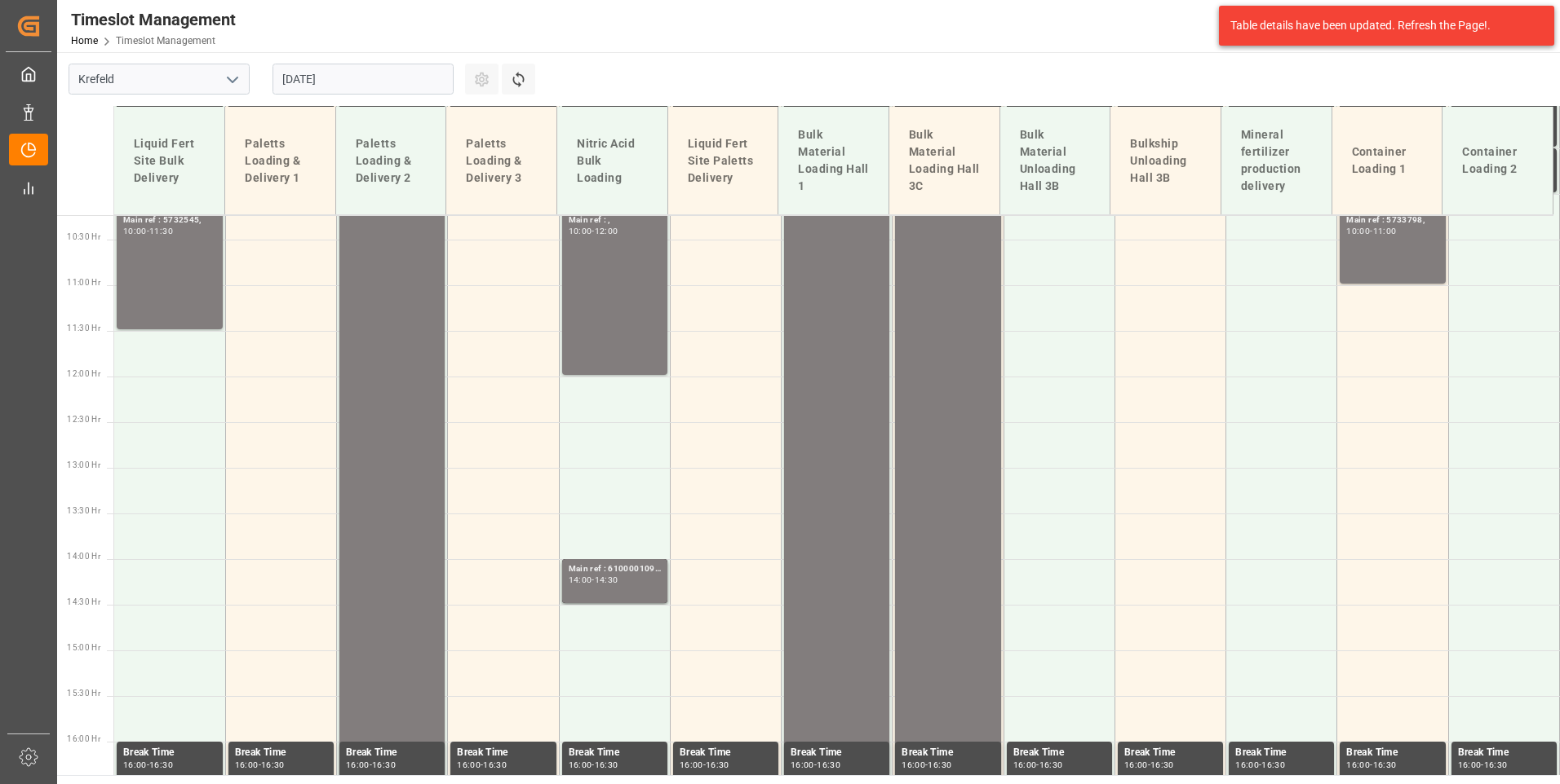
click at [354, 82] on input "[DATE]" at bounding box center [363, 79] width 181 height 31
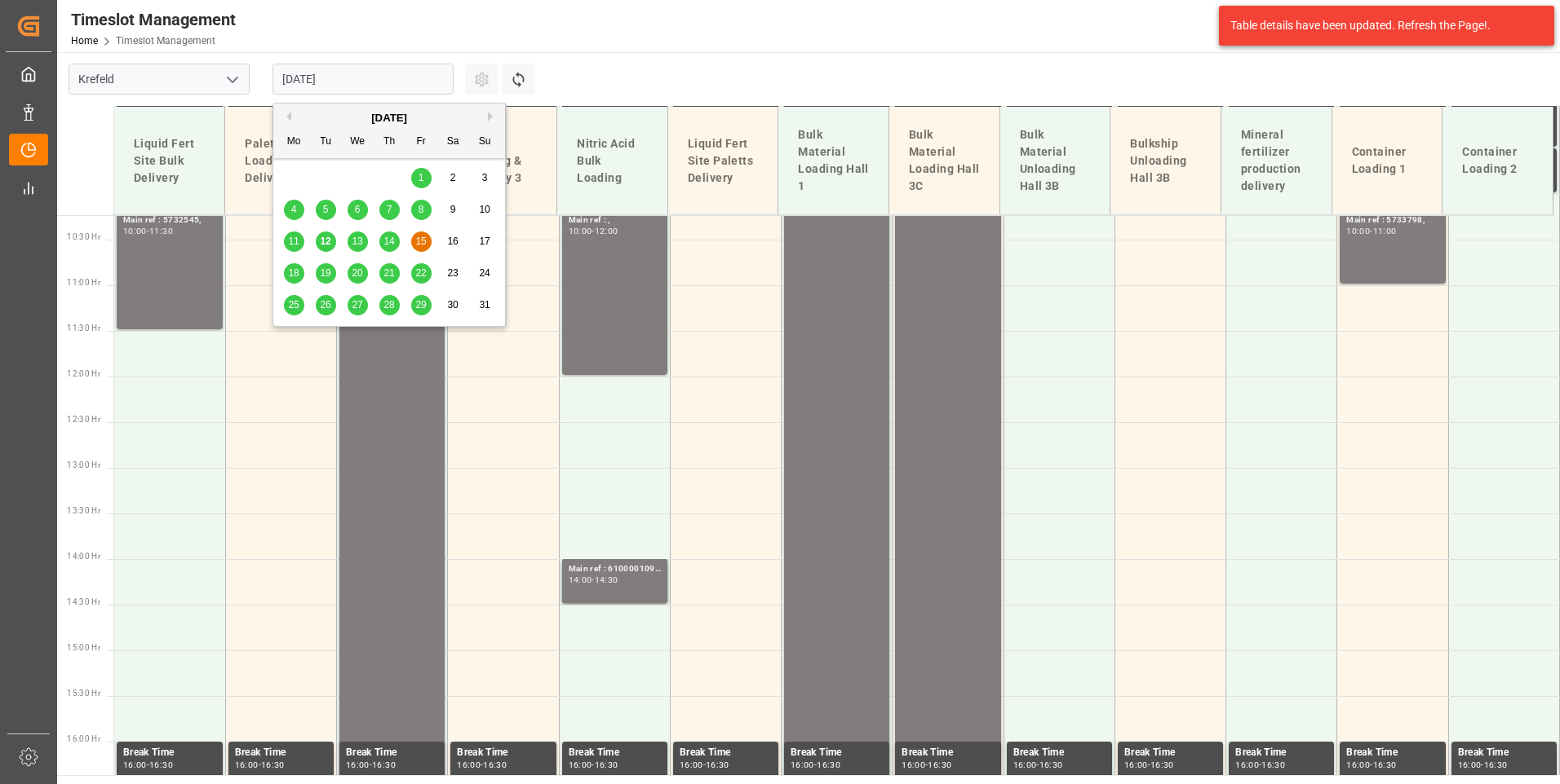
click at [290, 271] on span "18" at bounding box center [293, 272] width 11 height 12
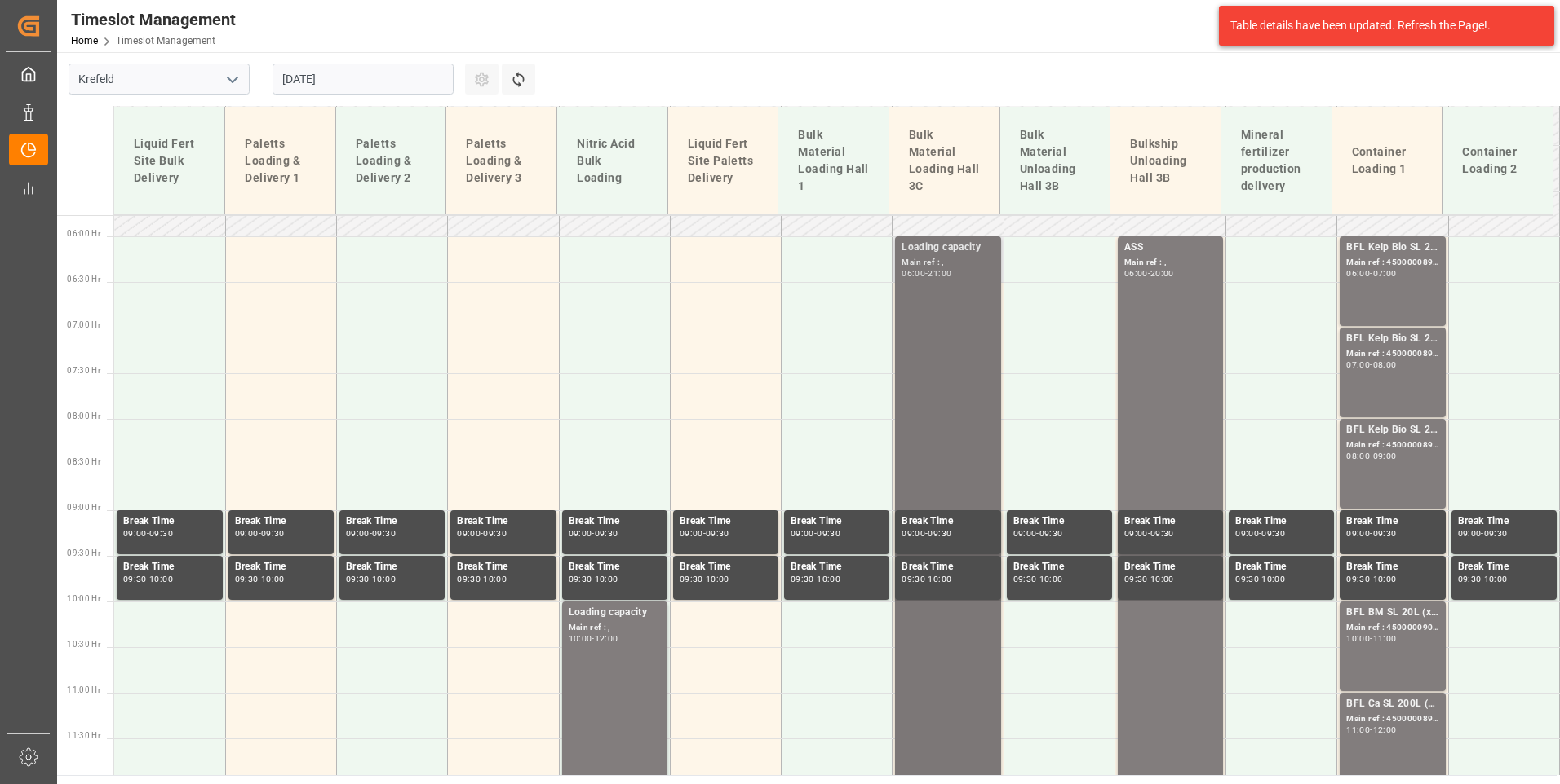
scroll to position [527, 0]
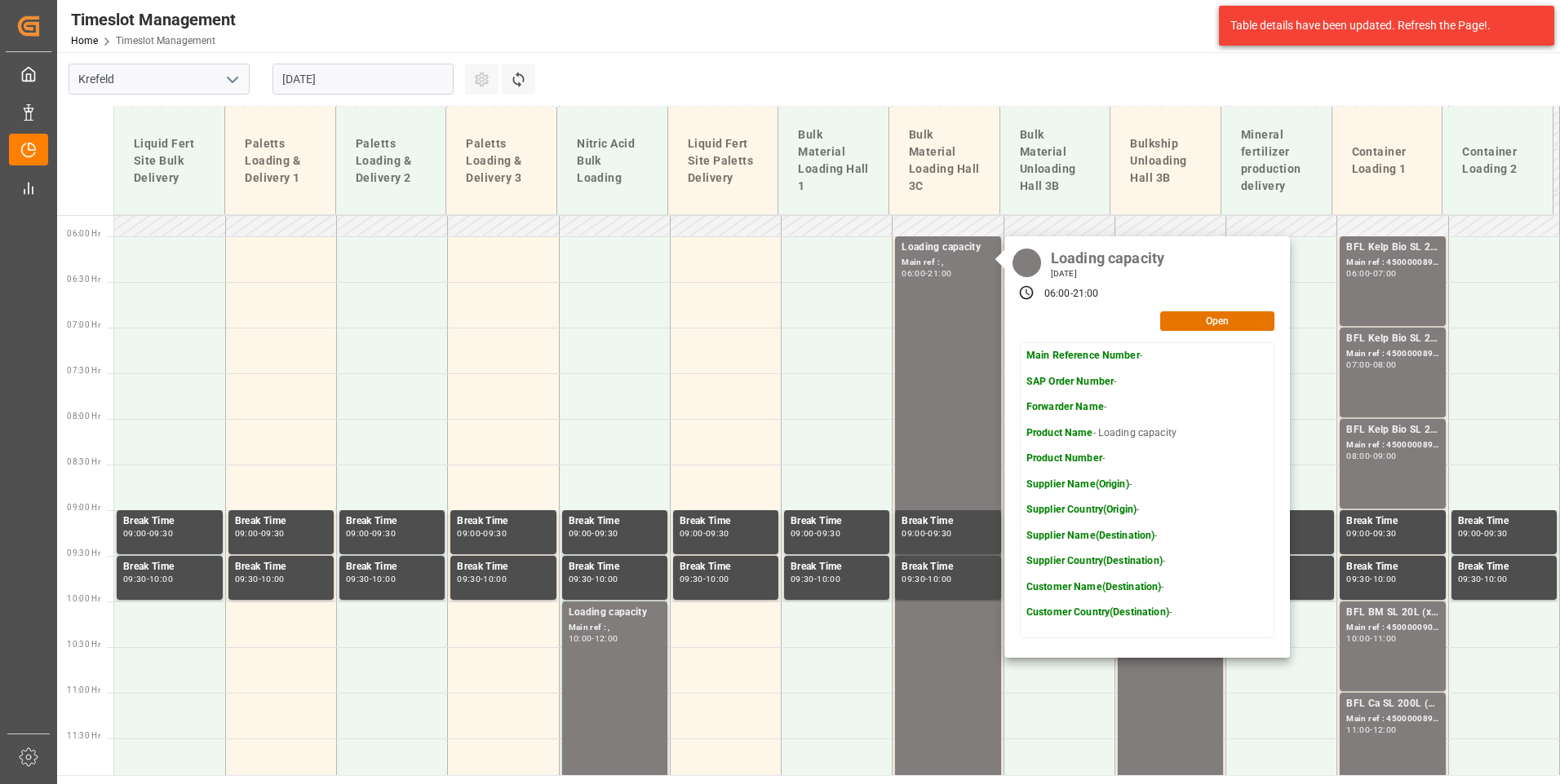
click at [340, 79] on input "[DATE]" at bounding box center [363, 79] width 181 height 31
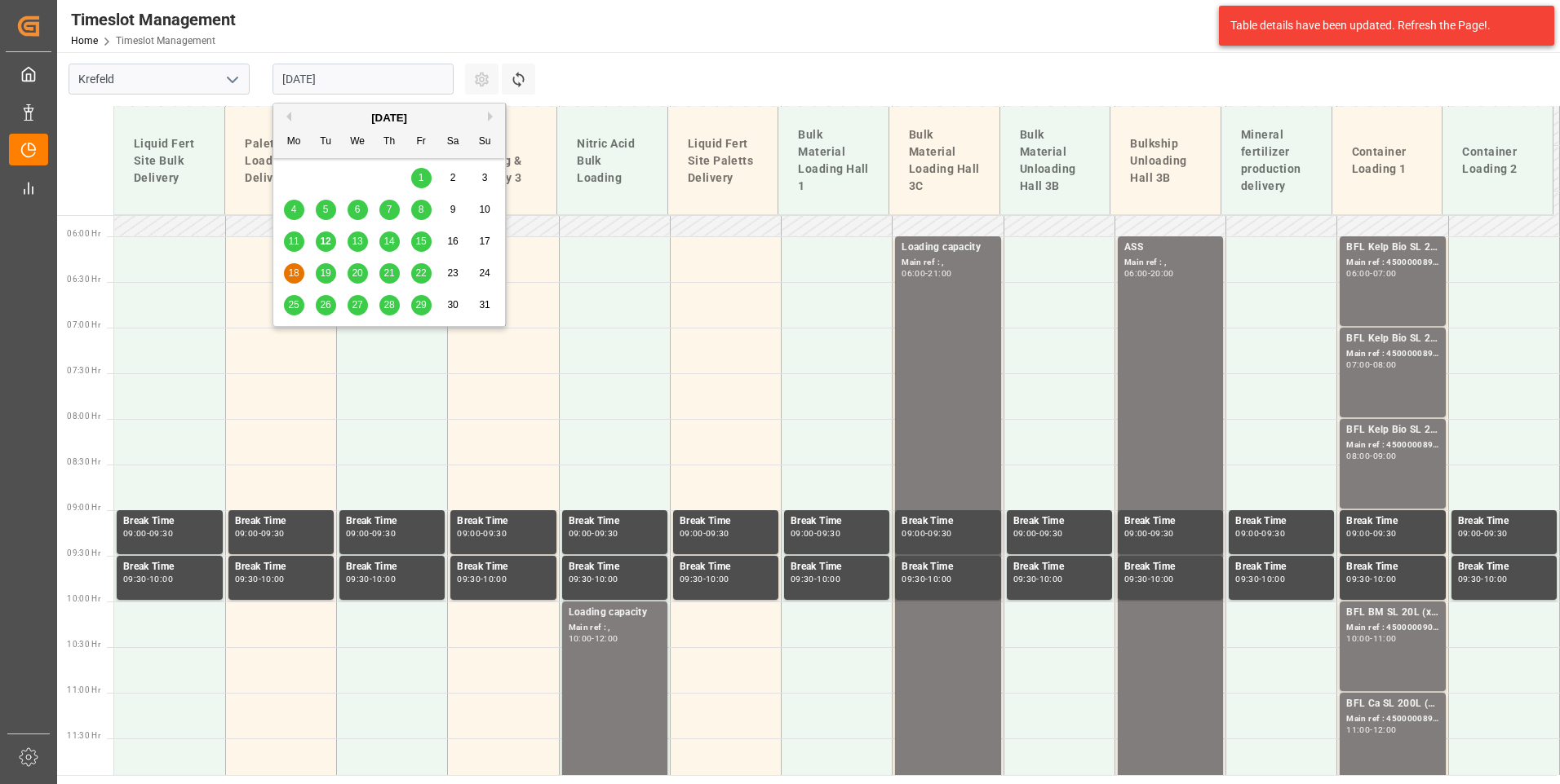
click at [332, 270] on div "19" at bounding box center [325, 274] width 21 height 20
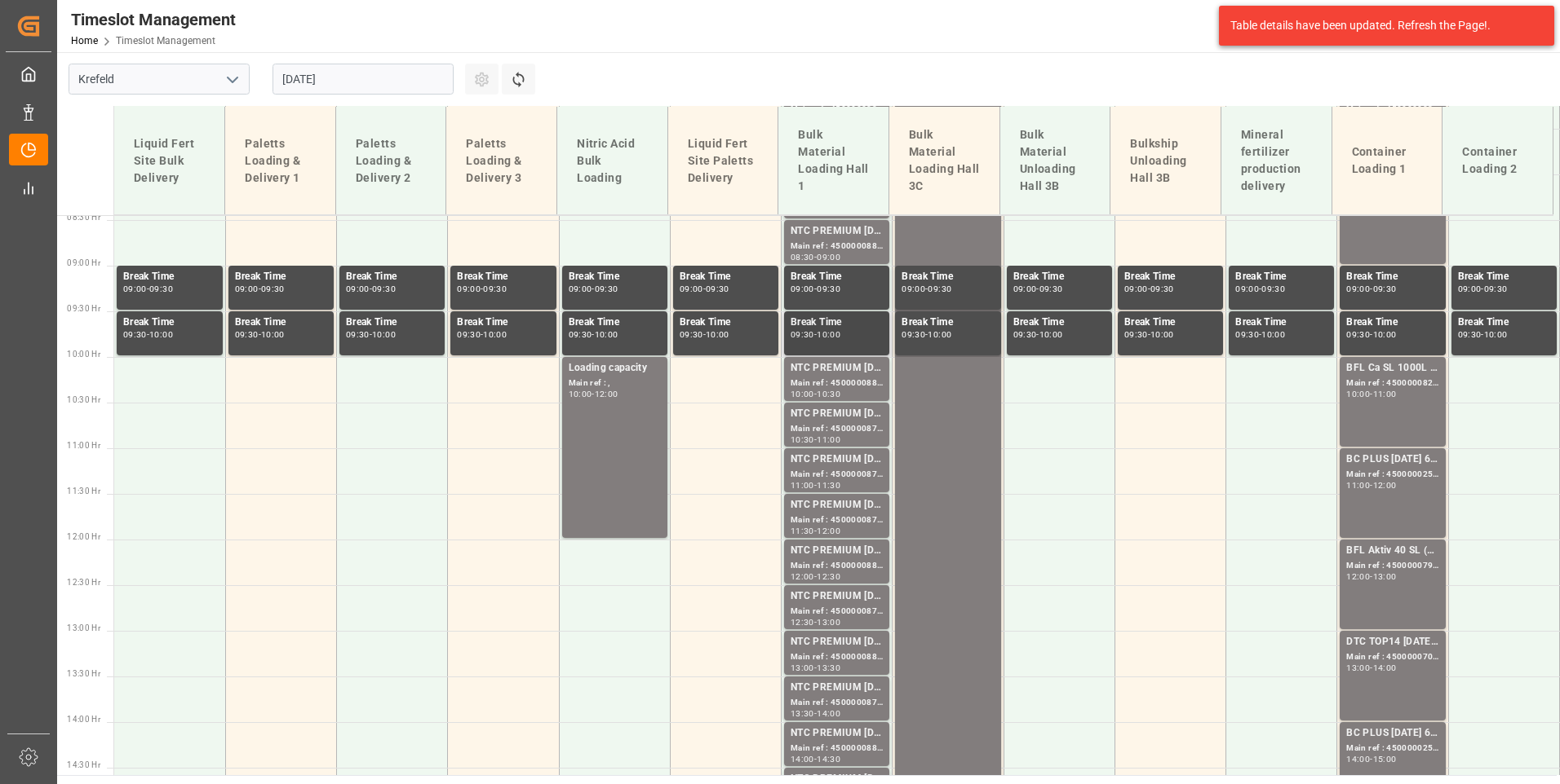
scroll to position [363, 0]
